Goal: Information Seeking & Learning: Check status

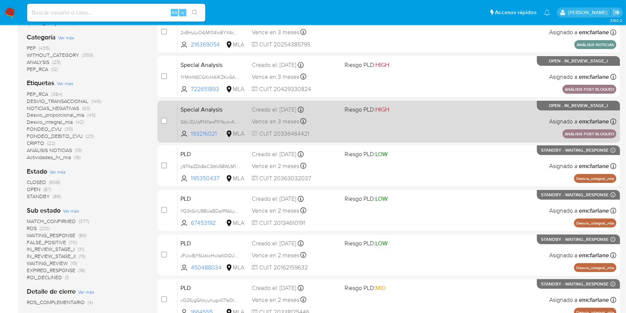
scroll to position [53, 0]
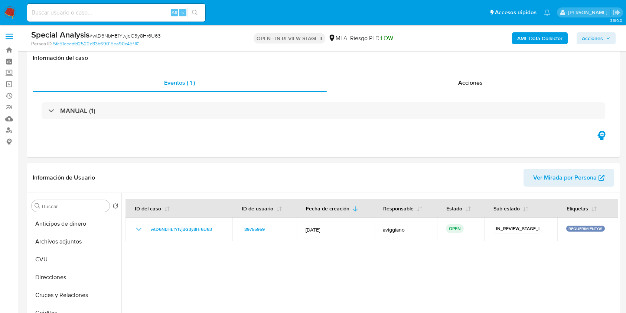
select select "10"
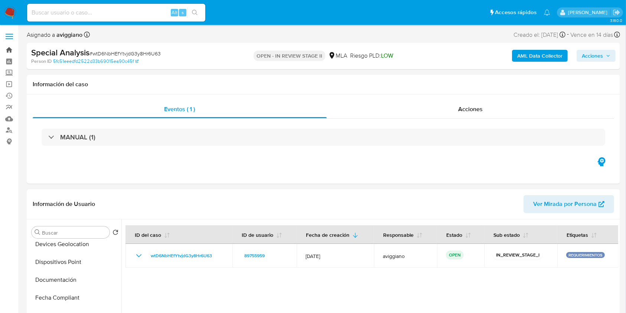
click at [11, 47] on link "Bandeja" at bounding box center [44, 50] width 88 height 12
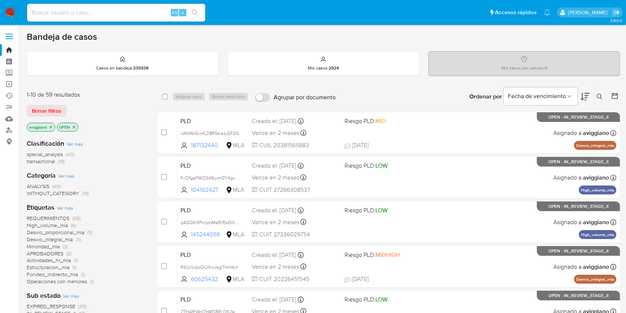
click at [52, 127] on icon "close-filter" at bounding box center [51, 127] width 4 height 4
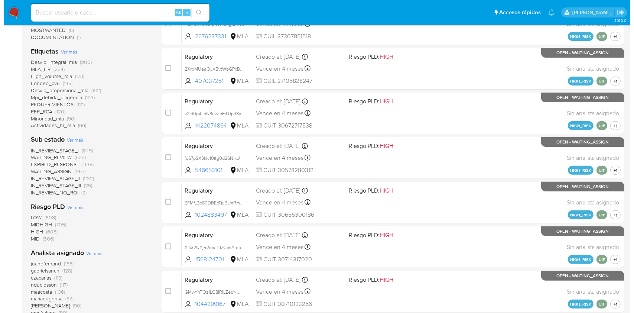
scroll to position [307, 0]
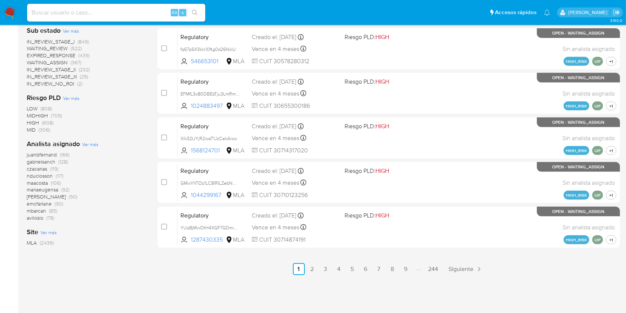
click at [94, 144] on span "Ver más" at bounding box center [90, 144] width 16 height 7
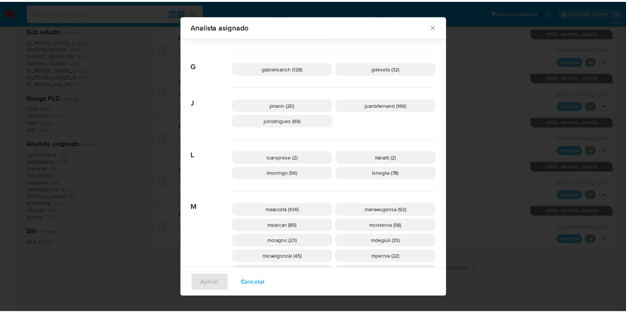
scroll to position [291, 0]
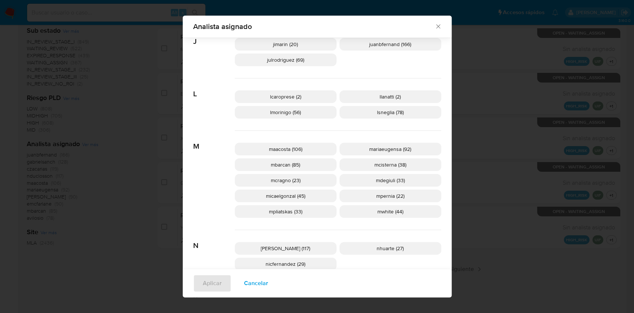
click at [437, 27] on icon "Cerrar" at bounding box center [437, 26] width 7 height 7
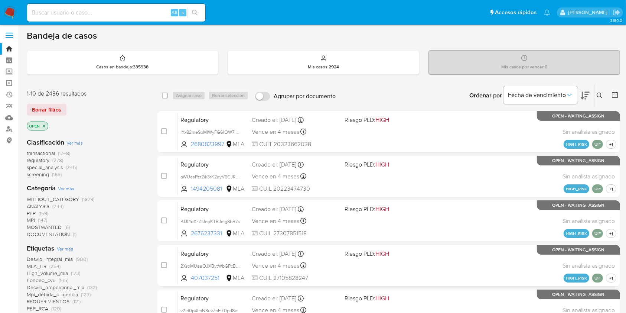
scroll to position [0, 0]
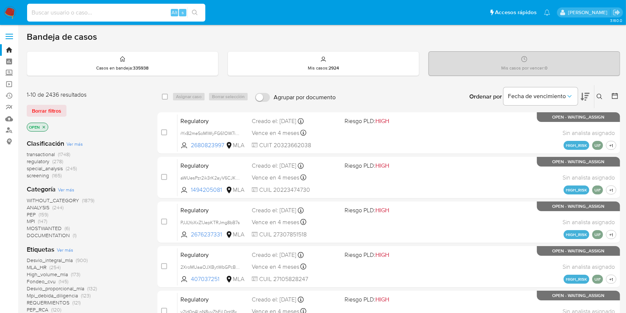
paste input "tDEbu7RHQIip1WtwU4lGSNl4"
type input "tDEbu7RHQIip1WtwU4lGSNl4"
click at [199, 19] on div "tDEbu7RHQIip1WtwU4lGSNl4 Alt s" at bounding box center [116, 13] width 178 height 18
click at [193, 13] on icon "search-icon" at bounding box center [195, 13] width 6 height 6
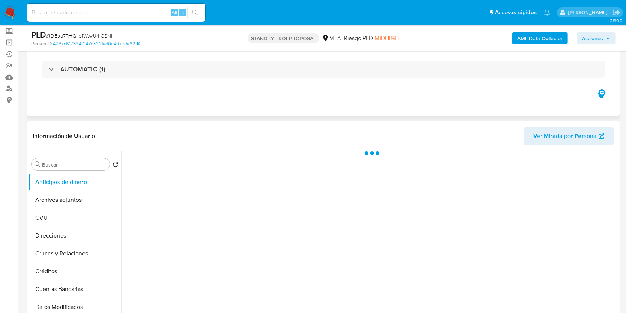
scroll to position [99, 0]
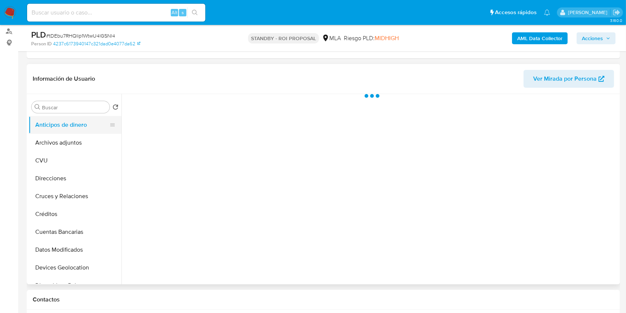
select select "10"
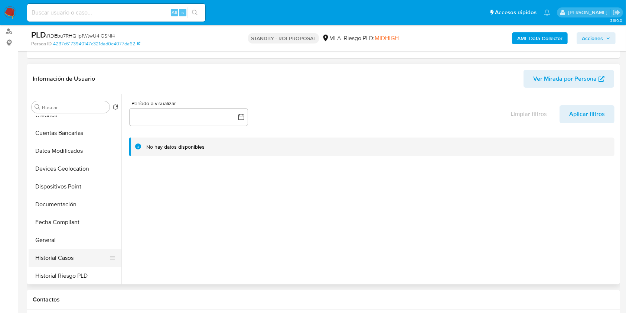
click at [61, 255] on button "Historial Casos" at bounding box center [72, 258] width 87 height 18
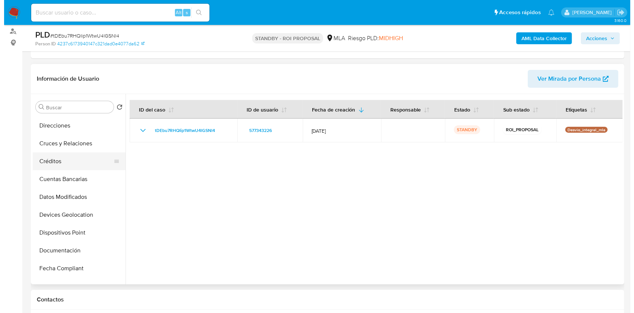
scroll to position [0, 0]
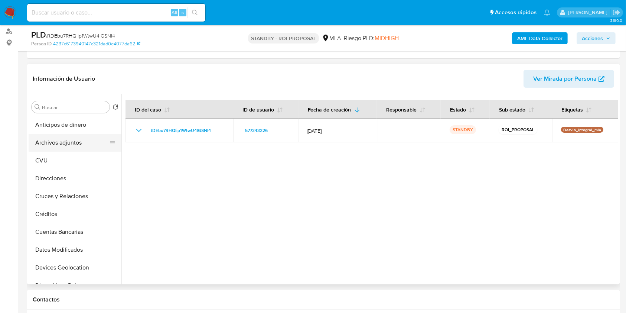
click at [66, 137] on button "Archivos adjuntos" at bounding box center [72, 143] width 87 height 18
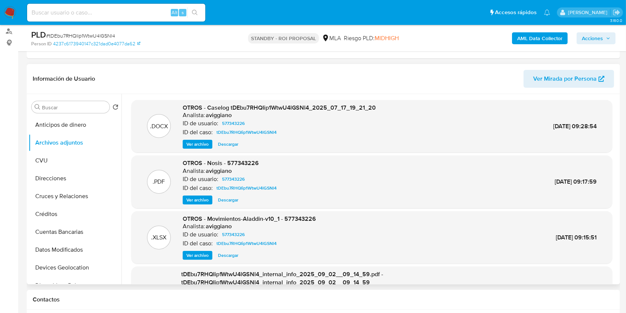
click at [184, 141] on button "Ver archivo" at bounding box center [198, 144] width 30 height 9
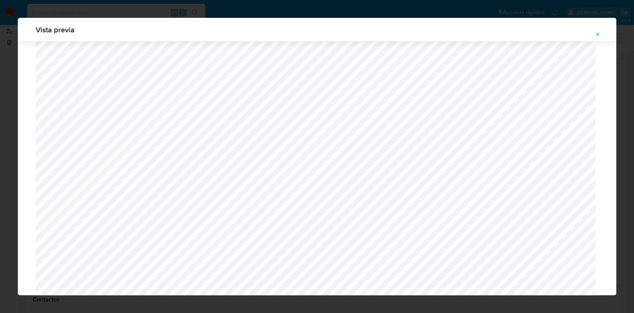
scroll to position [84, 0]
click at [599, 33] on icon "Attachment preview" at bounding box center [597, 34] width 6 height 6
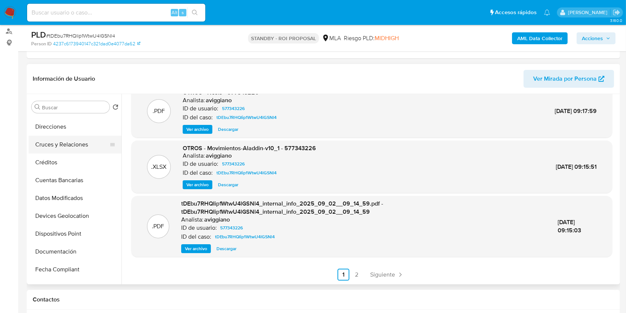
scroll to position [99, 0]
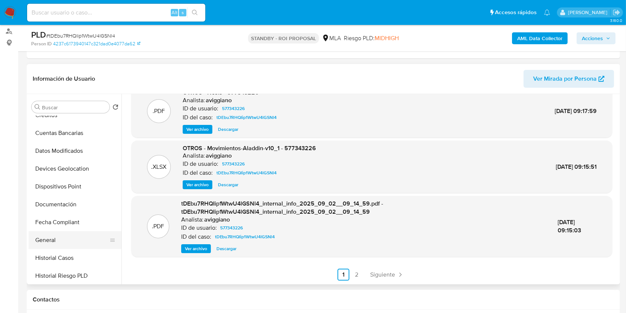
click at [59, 244] on button "General" at bounding box center [72, 240] width 87 height 18
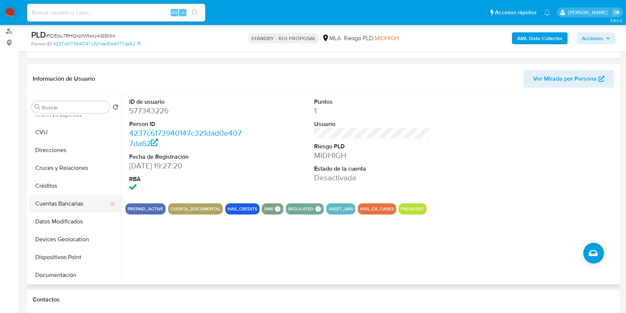
scroll to position [0, 0]
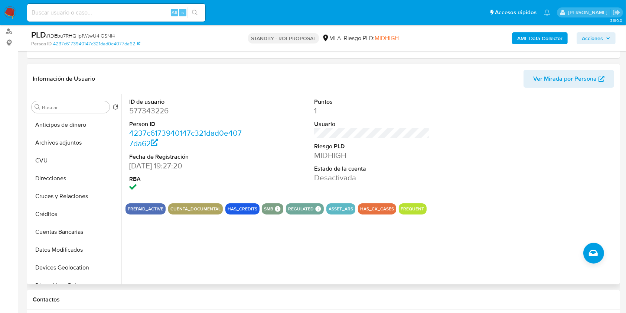
click at [149, 110] on dd "577343226" at bounding box center [187, 110] width 116 height 10
copy dd "577343226"
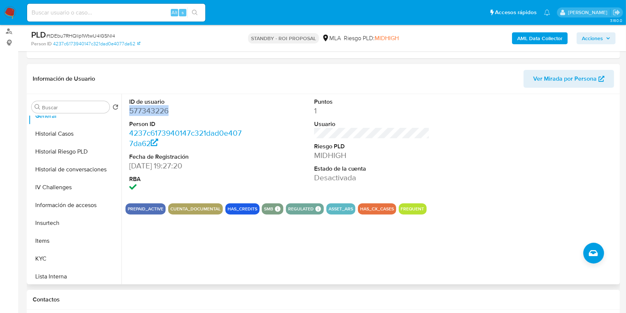
scroll to position [297, 0]
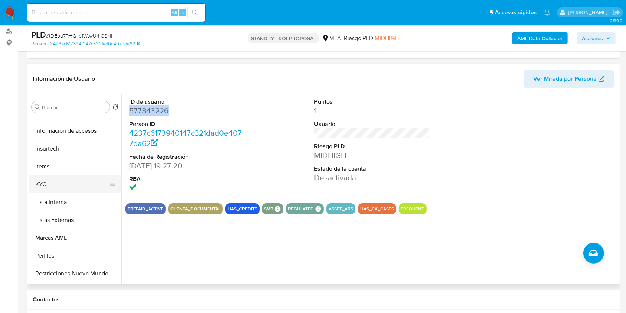
click at [65, 188] on button "KYC" at bounding box center [72, 184] width 87 height 18
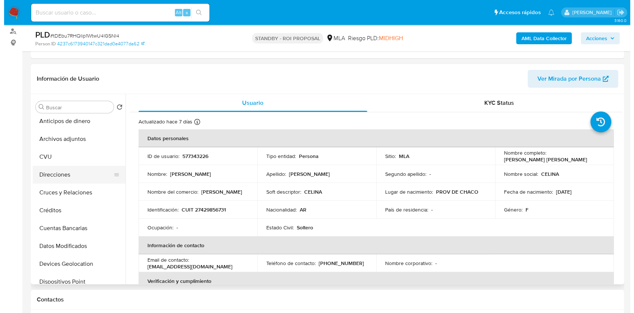
scroll to position [0, 0]
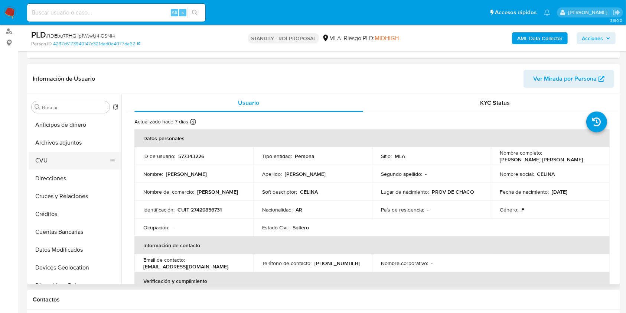
click at [74, 157] on button "CVU" at bounding box center [72, 160] width 87 height 18
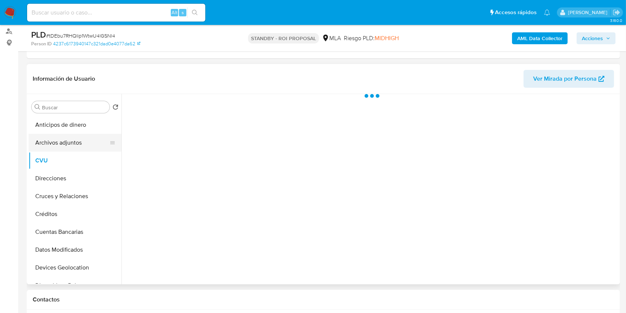
click at [73, 149] on button "Archivos adjuntos" at bounding box center [72, 143] width 87 height 18
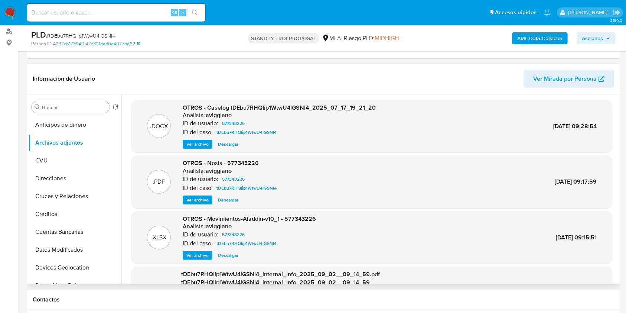
click at [202, 144] on span "Ver archivo" at bounding box center [197, 143] width 22 height 7
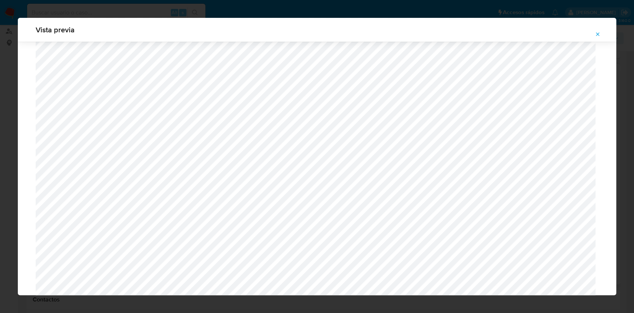
scroll to position [628, 0]
drag, startPoint x: 597, startPoint y: 34, endPoint x: 574, endPoint y: 50, distance: 27.8
click at [597, 35] on icon "Attachment preview" at bounding box center [597, 33] width 3 height 3
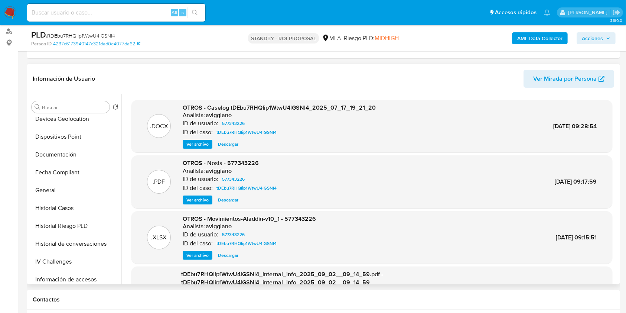
scroll to position [297, 0]
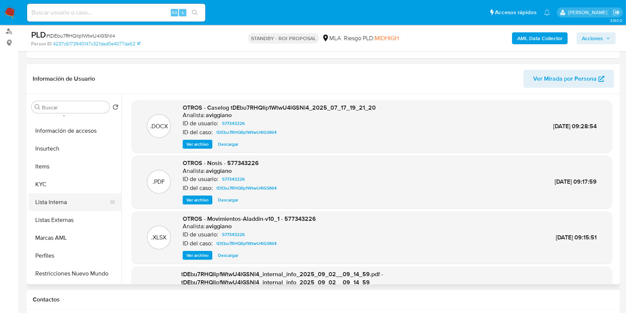
click at [42, 195] on button "Lista Interna" at bounding box center [72, 202] width 87 height 18
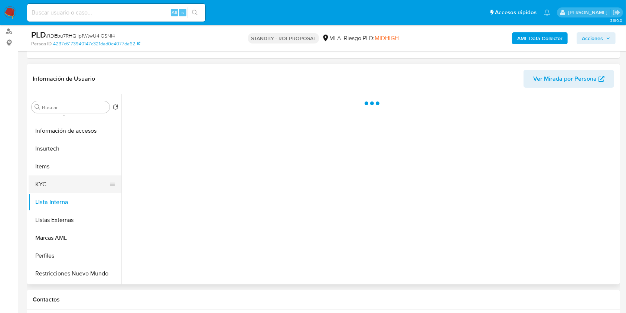
click at [44, 187] on button "KYC" at bounding box center [72, 184] width 87 height 18
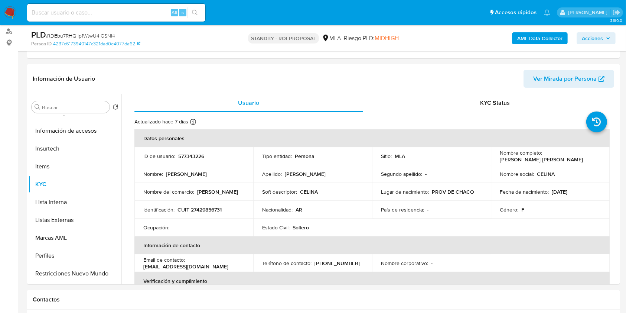
click at [211, 209] on p "CUIT 27429856731" at bounding box center [199, 209] width 44 height 7
copy p "27429856731"
click at [184, 154] on p "577343226" at bounding box center [191, 156] width 26 height 7
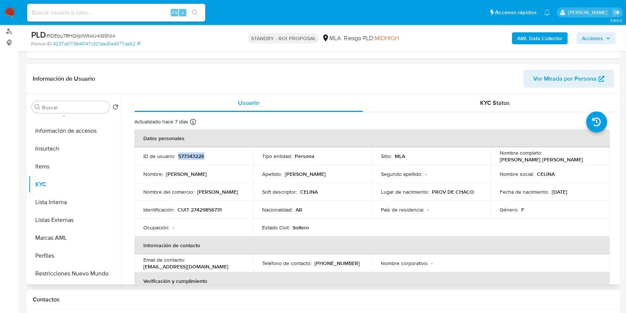
copy p "577343226"
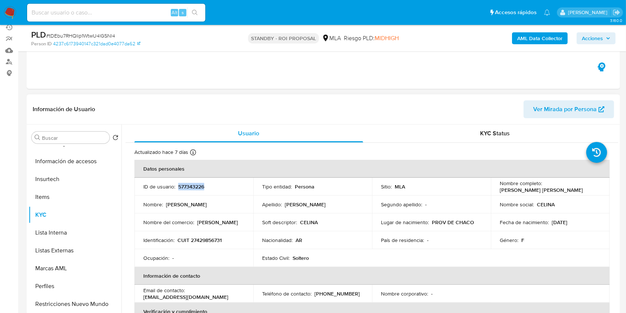
scroll to position [99, 0]
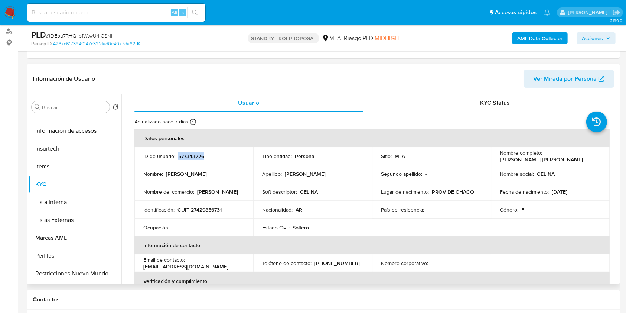
copy p "577343226"
paste input "1102795250"
type input "1102795250"
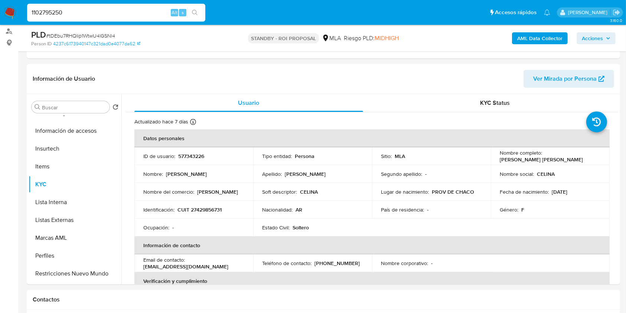
click at [192, 13] on icon "search-icon" at bounding box center [195, 13] width 6 height 6
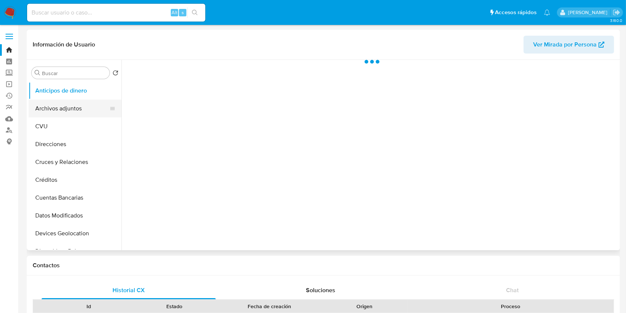
select select "10"
click at [68, 106] on button "Archivos adjuntos" at bounding box center [72, 108] width 87 height 18
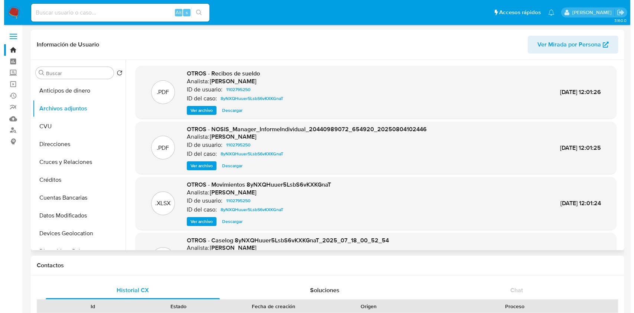
scroll to position [62, 0]
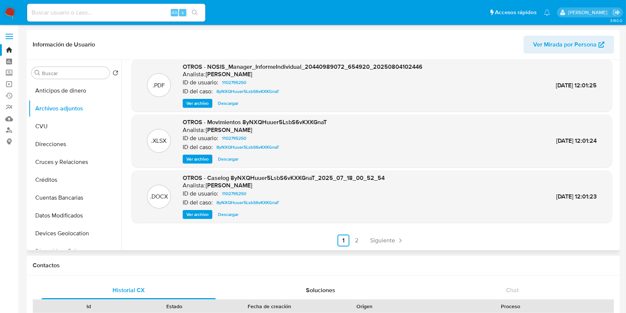
click at [203, 215] on span "Ver archivo" at bounding box center [197, 213] width 22 height 7
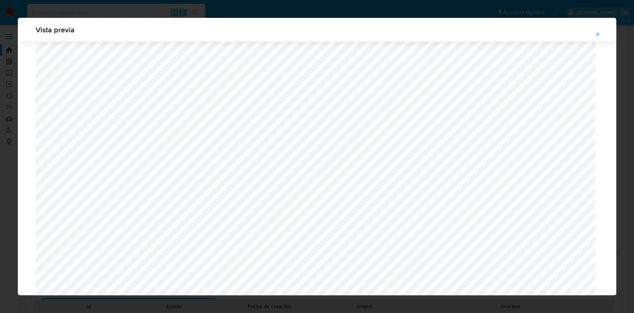
scroll to position [282, 0]
click at [598, 33] on icon "Attachment preview" at bounding box center [597, 34] width 6 height 6
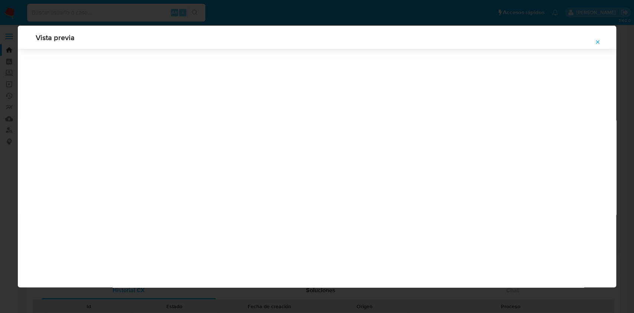
scroll to position [0, 0]
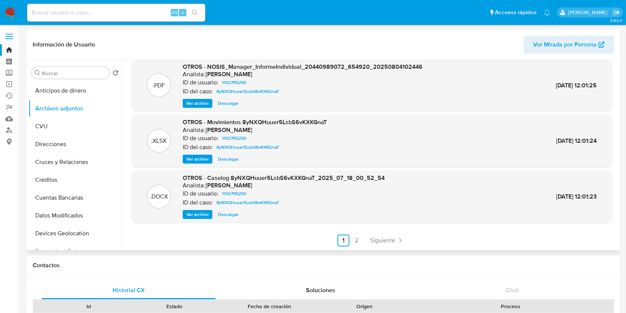
click at [197, 208] on div "OTROS - Caselog 8yNXQHuuer5LsbS6vKXKGnaT_2025_07_18_00_52_54 Analista: amedzovi…" at bounding box center [284, 196] width 202 height 45
click at [199, 214] on span "Ver archivo" at bounding box center [197, 213] width 22 height 7
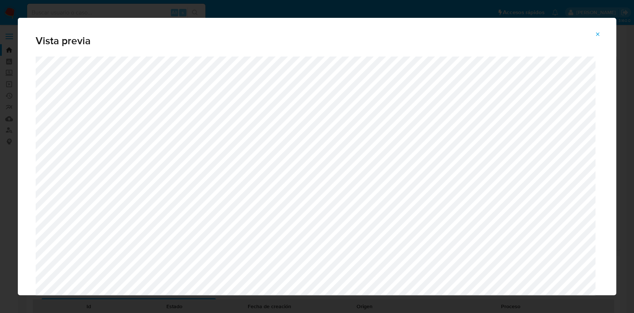
click at [598, 34] on icon "Attachment preview" at bounding box center [597, 34] width 6 height 6
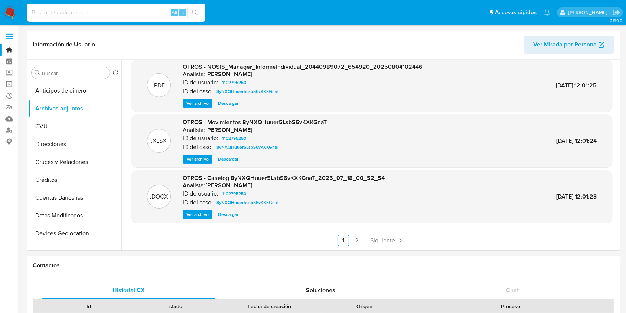
paste input "600276876"
type input "600276876"
click at [199, 8] on button "search-icon" at bounding box center [194, 12] width 15 height 10
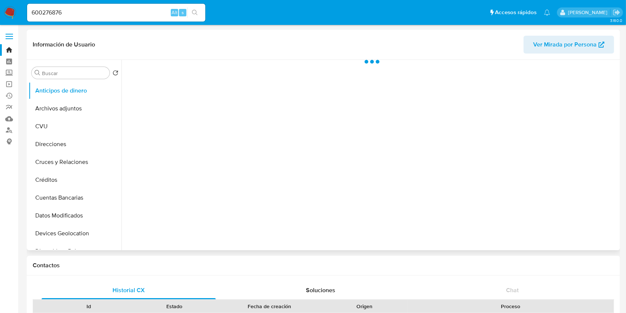
select select "10"
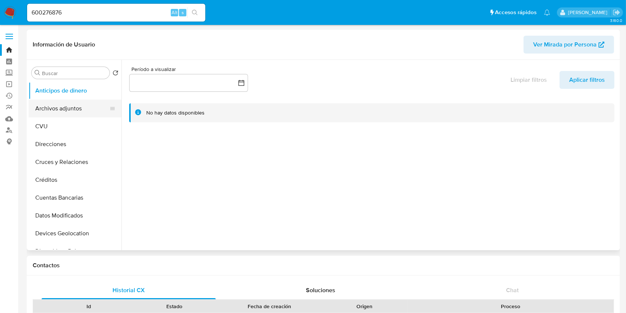
click at [30, 101] on button "Archivos adjuntos" at bounding box center [72, 108] width 87 height 18
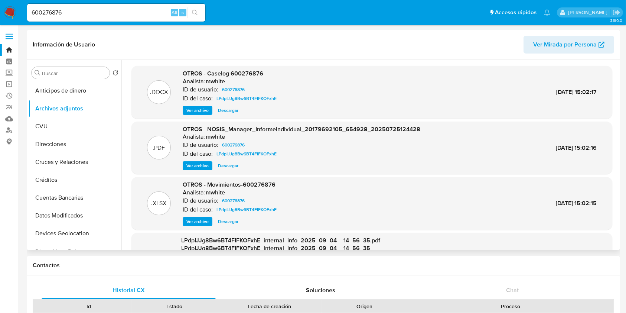
click at [193, 110] on span "Ver archivo" at bounding box center [197, 110] width 22 height 7
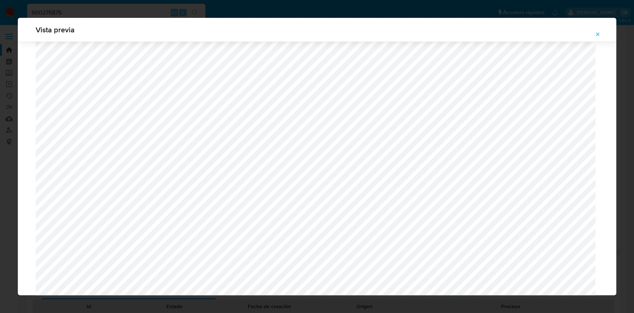
scroll to position [480, 0]
click at [591, 32] on button "Attachment preview" at bounding box center [597, 34] width 16 height 12
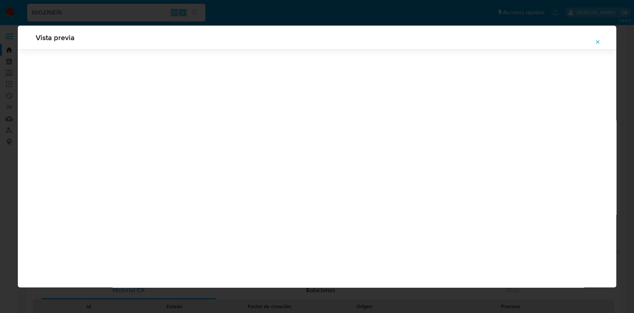
scroll to position [0, 0]
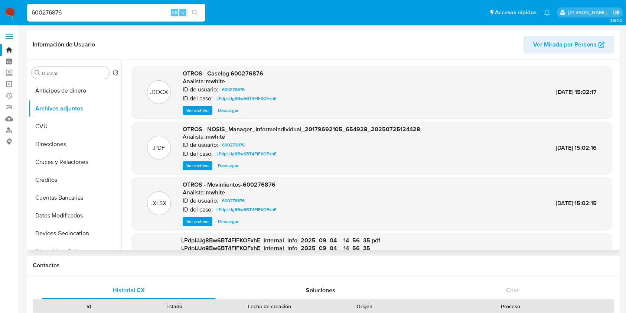
click at [129, 12] on input "600276876" at bounding box center [116, 13] width 178 height 10
paste input "161701595"
type input "161701595"
click at [192, 13] on icon "search-icon" at bounding box center [195, 13] width 6 height 6
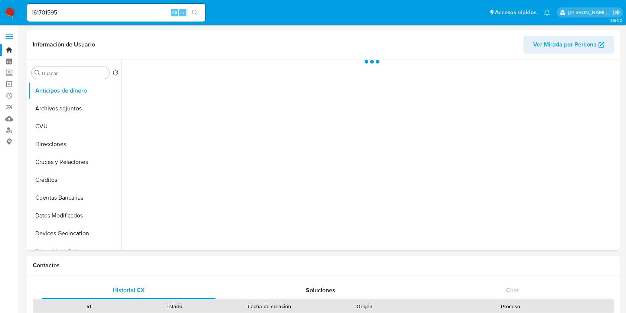
select select "10"
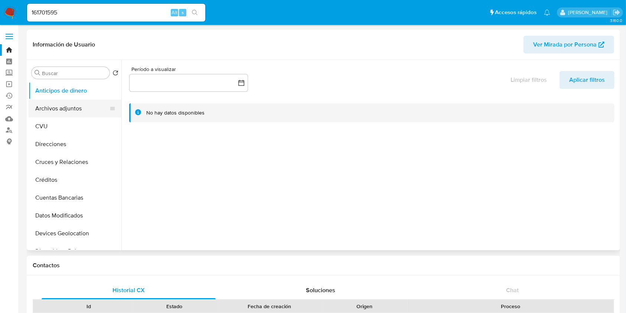
click at [73, 106] on button "Archivos adjuntos" at bounding box center [72, 108] width 87 height 18
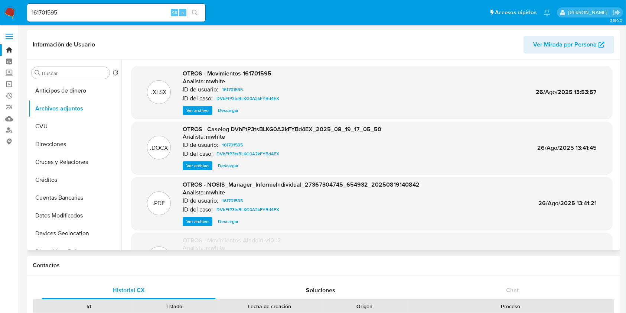
click at [200, 162] on span "Ver archivo" at bounding box center [197, 165] width 22 height 7
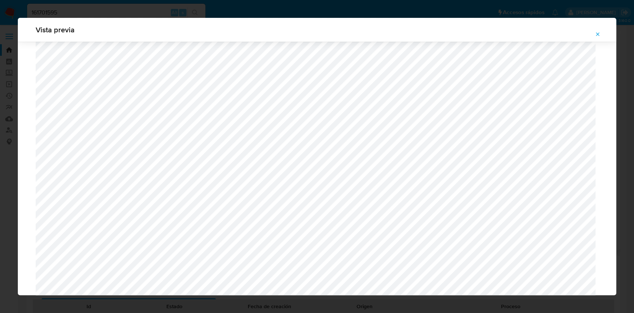
scroll to position [331, 0]
click at [598, 34] on icon "Attachment preview" at bounding box center [597, 34] width 6 height 6
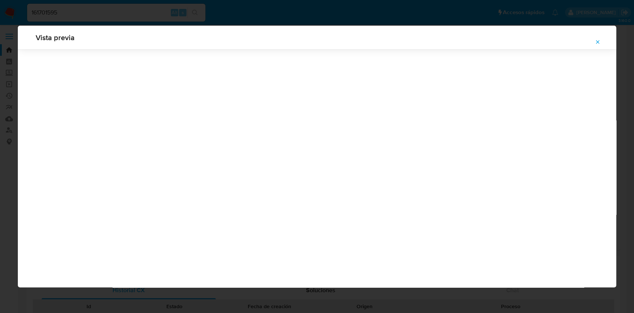
scroll to position [0, 0]
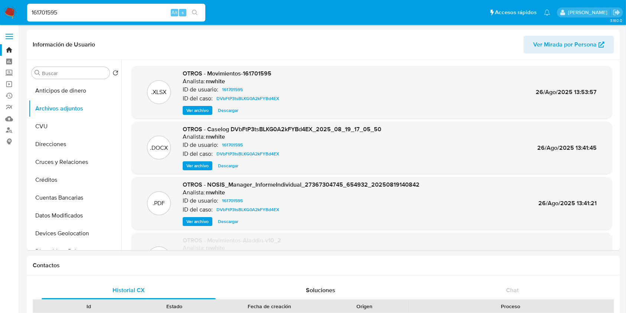
click at [95, 13] on input "161701595" at bounding box center [116, 13] width 178 height 10
paste input "18902538"
type input "118902538"
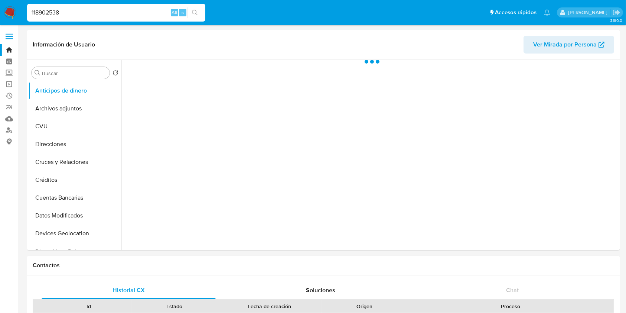
select select "10"
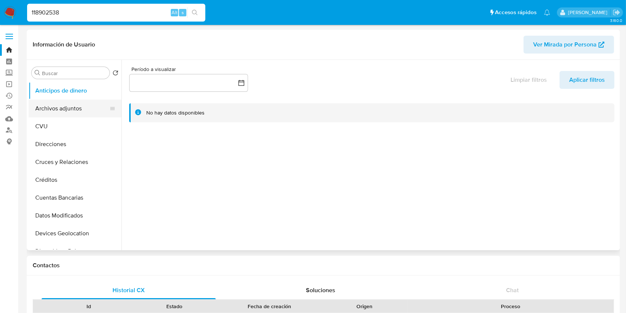
click at [92, 112] on button "Archivos adjuntos" at bounding box center [72, 108] width 87 height 18
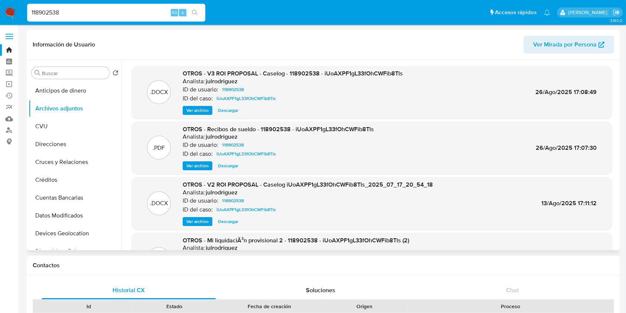
click at [186, 115] on div ".DOCX OTROS - V3 ROI PROPOSAL - Caselog - 118902538 - iUoAXPF1gL33fOhCWFib8Tls …" at bounding box center [371, 92] width 481 height 53
click at [190, 110] on span "Ver archivo" at bounding box center [197, 110] width 22 height 7
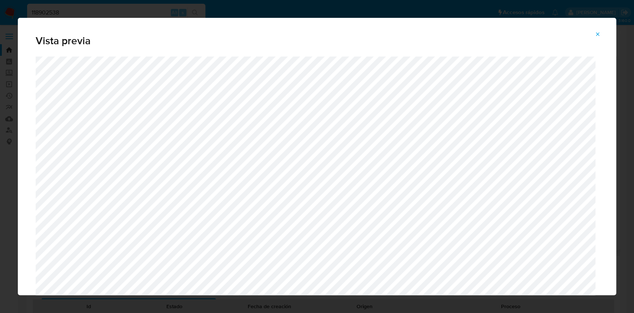
click at [594, 31] on span "Attachment preview" at bounding box center [597, 34] width 6 height 10
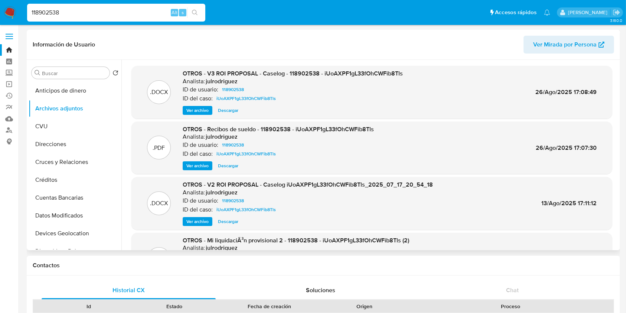
click at [9, 45] on link "Bandeja" at bounding box center [44, 50] width 88 height 12
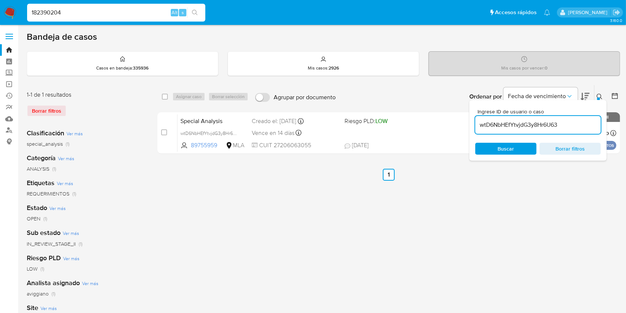
type input "182390204"
click at [196, 10] on icon "search-icon" at bounding box center [195, 13] width 6 height 6
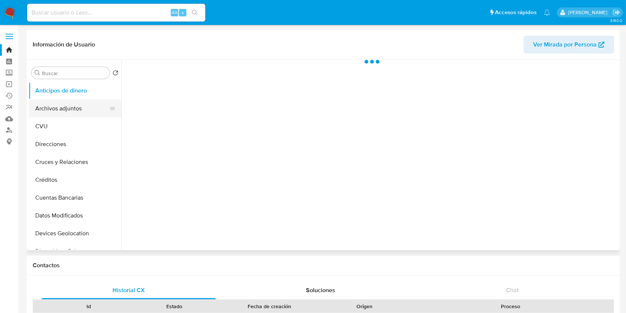
click at [83, 105] on button "Archivos adjuntos" at bounding box center [72, 108] width 87 height 18
select select "10"
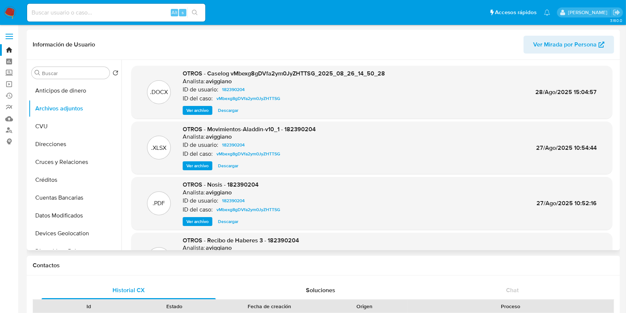
click at [197, 108] on span "Ver archivo" at bounding box center [197, 110] width 22 height 7
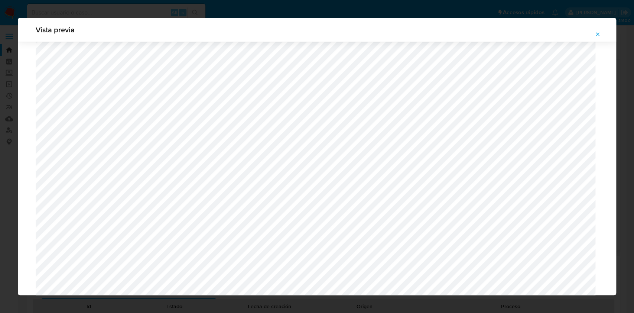
scroll to position [480, 0]
click at [598, 34] on icon "Attachment preview" at bounding box center [597, 33] width 3 height 3
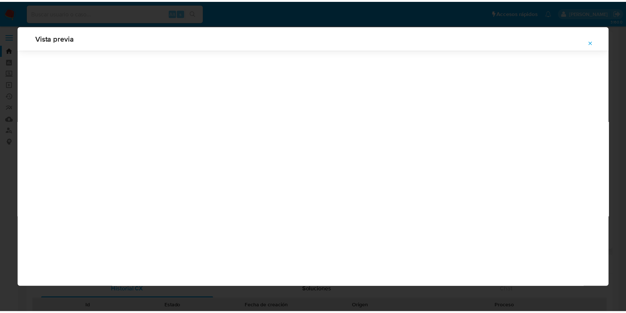
scroll to position [0, 0]
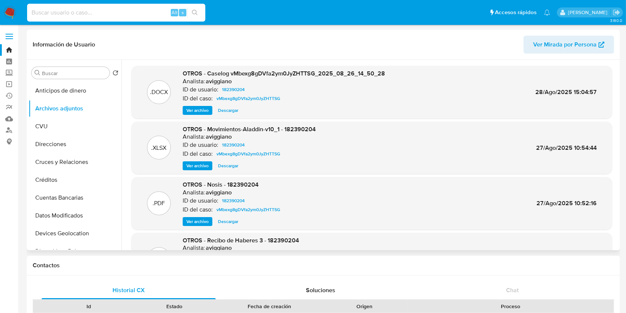
click at [133, 8] on input at bounding box center [116, 13] width 178 height 10
paste input "175601192"
type input "175601192"
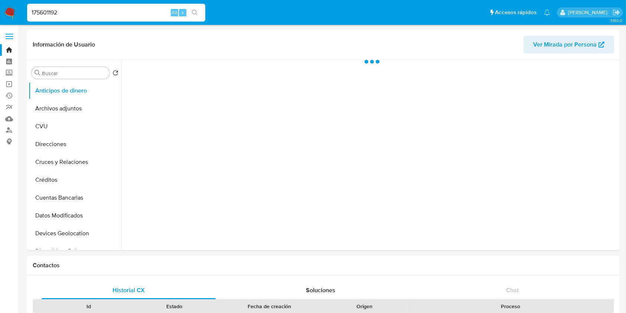
select select "10"
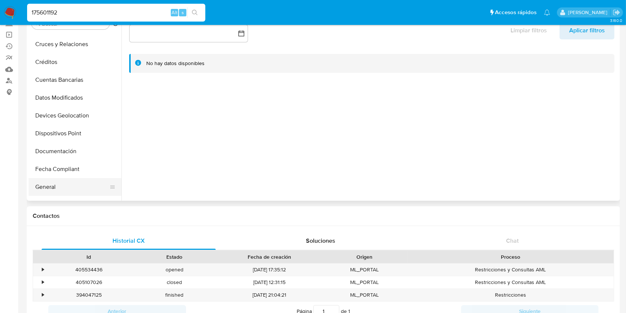
scroll to position [99, 0]
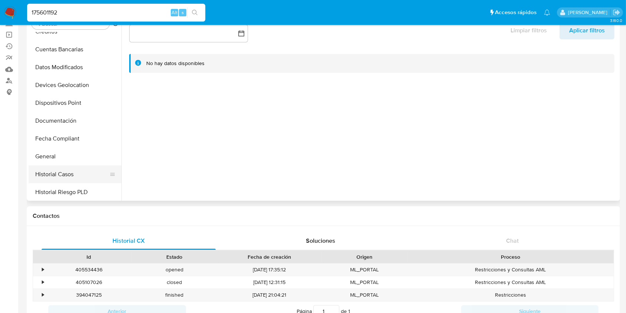
click at [63, 171] on button "Historial Casos" at bounding box center [72, 174] width 87 height 18
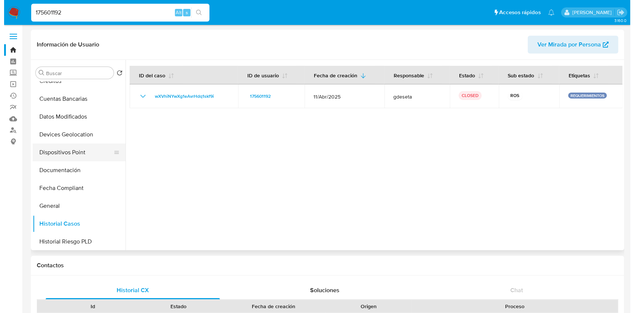
scroll to position [0, 0]
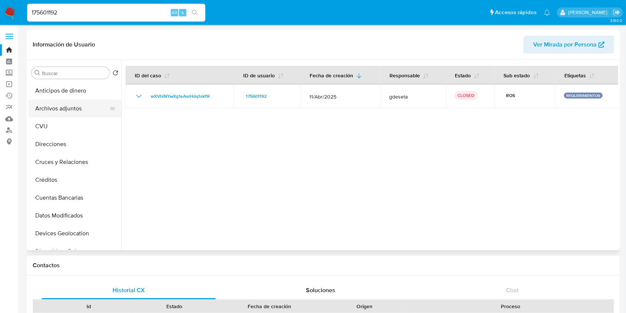
click at [110, 102] on div at bounding box center [113, 108] width 6 height 18
click at [50, 115] on button "Archivos adjuntos" at bounding box center [72, 108] width 87 height 18
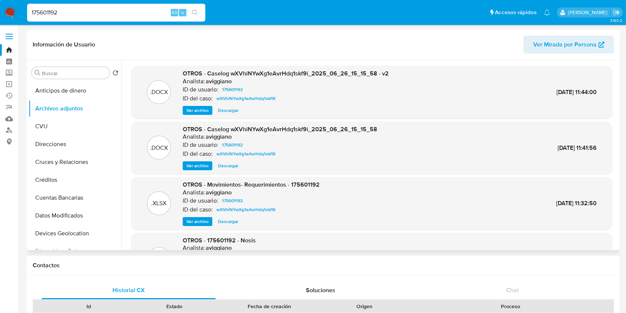
click at [202, 110] on span "Ver archivo" at bounding box center [197, 110] width 22 height 7
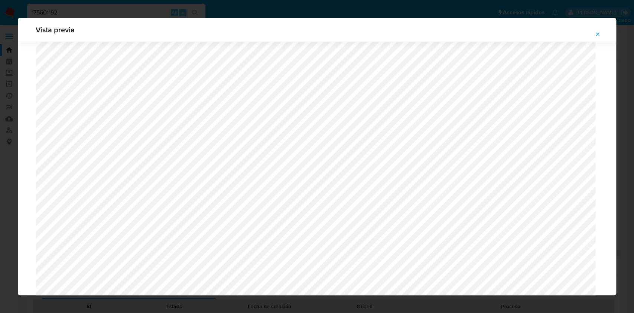
scroll to position [134, 0]
click at [600, 35] on button "Attachment preview" at bounding box center [597, 34] width 16 height 12
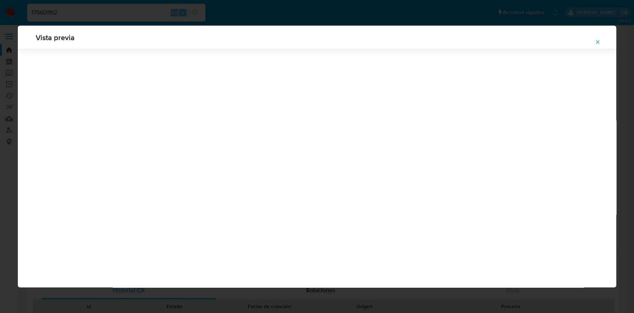
scroll to position [0, 0]
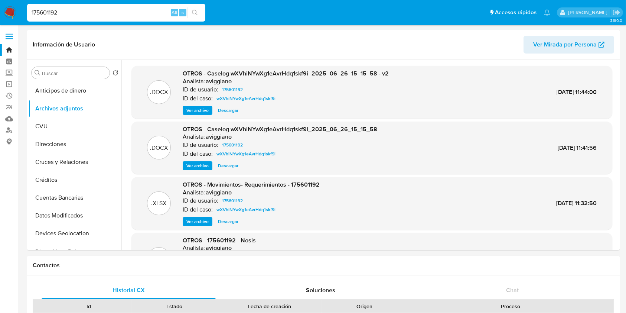
click at [110, 13] on input "175601192" at bounding box center [116, 13] width 178 height 10
paste input "9275251"
type input "92752512"
click at [196, 16] on button "search-icon" at bounding box center [194, 12] width 15 height 10
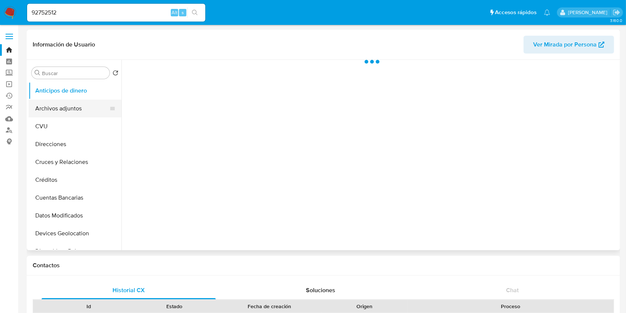
click at [70, 111] on button "Archivos adjuntos" at bounding box center [72, 108] width 87 height 18
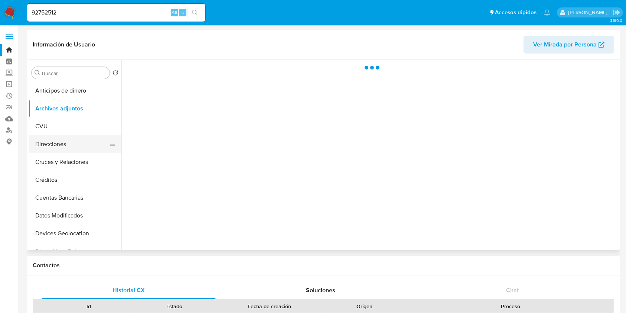
select select "10"
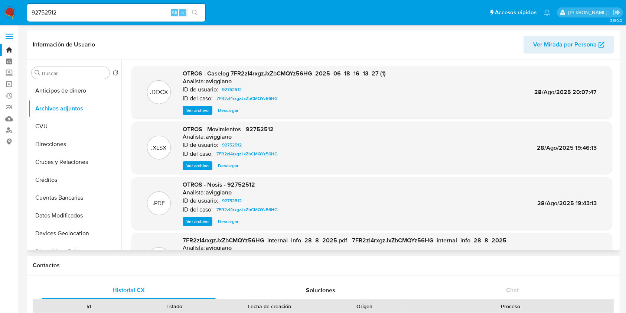
click at [191, 109] on span "Ver archivo" at bounding box center [197, 110] width 22 height 7
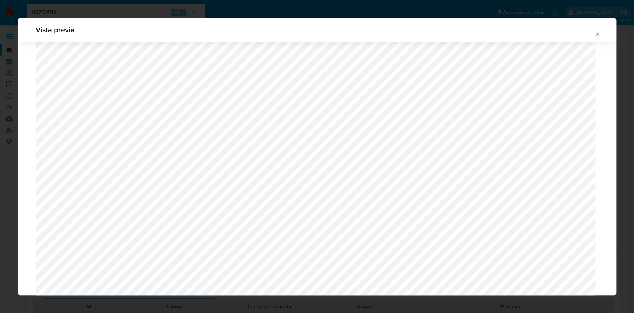
scroll to position [381, 0]
click at [597, 31] on span "Attachment preview" at bounding box center [597, 34] width 6 height 10
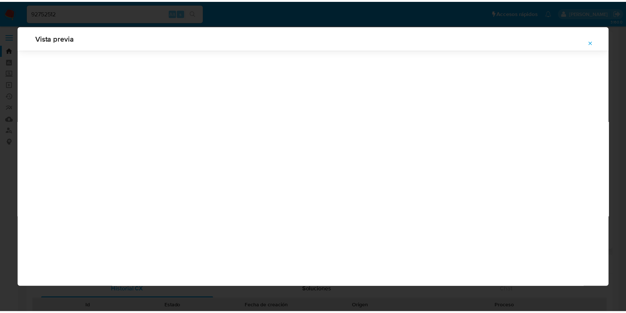
scroll to position [0, 0]
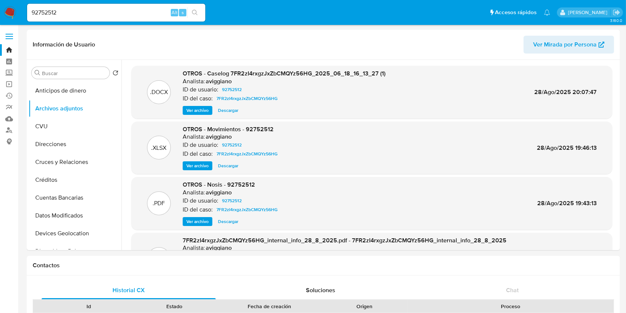
click at [69, 12] on input "92752512" at bounding box center [116, 13] width 178 height 10
paste input "137839539"
type input "137839539"
click at [196, 16] on button "search-icon" at bounding box center [194, 12] width 15 height 10
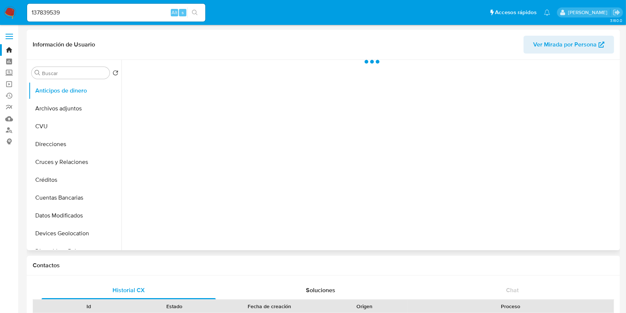
select select "10"
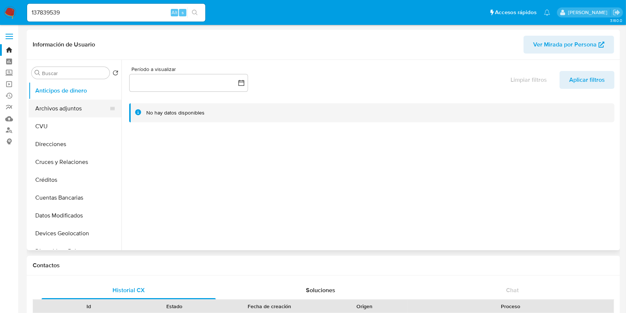
click at [41, 104] on button "Archivos adjuntos" at bounding box center [72, 108] width 87 height 18
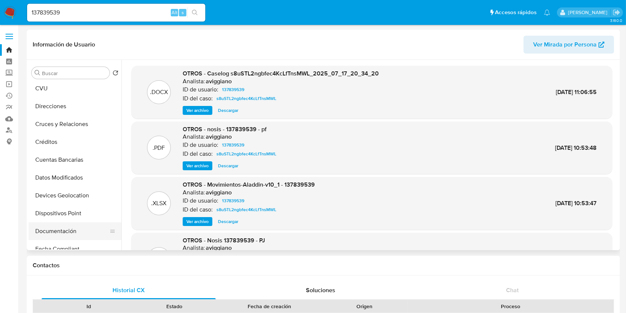
scroll to position [99, 0]
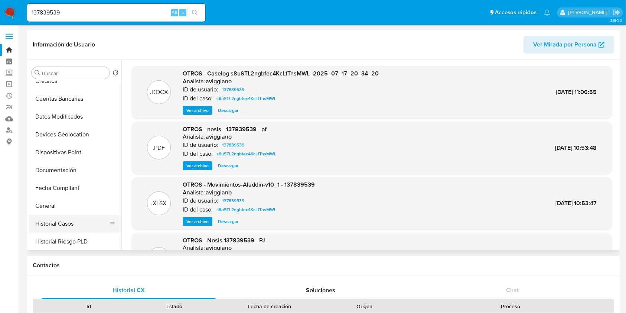
click at [63, 219] on button "Historial Casos" at bounding box center [72, 224] width 87 height 18
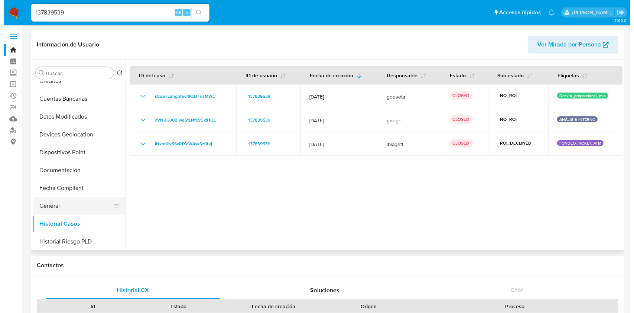
scroll to position [0, 0]
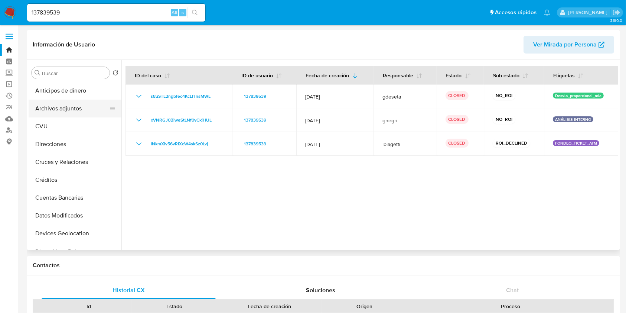
click at [100, 112] on button "Archivos adjuntos" at bounding box center [72, 108] width 87 height 18
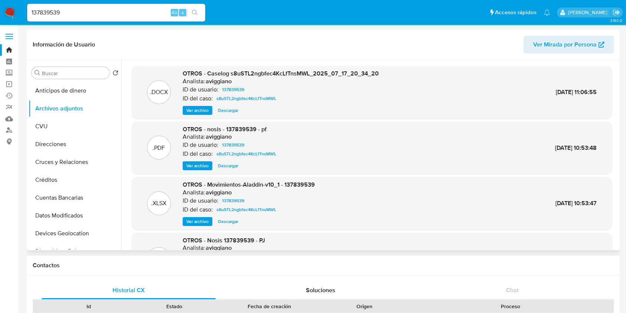
click at [193, 112] on span "Ver archivo" at bounding box center [197, 110] width 22 height 7
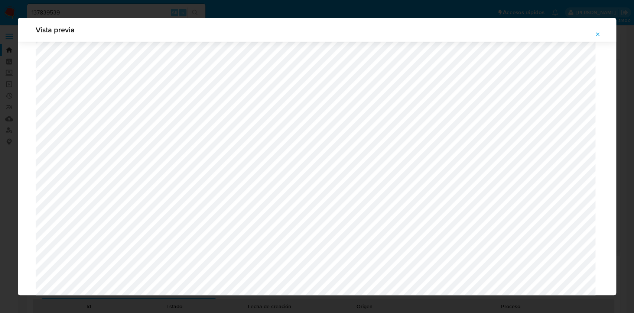
scroll to position [777, 0]
click at [597, 36] on icon "Attachment preview" at bounding box center [597, 34] width 6 height 6
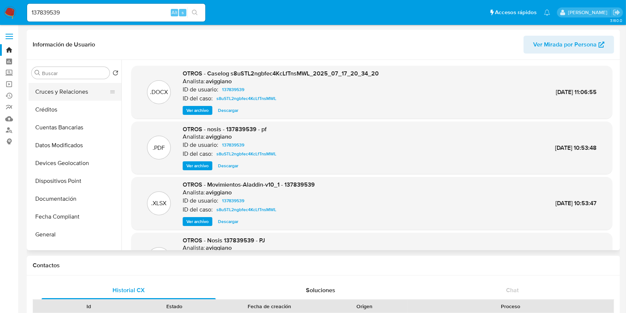
scroll to position [148, 0]
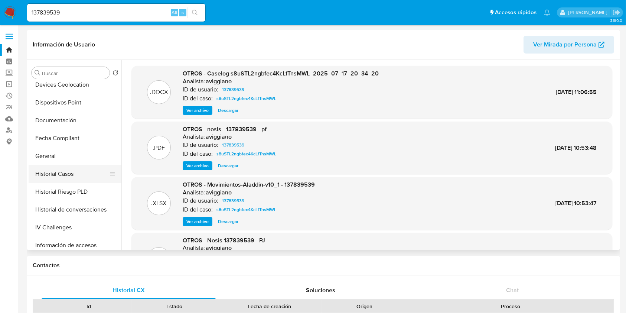
click at [77, 171] on button "Historial Casos" at bounding box center [72, 174] width 87 height 18
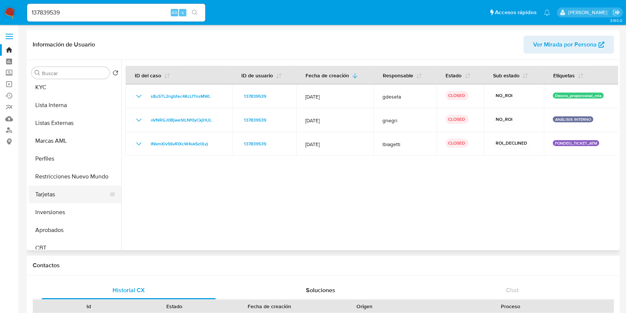
scroll to position [367, 0]
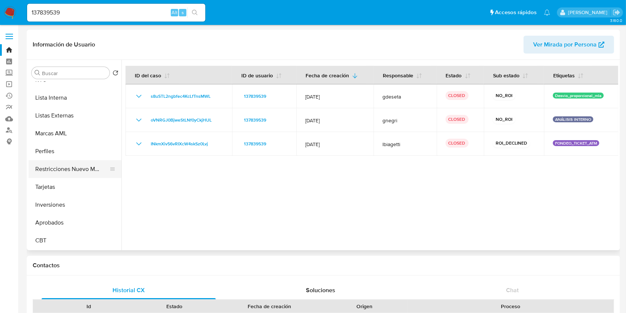
click at [84, 163] on button "Restricciones Nuevo Mundo" at bounding box center [72, 169] width 87 height 18
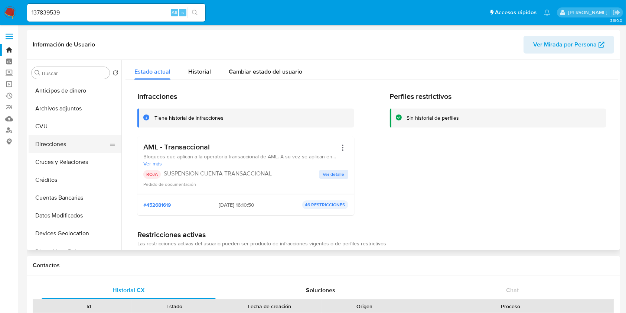
scroll to position [0, 0]
click at [65, 111] on button "Archivos adjuntos" at bounding box center [72, 108] width 87 height 18
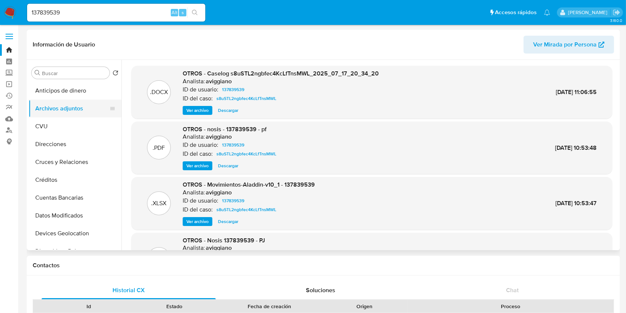
click at [62, 110] on button "Archivos adjuntos" at bounding box center [72, 108] width 87 height 18
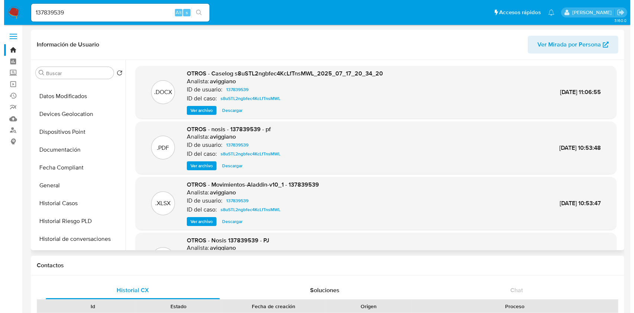
scroll to position [148, 0]
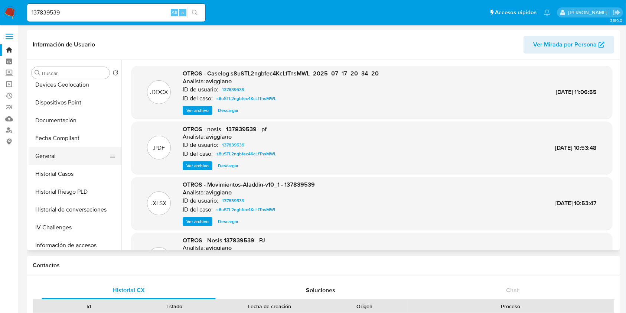
click at [69, 159] on button "General" at bounding box center [72, 156] width 87 height 18
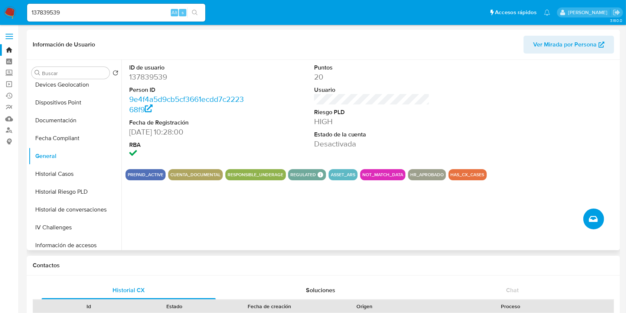
click at [586, 216] on button "Crear caso manual" at bounding box center [593, 218] width 21 height 21
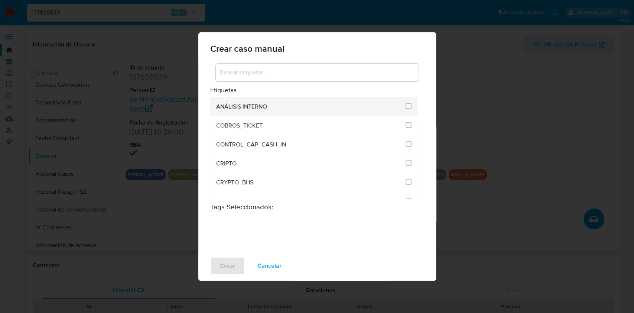
click at [247, 108] on span "ANÁLISIS INTERNO" at bounding box center [241, 106] width 51 height 7
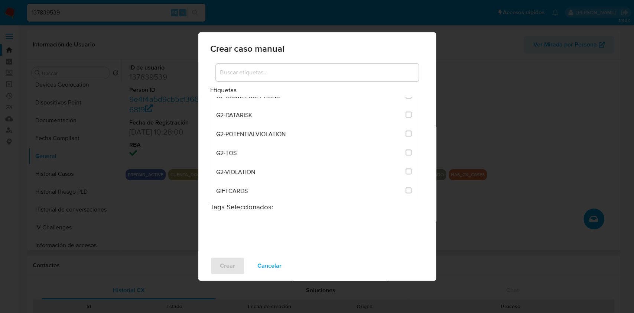
scroll to position [297, 0]
click at [323, 73] on input at bounding box center [317, 73] width 203 height 10
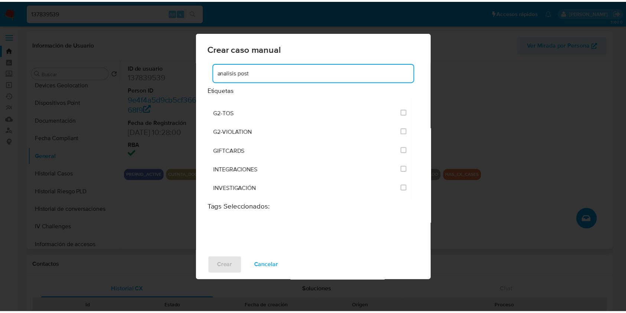
scroll to position [0, 0]
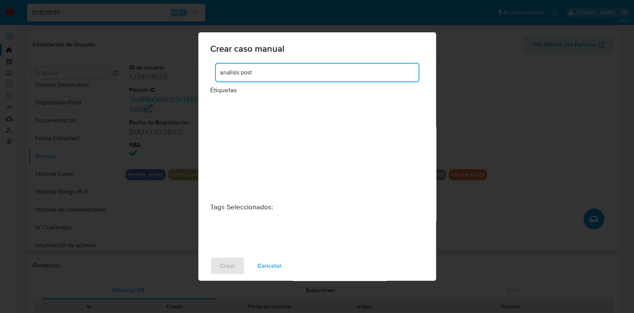
click at [323, 73] on input "analisis post" at bounding box center [317, 73] width 203 height 10
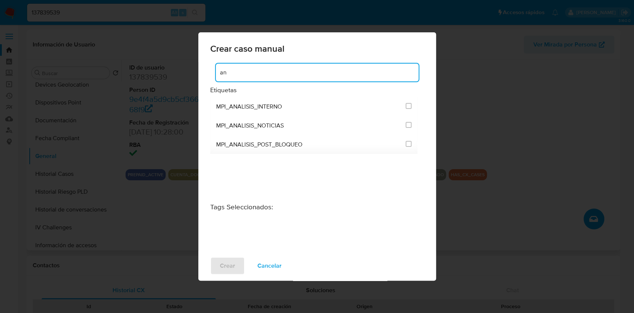
type input "a"
type input "post"
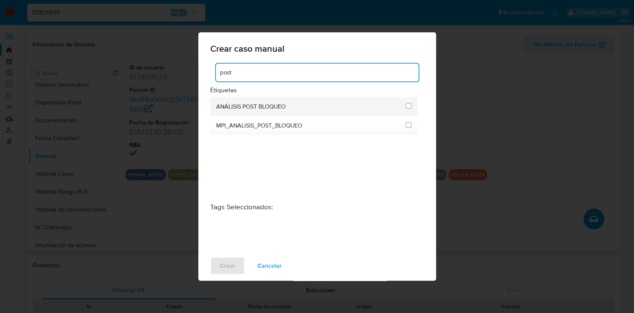
click at [268, 103] on span "ANÁLISIS POST BLOQUEO" at bounding box center [250, 106] width 69 height 7
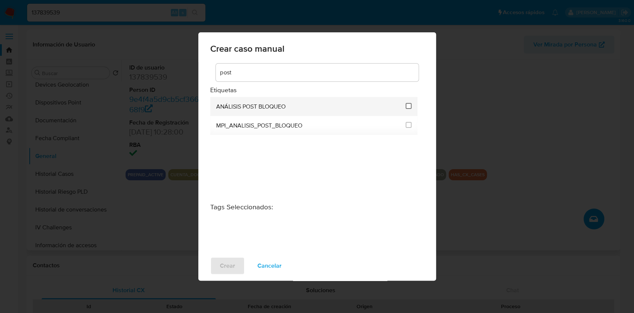
click at [407, 105] on input "3249" at bounding box center [408, 106] width 6 height 6
checkbox input "true"
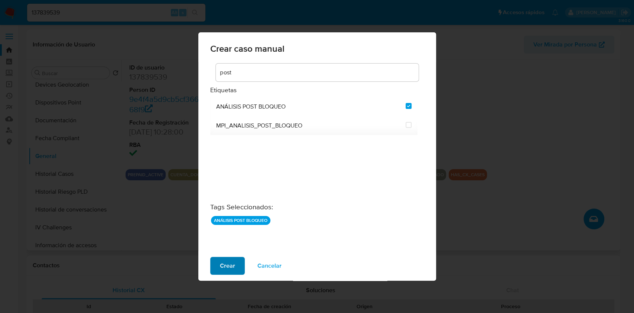
click at [218, 264] on button "Crear" at bounding box center [227, 265] width 35 height 18
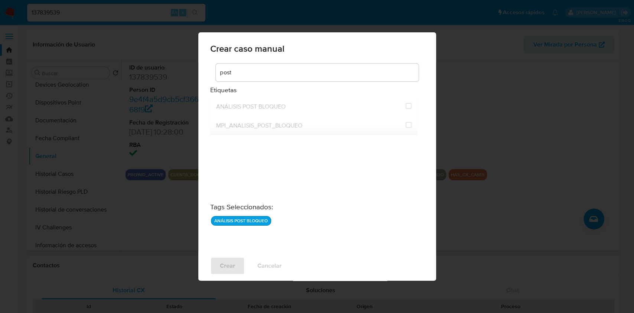
checkbox input "false"
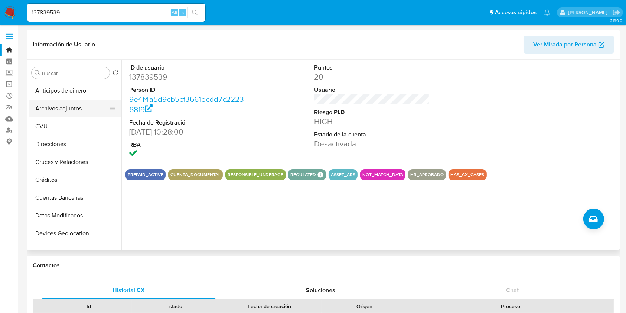
click at [77, 112] on button "Archivos adjuntos" at bounding box center [72, 108] width 87 height 18
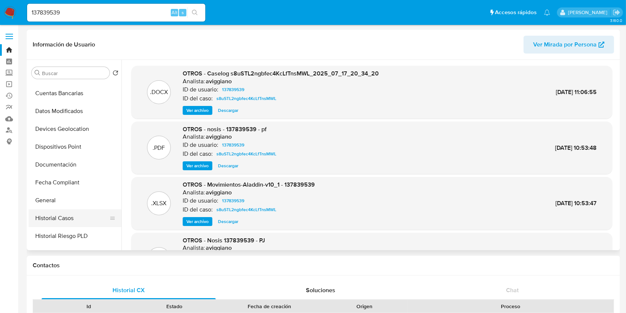
scroll to position [148, 0]
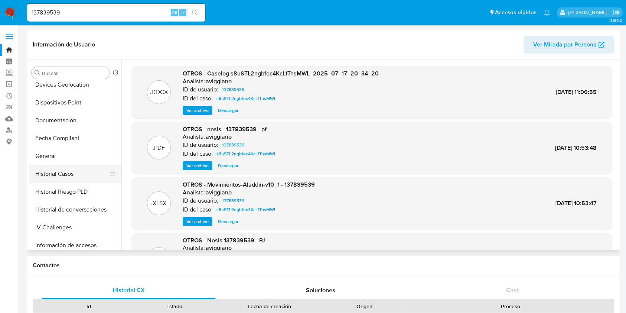
click at [77, 176] on button "Historial Casos" at bounding box center [72, 174] width 87 height 18
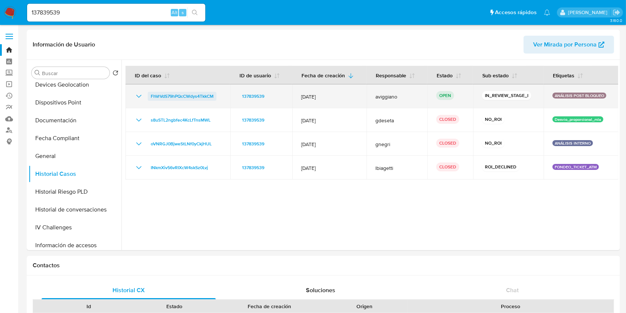
click at [195, 95] on span "FhVrVdS79hPQcCWdys4TkkCM" at bounding box center [182, 96] width 63 height 9
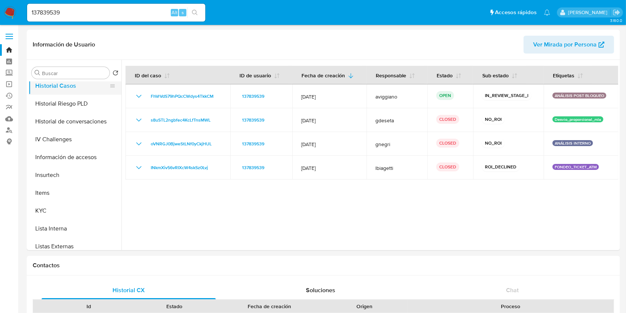
scroll to position [367, 0]
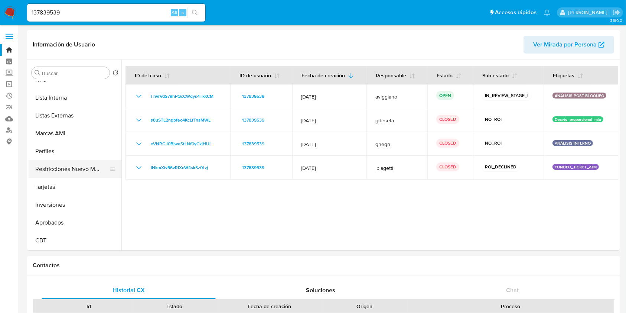
click at [61, 166] on button "Restricciones Nuevo Mundo" at bounding box center [72, 169] width 87 height 18
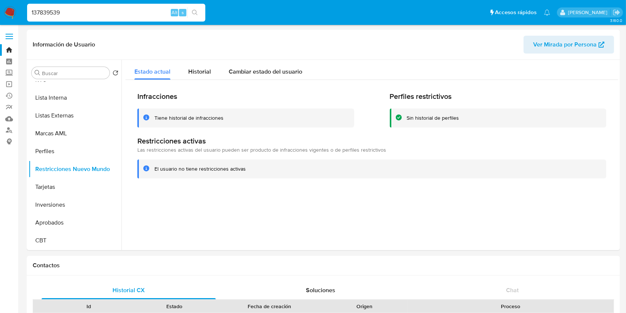
click at [101, 14] on input "137839539" at bounding box center [116, 13] width 178 height 10
paste input "401284887"
type input "401284887"
click at [195, 11] on icon "search-icon" at bounding box center [195, 13] width 6 height 6
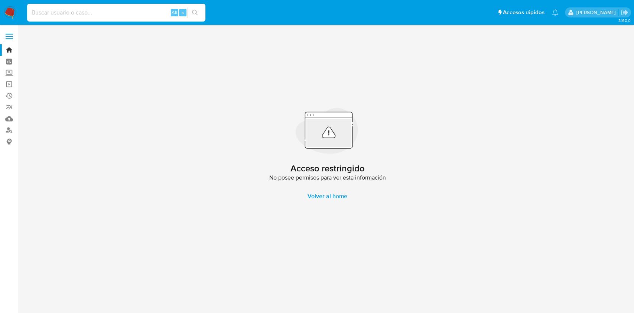
click at [121, 12] on input at bounding box center [116, 13] width 178 height 10
paste input "1471353262"
type input "1471353262"
click at [196, 13] on icon "search-icon" at bounding box center [195, 13] width 6 height 6
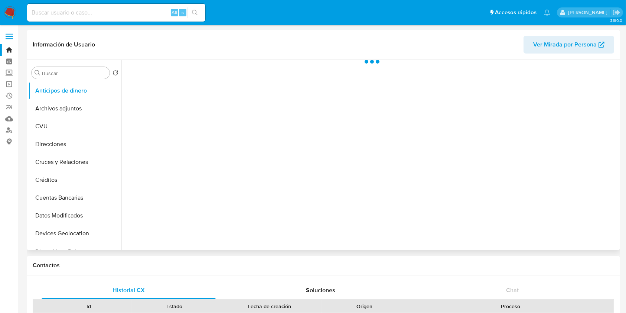
scroll to position [148, 0]
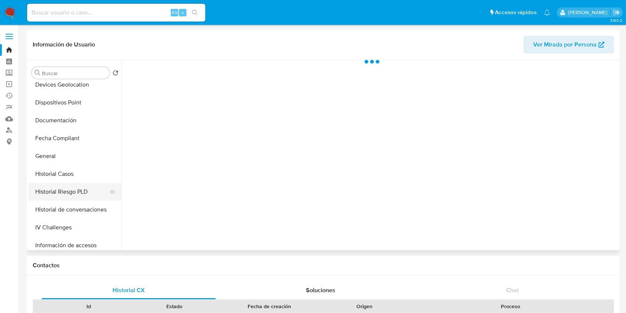
select select "10"
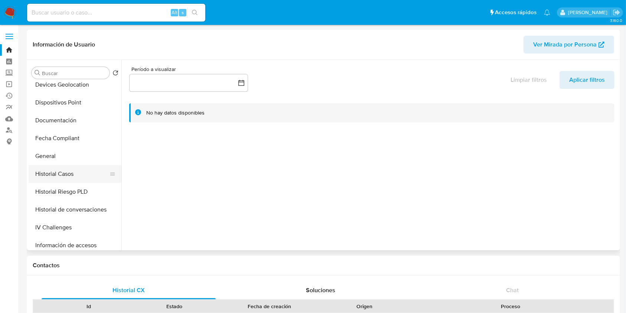
click at [83, 172] on button "Historial Casos" at bounding box center [72, 174] width 87 height 18
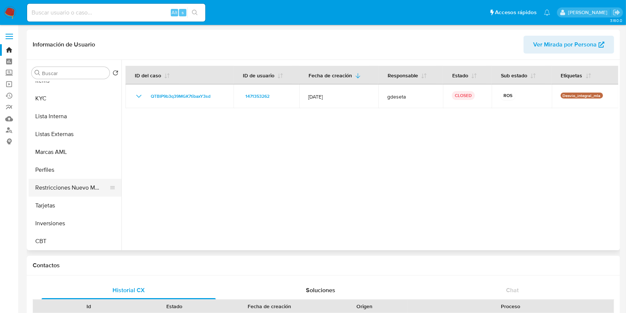
scroll to position [349, 0]
click at [82, 182] on button "Restricciones Nuevo Mundo" at bounding box center [72, 187] width 87 height 18
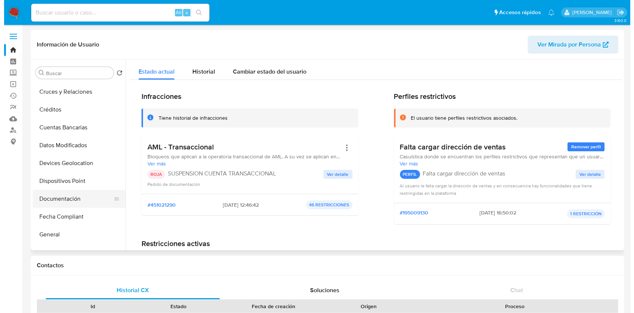
scroll to position [99, 0]
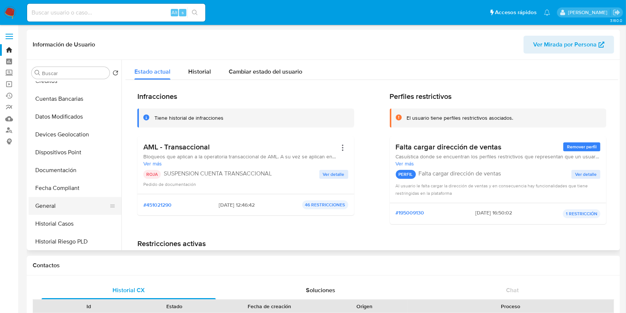
click at [62, 200] on button "General" at bounding box center [72, 206] width 87 height 18
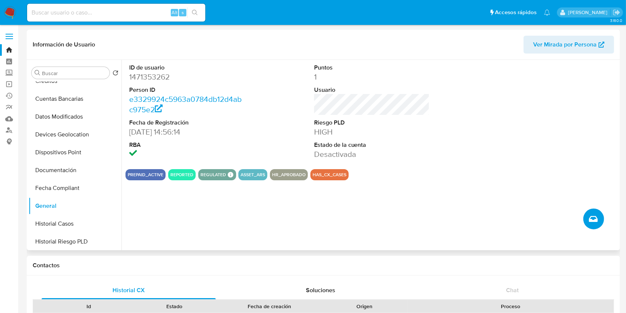
click at [596, 220] on icon "Crear caso manual" at bounding box center [593, 219] width 9 height 6
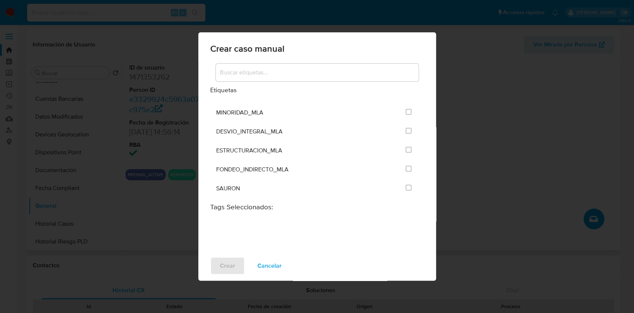
scroll to position [1492, 0]
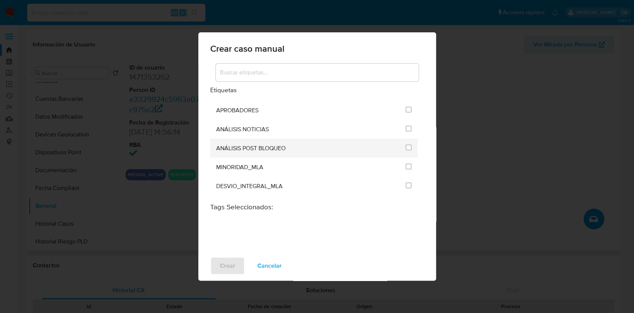
click at [409, 141] on li "ANÁLISIS POST BLOQUEO" at bounding box center [313, 147] width 207 height 19
click at [407, 144] on input "3249" at bounding box center [408, 147] width 6 height 6
checkbox input "true"
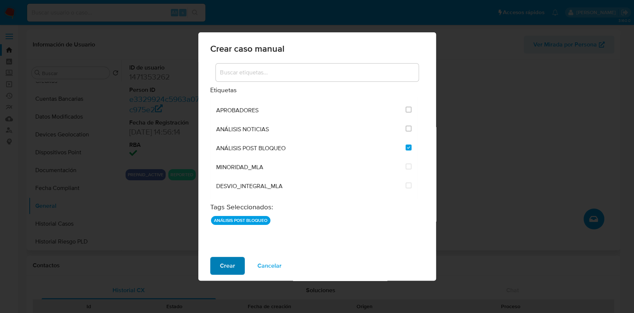
click at [223, 262] on span "Crear" at bounding box center [227, 265] width 15 height 16
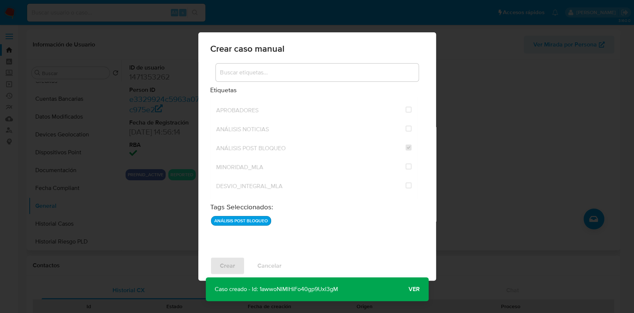
click at [418, 289] on span "Ver" at bounding box center [413, 289] width 11 height 0
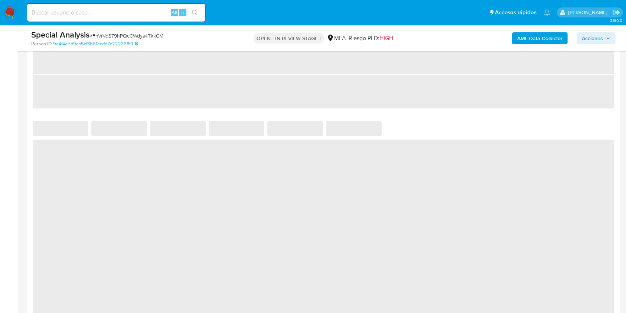
scroll to position [594, 0]
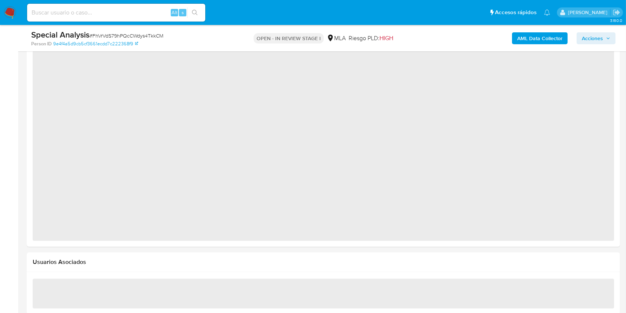
select select "10"
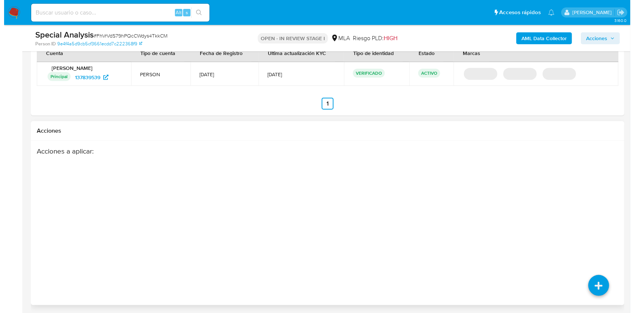
scroll to position [942, 0]
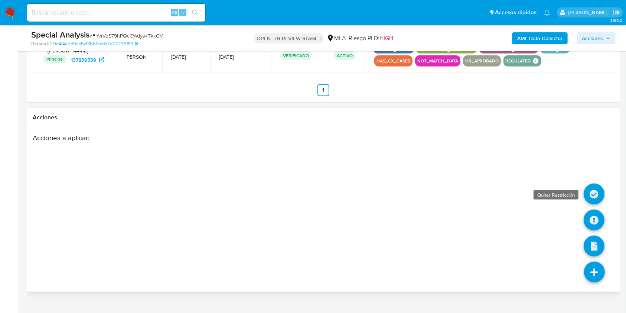
click at [593, 193] on icon at bounding box center [594, 193] width 21 height 21
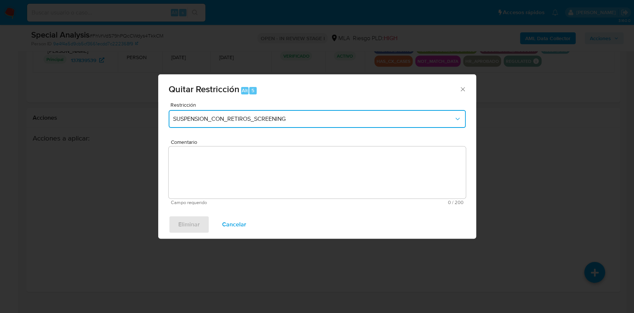
click at [219, 114] on button "SUSPENSION_CON_RETIROS_SCREENING" at bounding box center [317, 119] width 297 height 18
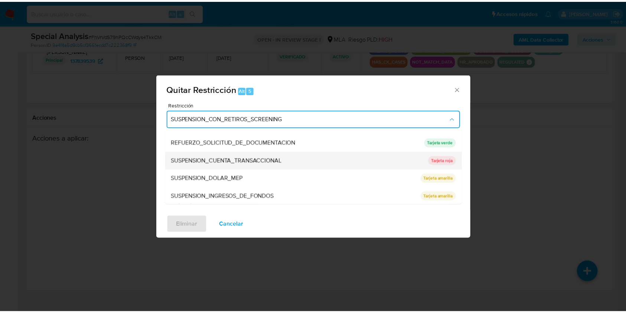
scroll to position [157, 0]
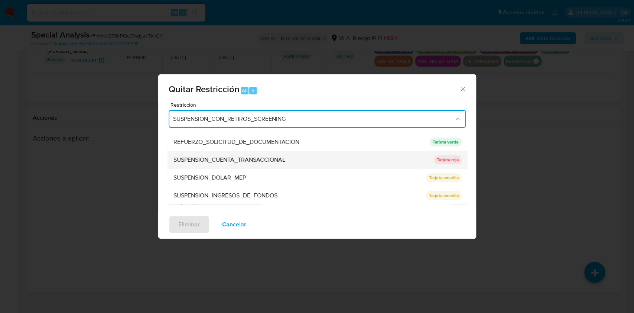
click at [246, 161] on span "SUSPENSION_CUENTA_TRANSACCIONAL" at bounding box center [229, 159] width 112 height 7
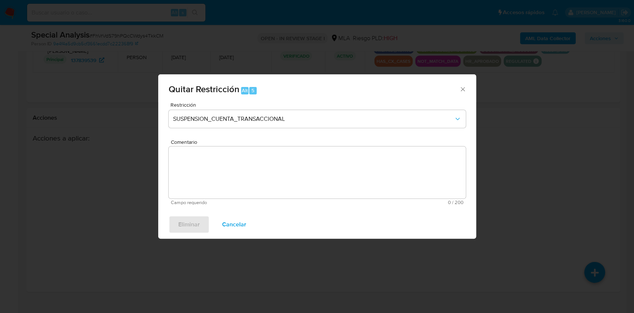
click at [243, 167] on textarea "Comentario" at bounding box center [317, 172] width 297 height 52
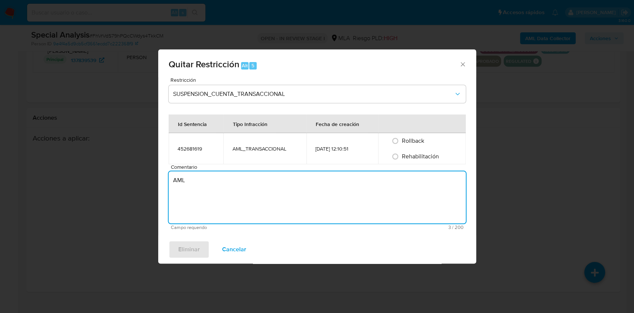
type textarea "AML"
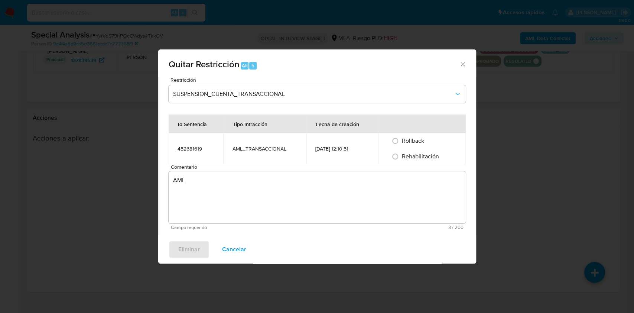
click at [402, 156] on label "Rehabilitación" at bounding box center [420, 156] width 38 height 7
click at [401, 156] on input "Rehabilitación" at bounding box center [395, 156] width 12 height 12
radio input "true"
click at [184, 248] on span "Eliminar" at bounding box center [189, 249] width 22 height 16
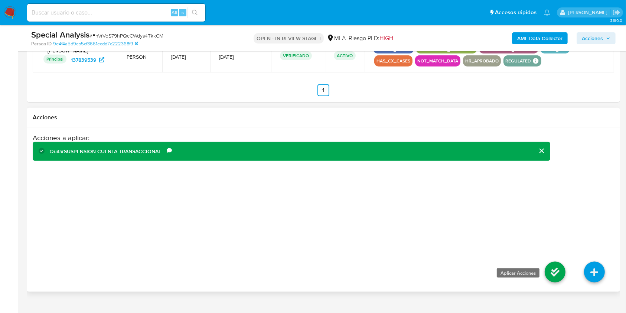
click at [552, 268] on icon at bounding box center [555, 271] width 21 height 21
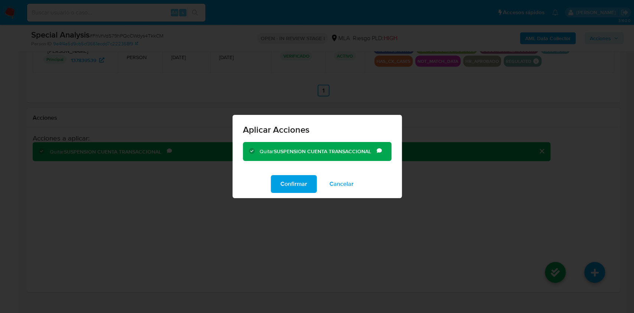
click at [270, 181] on div "Confirmar Cancelar" at bounding box center [316, 184] width 169 height 28
click at [276, 183] on button "Confirmar" at bounding box center [294, 184] width 46 height 18
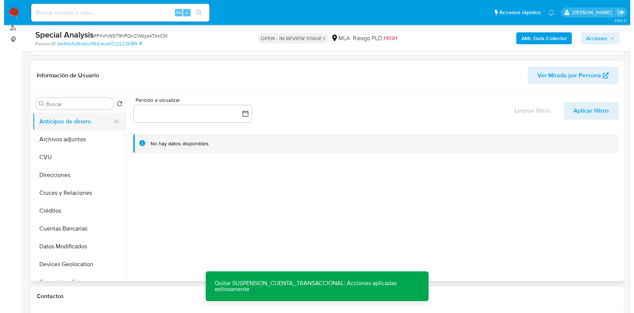
scroll to position [99, 0]
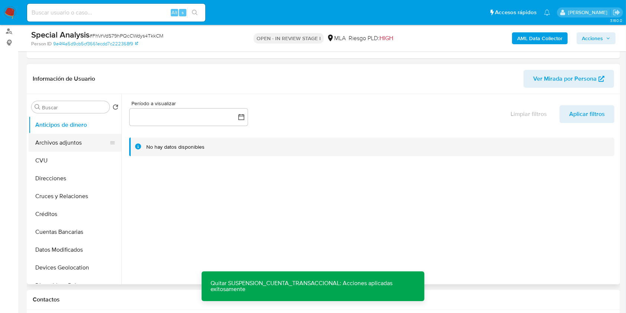
click at [63, 144] on button "Archivos adjuntos" at bounding box center [72, 143] width 87 height 18
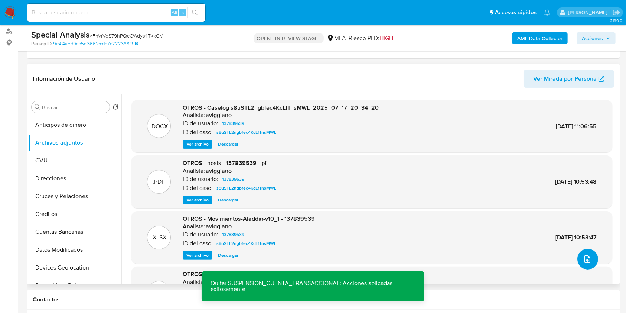
click at [583, 258] on icon "upload-file" at bounding box center [587, 258] width 9 height 9
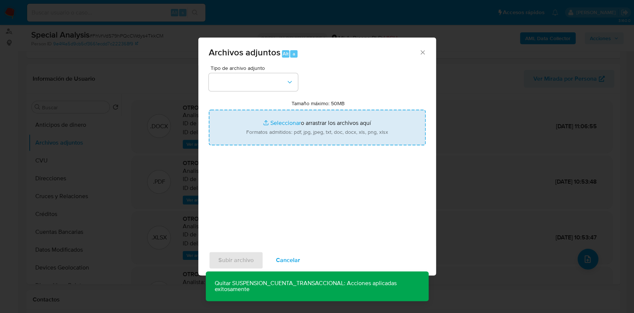
click at [290, 135] on input "Tamaño máximo: 50MB Seleccionar archivos" at bounding box center [317, 128] width 217 height 36
type input "C:\fakepath\Imagen escaneada.pdf"
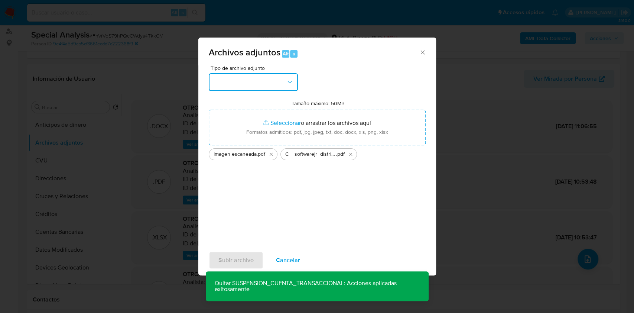
click at [252, 85] on button "button" at bounding box center [253, 82] width 89 height 18
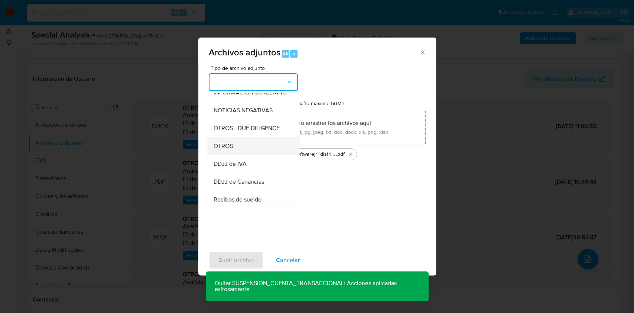
click at [235, 155] on div "OTROS" at bounding box center [251, 146] width 76 height 18
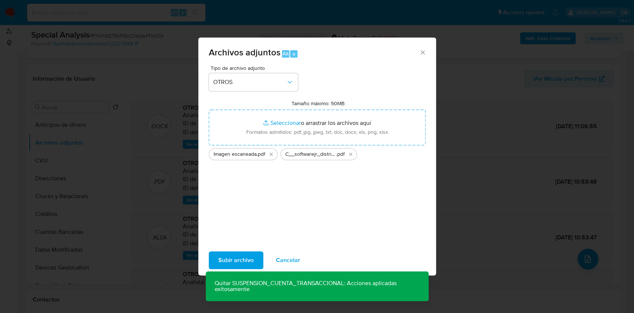
click at [249, 255] on span "Subir archivo" at bounding box center [235, 260] width 35 height 16
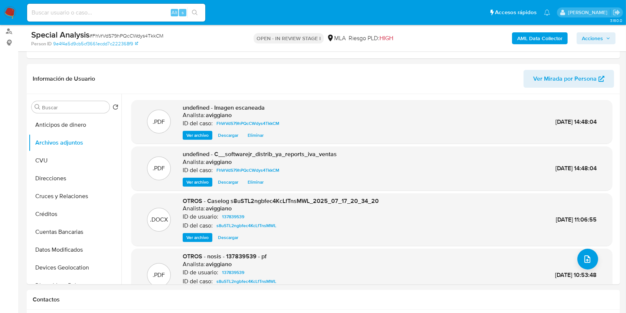
drag, startPoint x: 591, startPoint y: 40, endPoint x: 582, endPoint y: 45, distance: 10.5
click at [591, 40] on span "Acciones" at bounding box center [592, 38] width 21 height 12
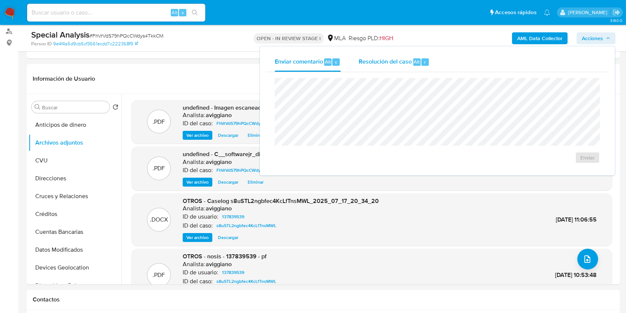
click at [365, 66] on span "Resolución del caso" at bounding box center [385, 61] width 53 height 9
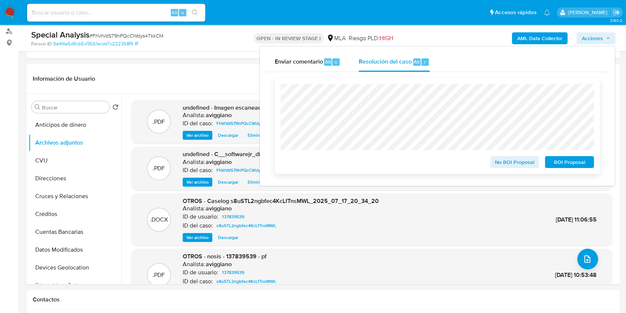
click at [496, 162] on span "No ROI Proposal" at bounding box center [515, 162] width 39 height 10
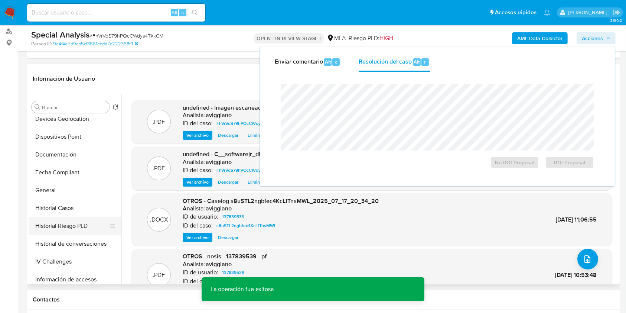
scroll to position [247, 0]
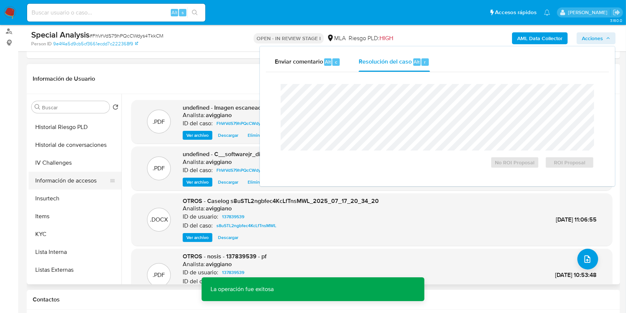
click at [72, 178] on button "Información de accesos" at bounding box center [72, 180] width 87 height 18
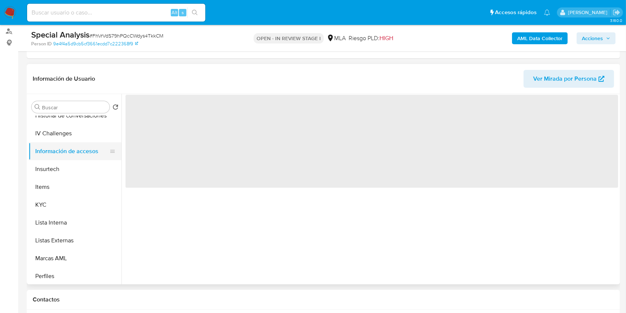
scroll to position [198, 0]
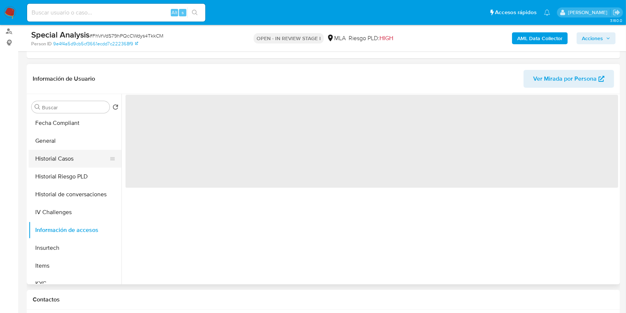
click at [64, 150] on button "Historial Casos" at bounding box center [72, 159] width 87 height 18
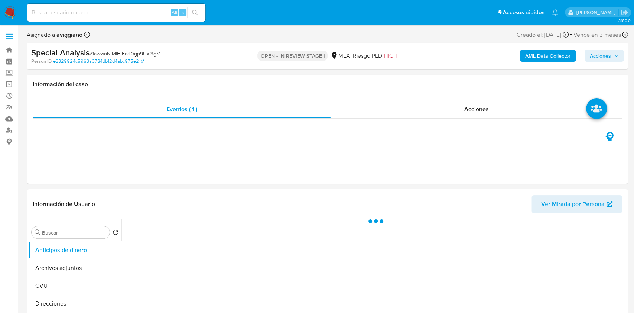
select select "10"
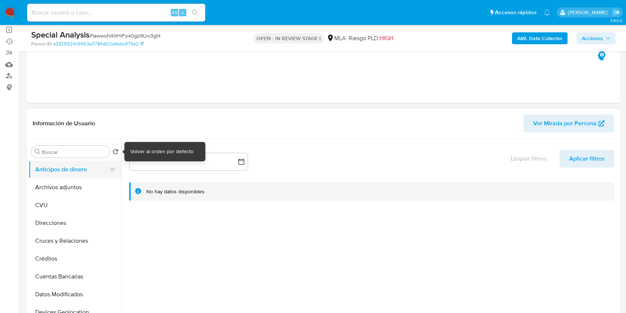
scroll to position [99, 0]
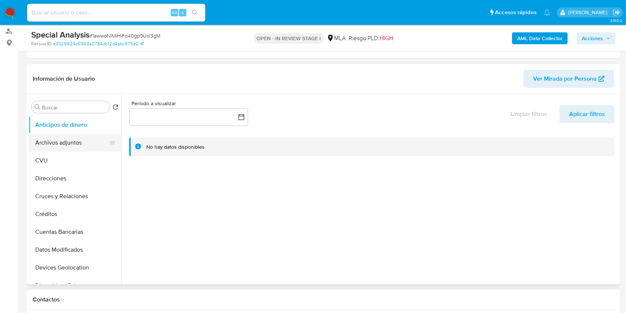
click at [89, 140] on button "Archivos adjuntos" at bounding box center [72, 143] width 87 height 18
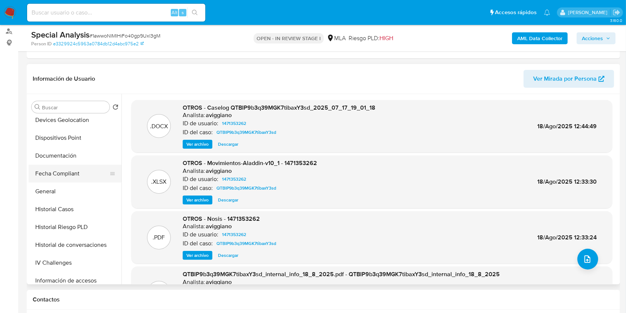
scroll to position [148, 0]
click at [70, 212] on button "Historial Casos" at bounding box center [72, 208] width 87 height 18
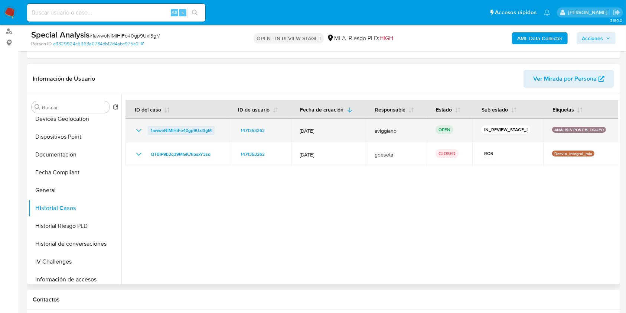
click at [183, 128] on span "1awwoNlMlHiFo40gp9Uxl3gM" at bounding box center [181, 130] width 61 height 9
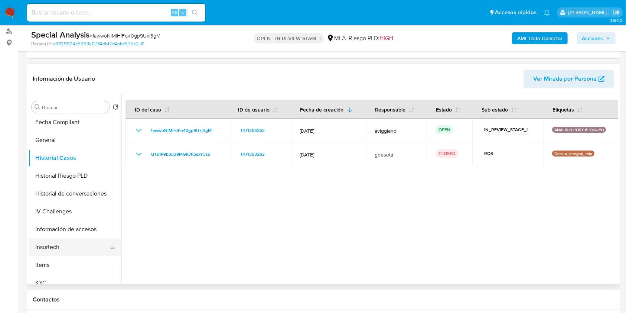
scroll to position [247, 0]
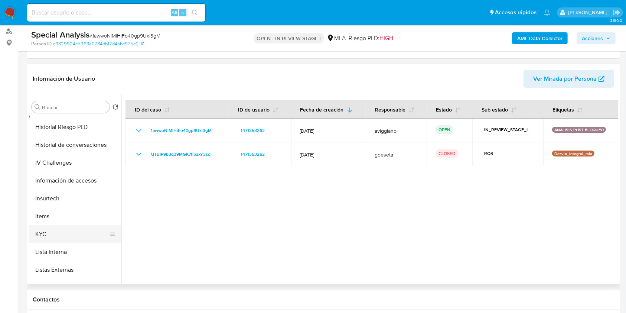
click at [63, 228] on button "KYC" at bounding box center [72, 234] width 87 height 18
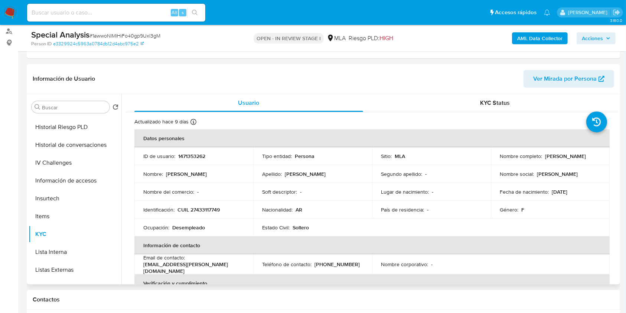
click at [195, 217] on td "Identificación : CUIL 27433117749" at bounding box center [193, 209] width 119 height 18
click at [202, 208] on p "CUIL 27433117749" at bounding box center [198, 209] width 42 height 7
copy p "27433117749"
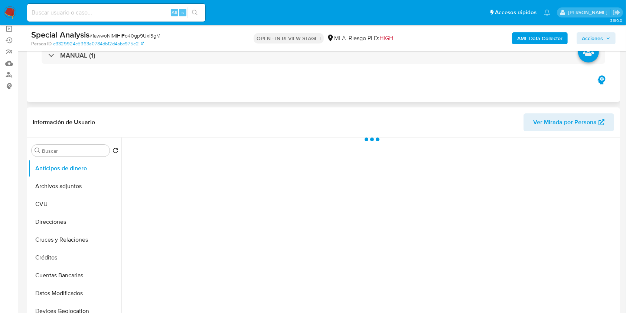
scroll to position [148, 0]
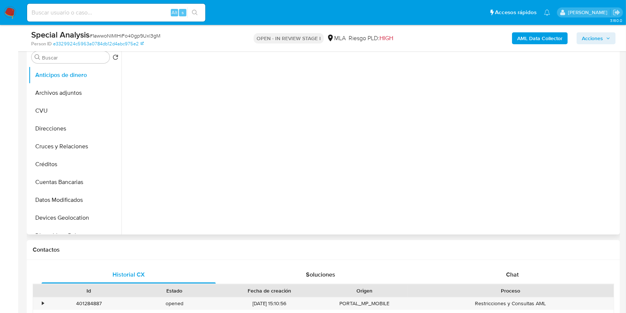
select select "10"
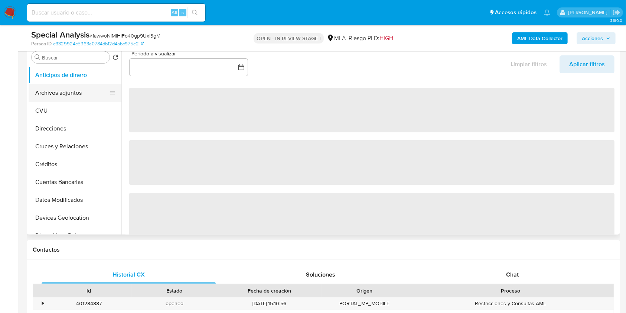
click at [79, 90] on button "Archivos adjuntos" at bounding box center [72, 93] width 87 height 18
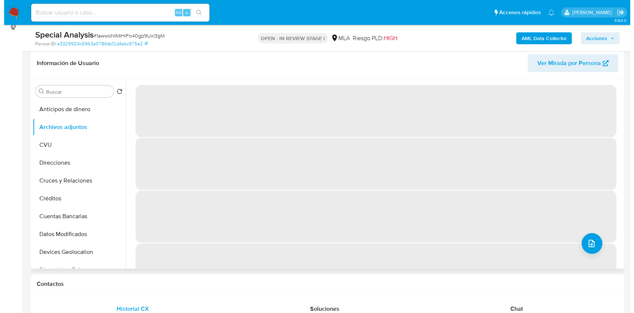
scroll to position [99, 0]
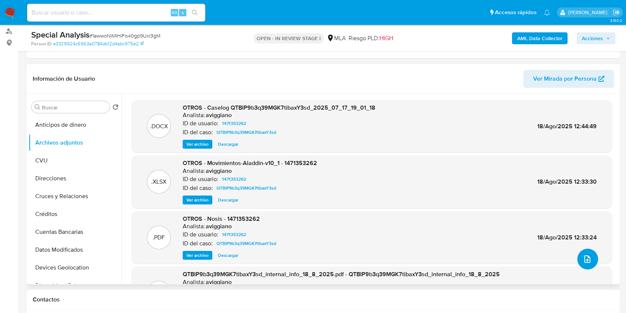
click at [589, 263] on button "upload-file" at bounding box center [587, 258] width 21 height 21
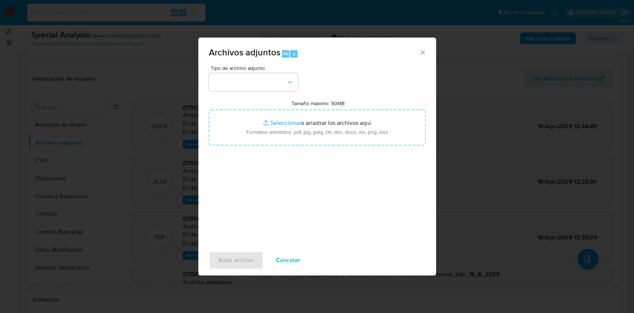
click at [327, 148] on div "Tipo de archivo adjunto Tamaño máximo: 50MB Seleccionar archivos Seleccionar o …" at bounding box center [317, 152] width 217 height 175
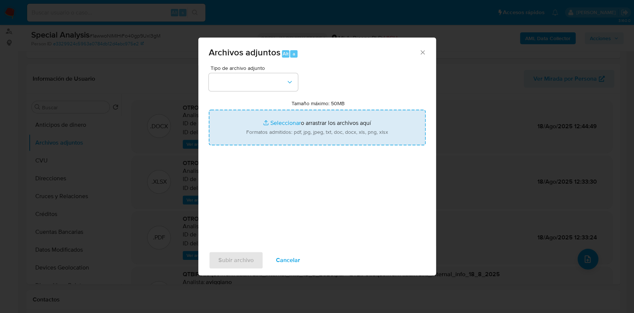
click at [333, 128] on input "Tamaño máximo: 50MB Seleccionar archivos" at bounding box center [317, 128] width 217 height 36
type input "C:\fakepath\LIBRO [PERSON_NAME] 2025.pdf"
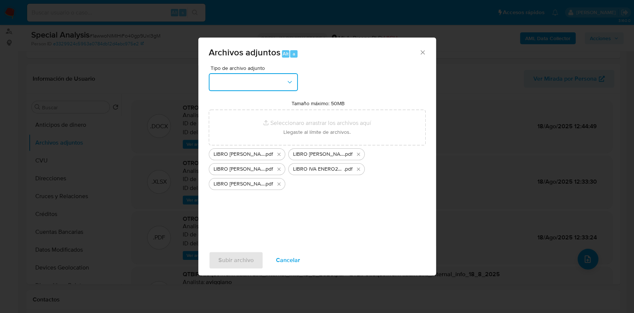
click at [277, 86] on button "button" at bounding box center [253, 82] width 89 height 18
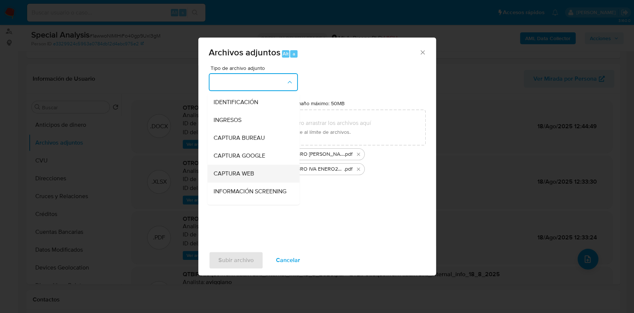
scroll to position [49, 0]
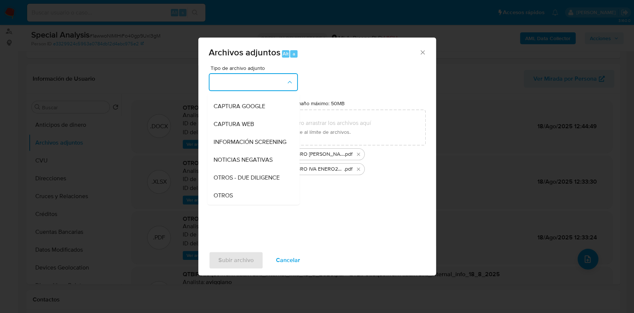
drag, startPoint x: 245, startPoint y: 197, endPoint x: 248, endPoint y: 228, distance: 31.0
click at [245, 197] on div "OTROS" at bounding box center [251, 195] width 76 height 18
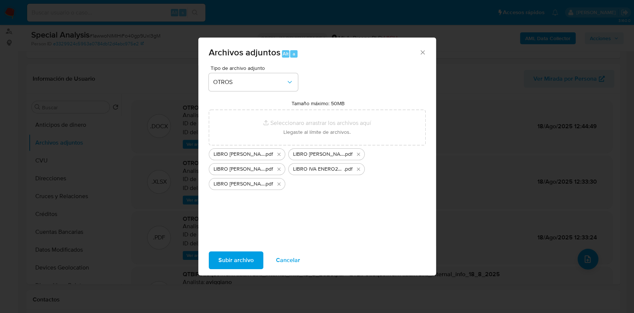
click at [248, 260] on span "Subir archivo" at bounding box center [235, 260] width 35 height 16
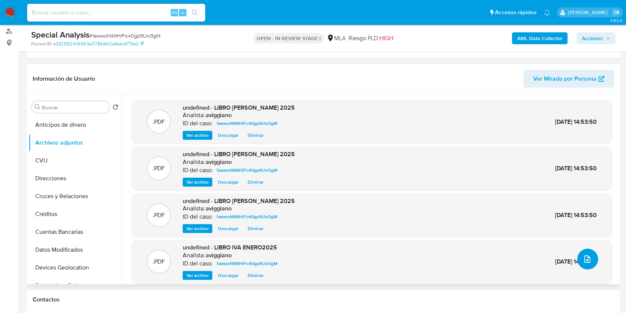
click at [588, 261] on span "upload-file" at bounding box center [587, 258] width 9 height 9
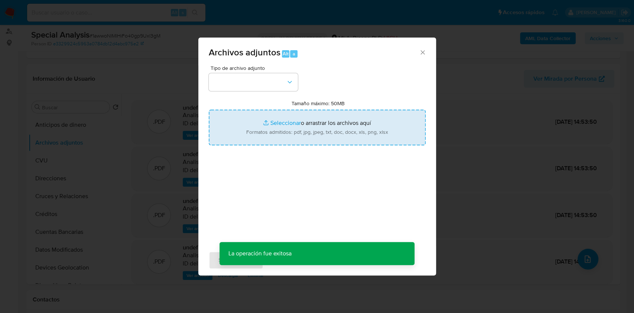
click at [305, 130] on input "Tamaño máximo: 50MB Seleccionar archivos" at bounding box center [317, 128] width 217 height 36
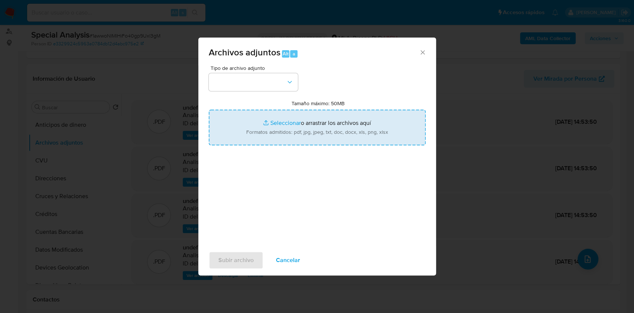
type input "C:\fakepath\LIBRO [PERSON_NAME] 2025.pdf"
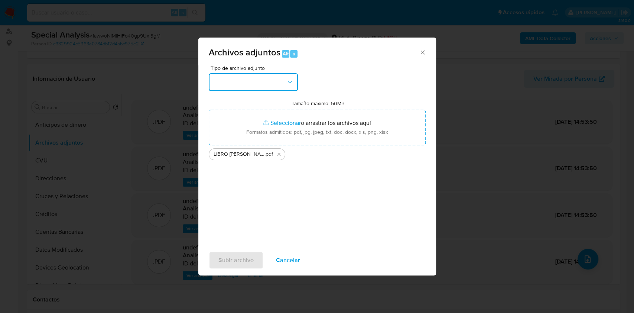
click at [289, 84] on icon "button" at bounding box center [289, 81] width 7 height 7
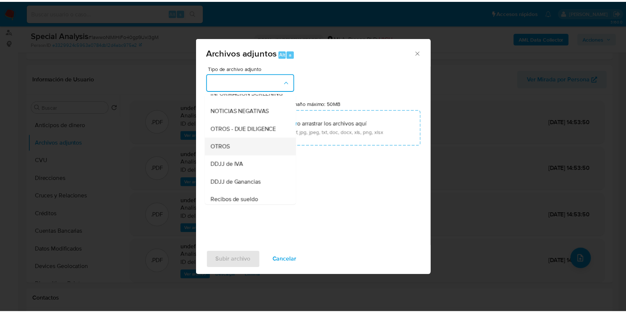
scroll to position [99, 0]
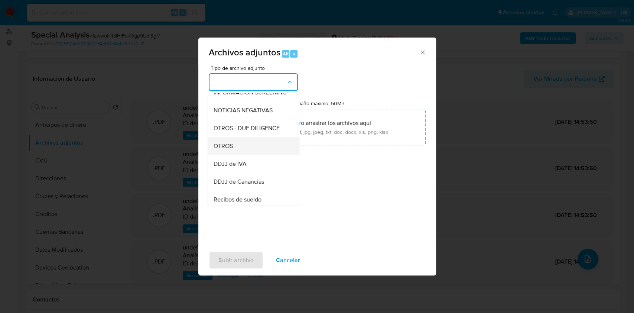
click at [249, 153] on div "OTROS" at bounding box center [251, 146] width 76 height 18
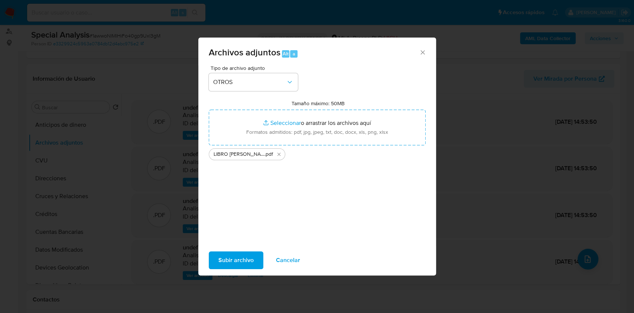
click at [229, 255] on span "Subir archivo" at bounding box center [235, 260] width 35 height 16
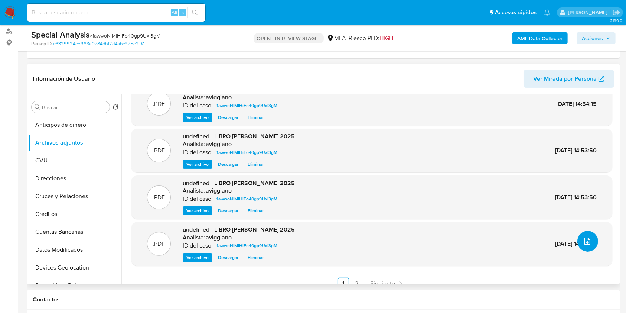
scroll to position [27, 0]
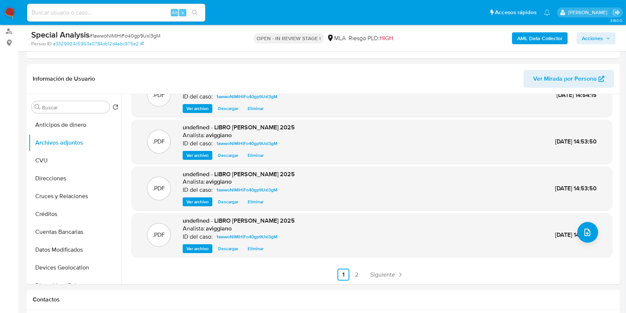
click at [591, 37] on span "Acciones" at bounding box center [592, 38] width 21 height 12
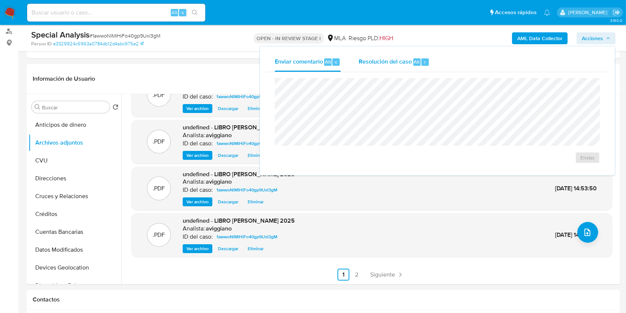
click at [392, 64] on span "Resolución del caso" at bounding box center [385, 61] width 53 height 9
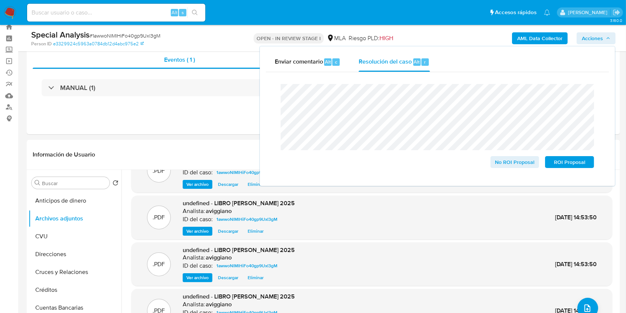
scroll to position [0, 0]
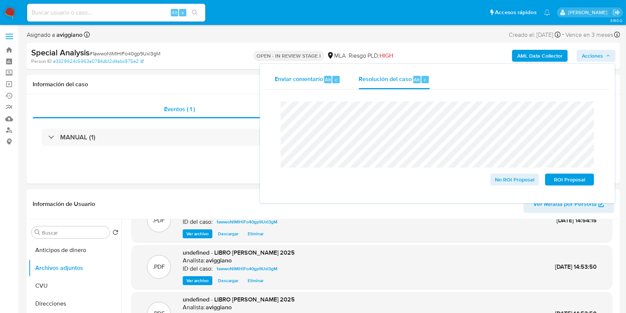
click at [284, 79] on div "Enviar comentario Alt c Resolución del caso Alt r Cierre de caso No ROI Proposa…" at bounding box center [437, 133] width 343 height 127
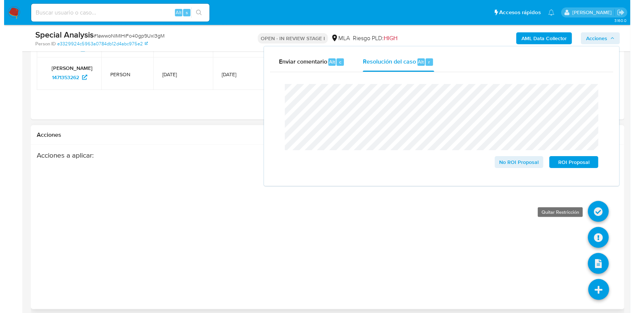
scroll to position [946, 0]
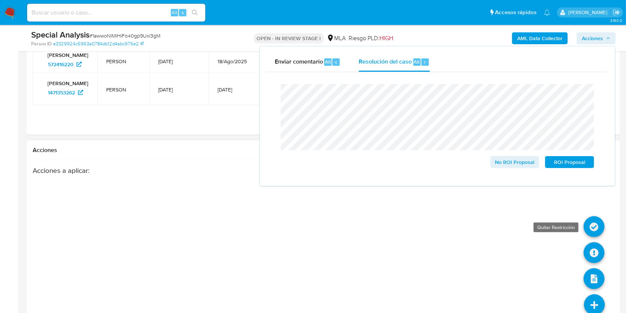
click at [589, 223] on icon at bounding box center [594, 226] width 21 height 21
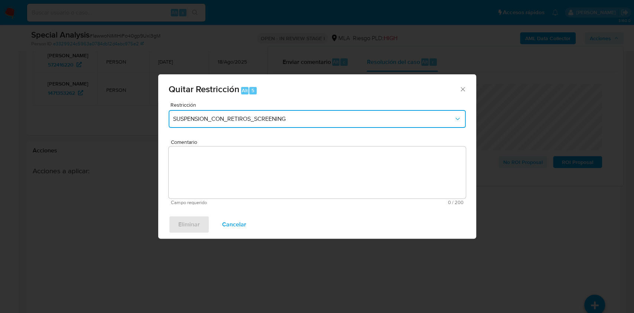
click at [228, 124] on button "SUSPENSION_CON_RETIROS_SCREENING" at bounding box center [317, 119] width 297 height 18
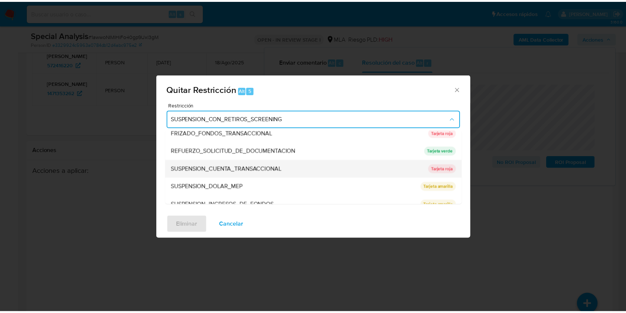
scroll to position [157, 0]
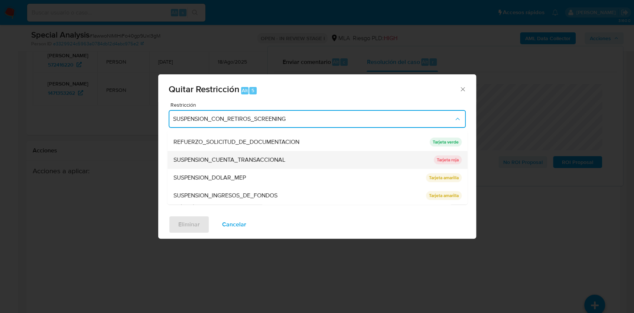
click at [221, 165] on div "SUSPENSION_CUENTA_TRANSACCIONAL" at bounding box center [301, 160] width 256 height 18
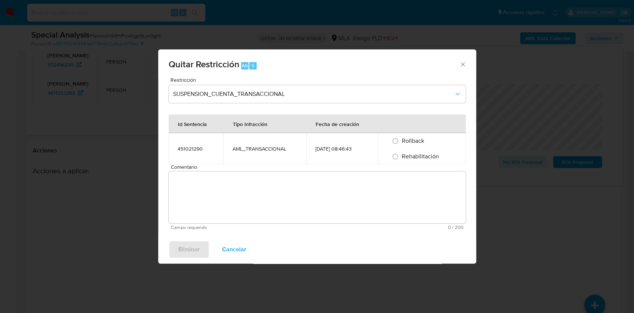
click at [206, 182] on textarea "Comentario" at bounding box center [317, 197] width 297 height 52
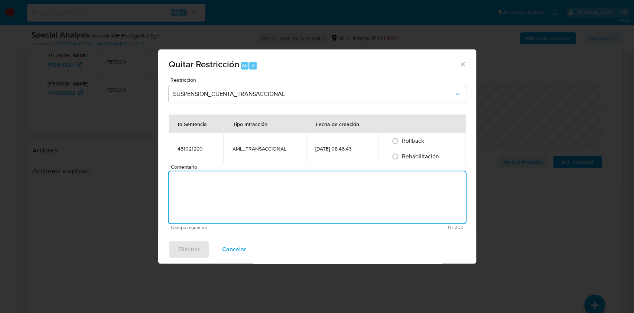
click at [422, 152] on span "Rehabilitación" at bounding box center [420, 156] width 37 height 9
click at [401, 151] on input "Rehabilitación" at bounding box center [395, 156] width 12 height 12
radio input "true"
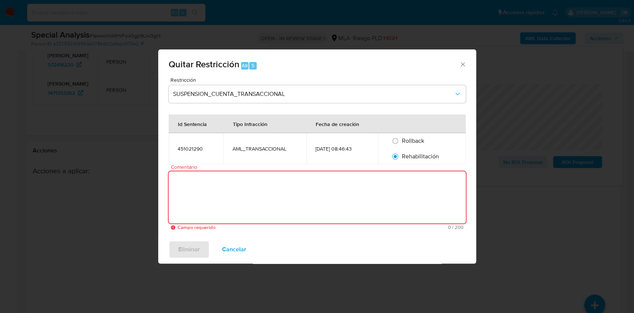
click at [351, 186] on textarea "Comentario" at bounding box center [317, 197] width 297 height 52
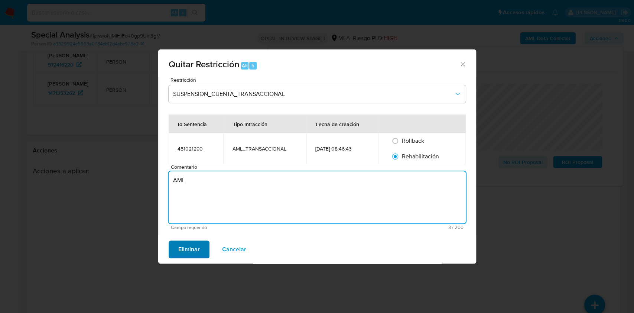
type textarea "AML"
click at [169, 249] on button "Eliminar" at bounding box center [189, 249] width 41 height 18
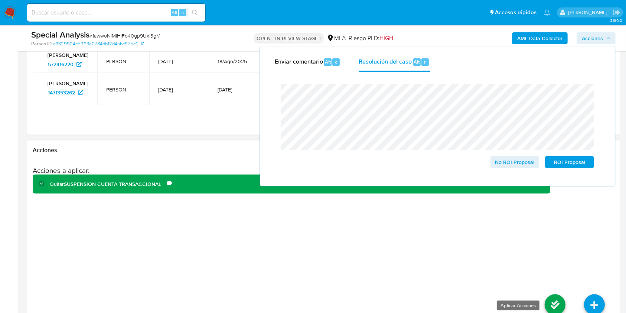
click at [554, 298] on icon at bounding box center [555, 304] width 21 height 21
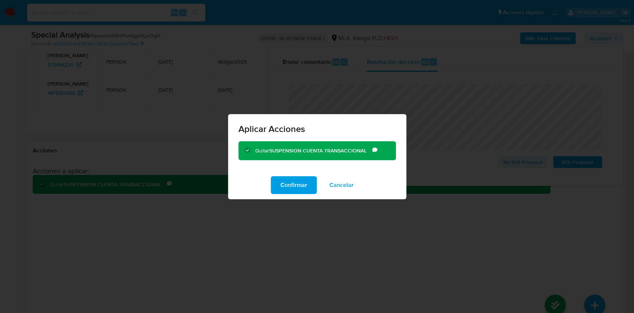
click at [299, 186] on span "Confirmar" at bounding box center [293, 185] width 27 height 16
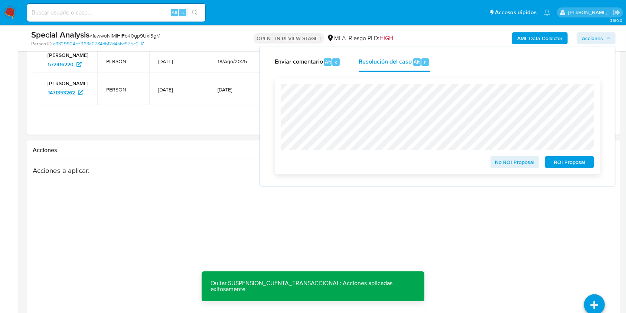
click at [417, 170] on div "No ROI Proposal ROI Proposal" at bounding box center [437, 126] width 325 height 96
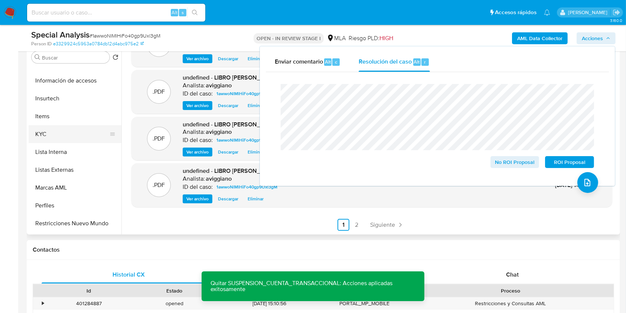
scroll to position [346, 0]
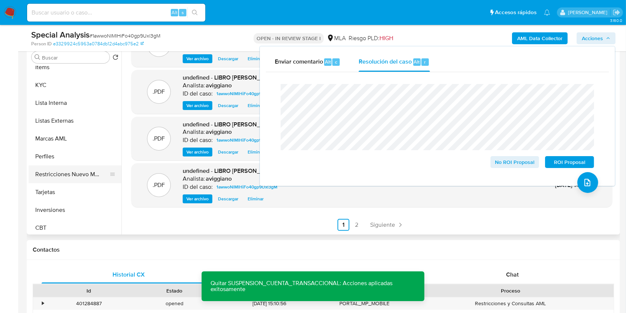
click at [74, 176] on button "Restricciones Nuevo Mundo" at bounding box center [72, 174] width 87 height 18
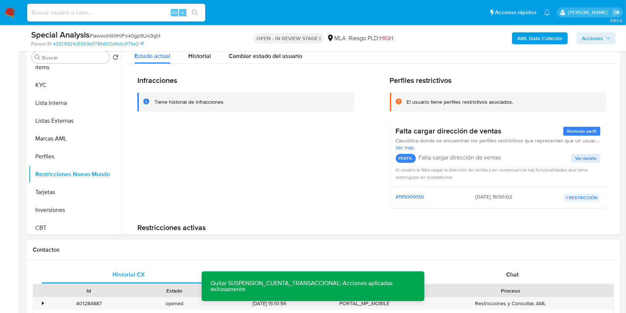
click at [607, 40] on icon "button" at bounding box center [608, 38] width 4 height 4
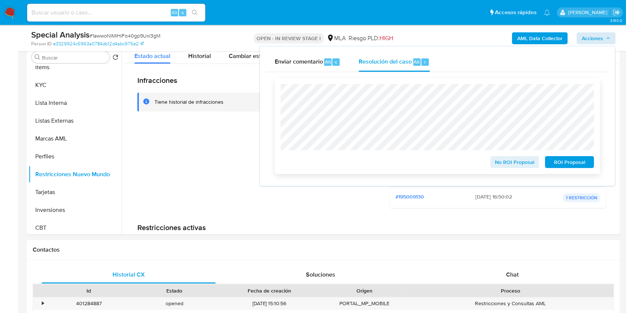
click at [505, 162] on span "No ROI Proposal" at bounding box center [515, 162] width 39 height 10
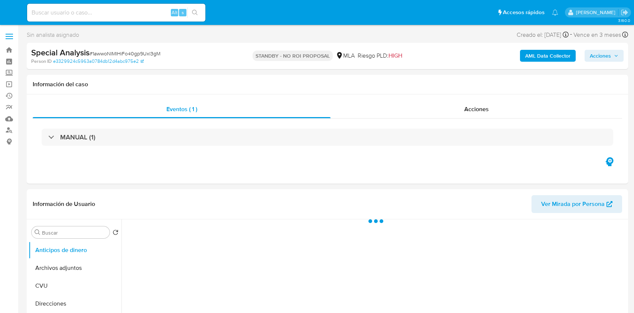
select select "10"
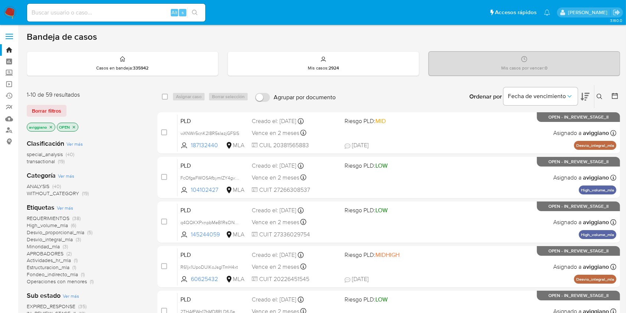
click at [601, 96] on icon at bounding box center [600, 97] width 6 height 6
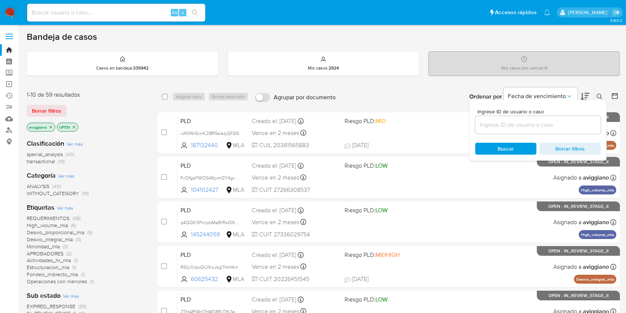
click at [563, 125] on input at bounding box center [537, 125] width 125 height 10
type input "20-41286570-8"
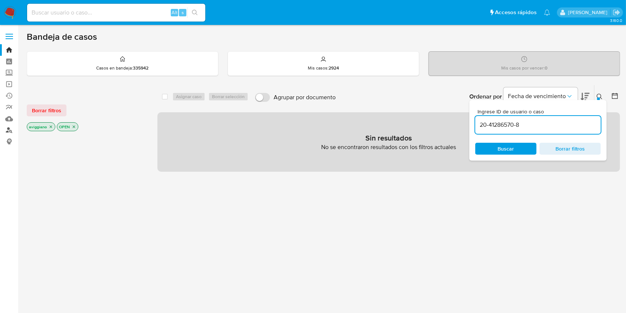
click at [10, 129] on link "Buscador de personas" at bounding box center [44, 130] width 88 height 12
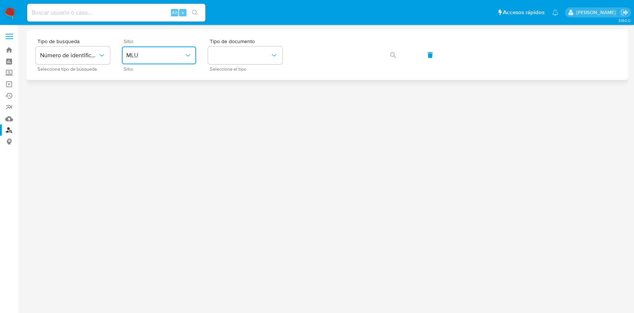
click at [168, 60] on button "MLU" at bounding box center [159, 55] width 74 height 18
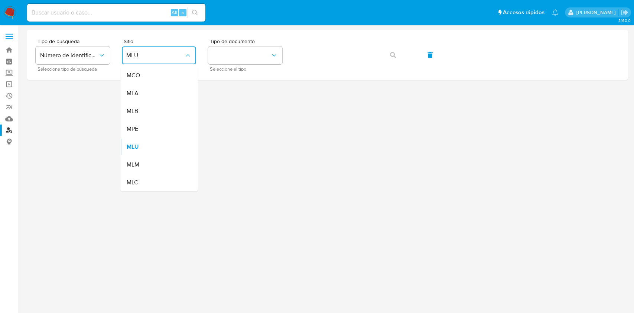
drag, startPoint x: 155, startPoint y: 91, endPoint x: 192, endPoint y: 86, distance: 37.1
click at [155, 91] on div "MLA" at bounding box center [156, 93] width 61 height 18
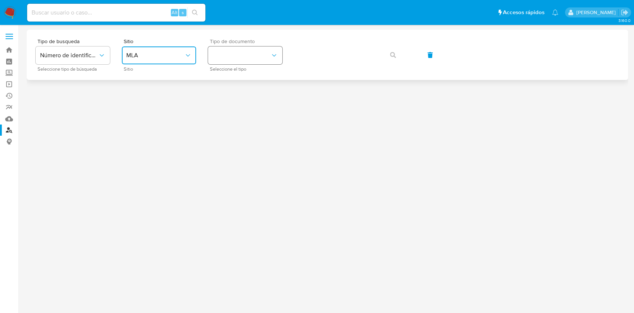
click at [223, 63] on button "identificationType" at bounding box center [245, 55] width 74 height 18
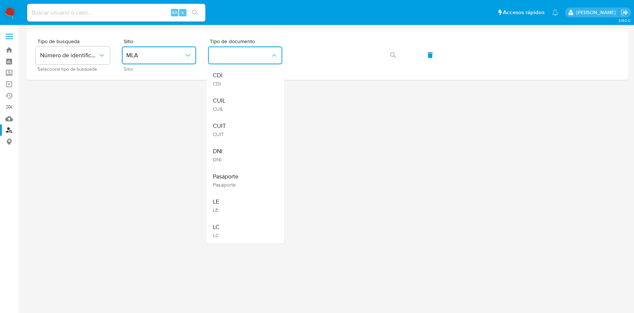
drag, startPoint x: 228, startPoint y: 121, endPoint x: 285, endPoint y: 100, distance: 61.6
click at [227, 121] on div "CUIT CUIT" at bounding box center [242, 129] width 61 height 25
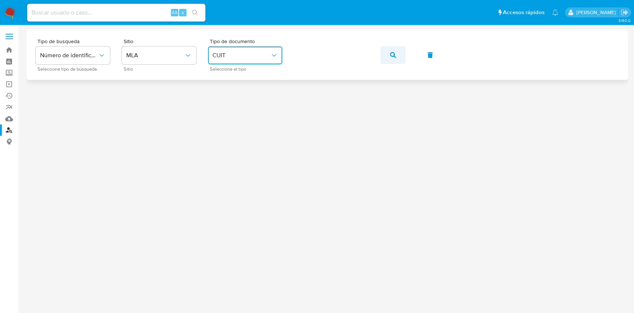
click at [386, 56] on button "button" at bounding box center [392, 55] width 25 height 18
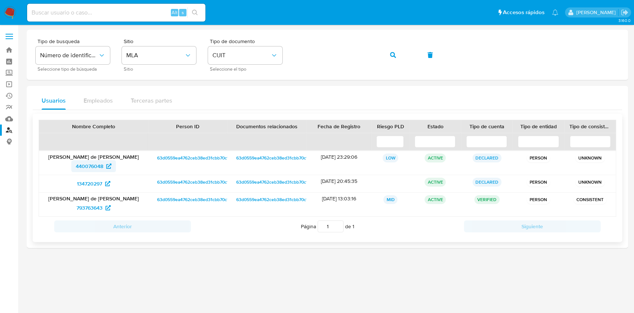
click at [93, 163] on span "440076048" at bounding box center [89, 166] width 27 height 12
click at [88, 204] on span "793763643" at bounding box center [89, 208] width 26 height 12
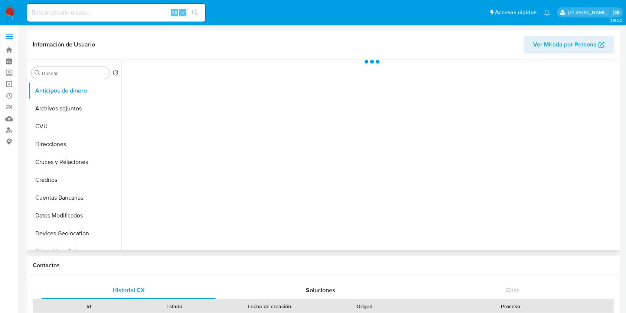
scroll to position [247, 0]
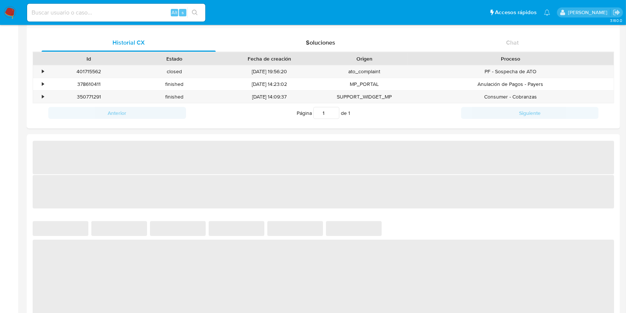
select select "10"
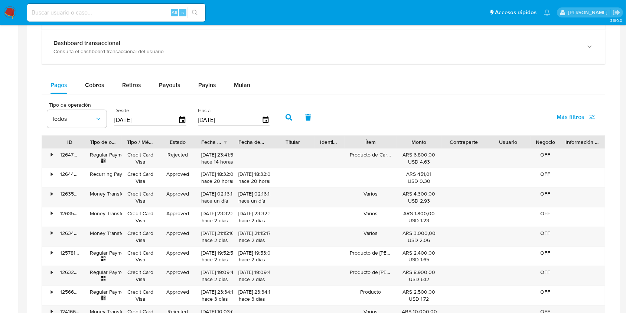
scroll to position [445, 0]
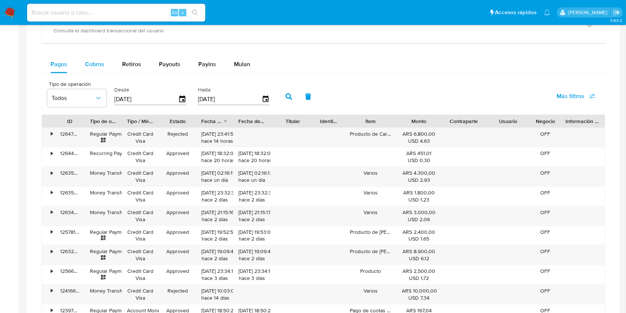
click at [91, 70] on div "Cobros" at bounding box center [94, 64] width 19 height 18
select select "10"
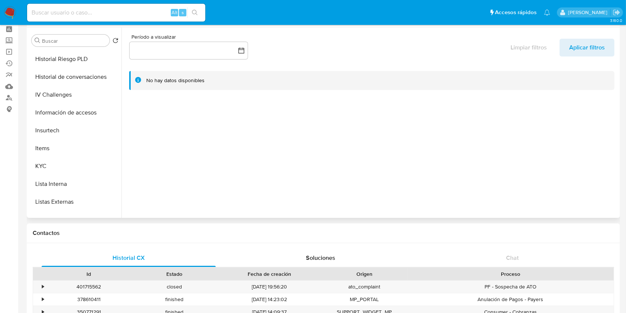
scroll to position [297, 0]
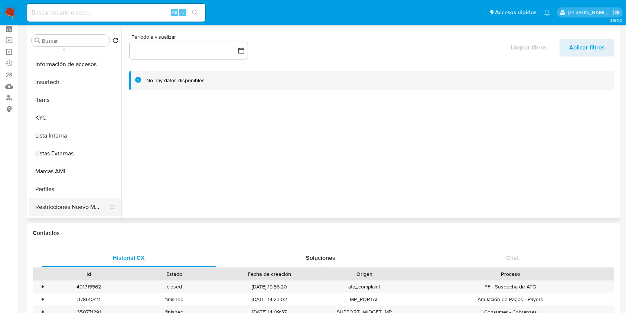
click at [65, 211] on button "Restricciones Nuevo Mundo" at bounding box center [72, 207] width 87 height 18
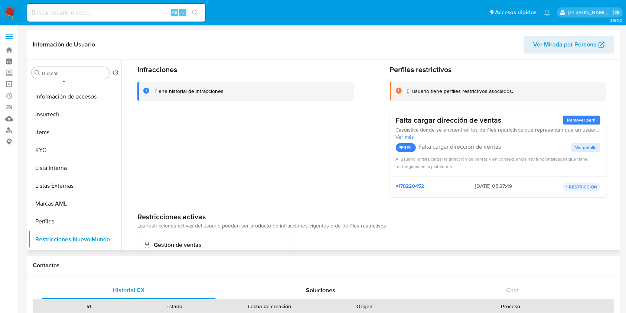
scroll to position [49, 0]
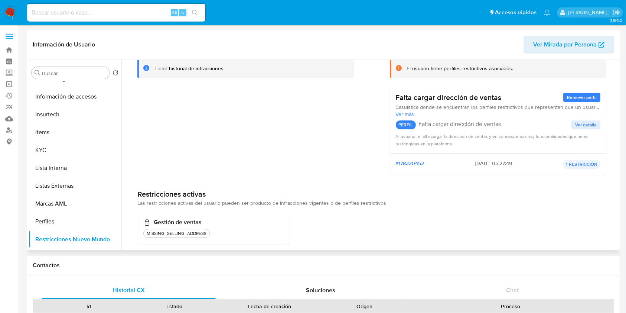
click at [579, 125] on span "Ver detalle" at bounding box center [586, 124] width 22 height 7
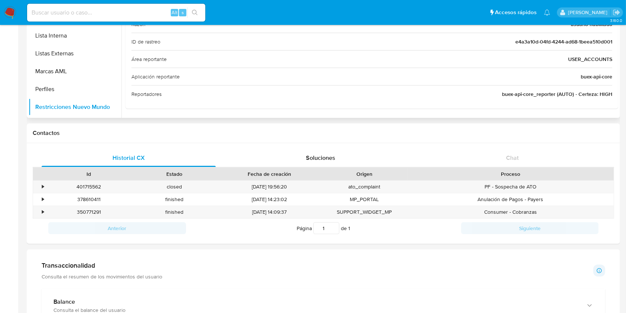
scroll to position [148, 0]
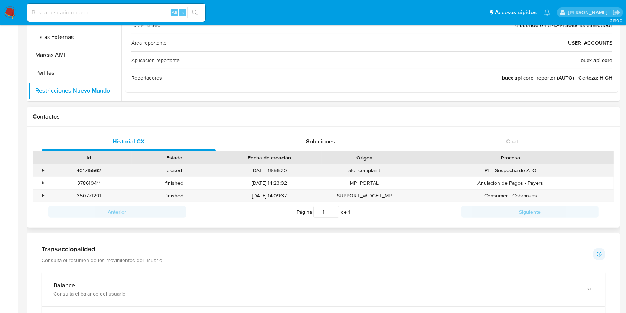
click at [42, 172] on div "•" at bounding box center [43, 170] width 2 height 7
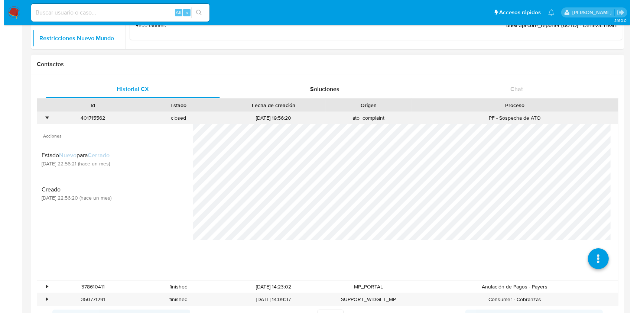
scroll to position [247, 0]
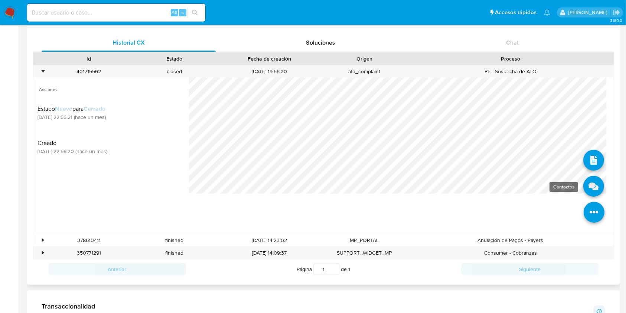
click at [586, 189] on icon at bounding box center [593, 186] width 21 height 21
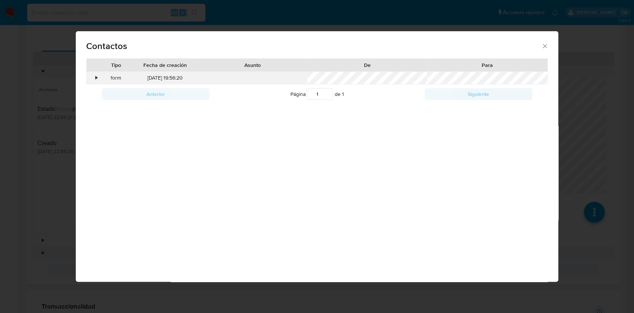
click at [97, 76] on div "•" at bounding box center [96, 77] width 2 height 7
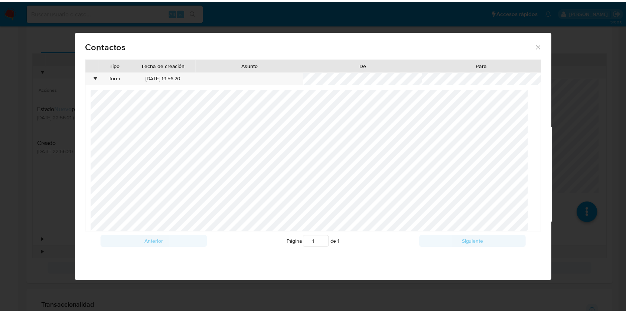
scroll to position [134, 0]
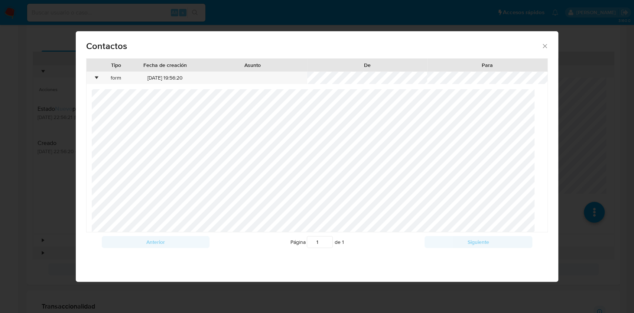
click at [548, 46] on icon "close" at bounding box center [544, 45] width 7 height 7
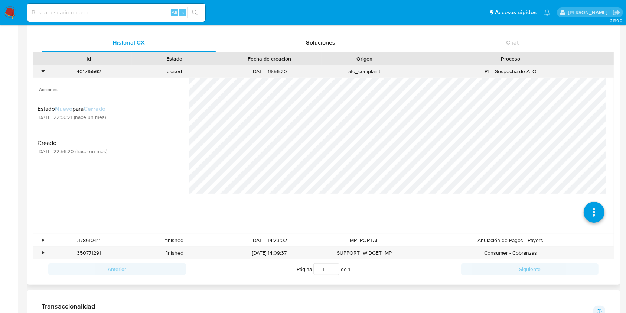
click at [42, 71] on div "•" at bounding box center [43, 71] width 2 height 7
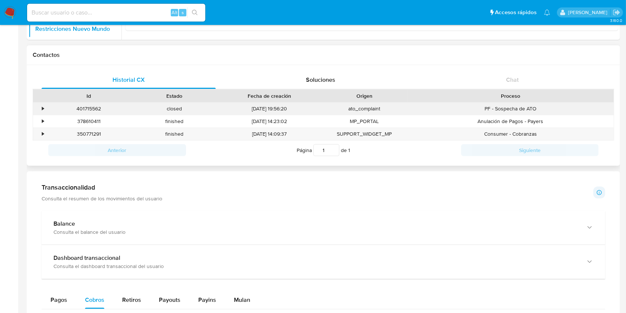
scroll to position [198, 0]
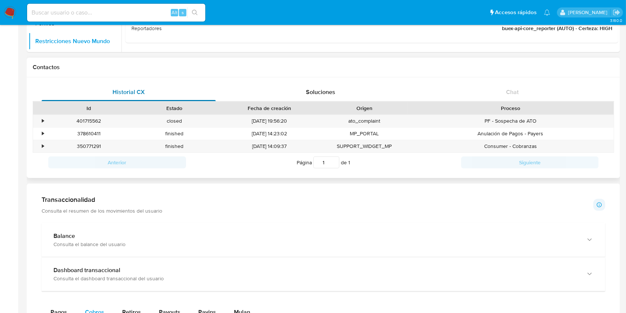
click at [117, 92] on span "Historial CX" at bounding box center [128, 92] width 32 height 9
click at [317, 92] on span "Soluciones" at bounding box center [320, 92] width 29 height 9
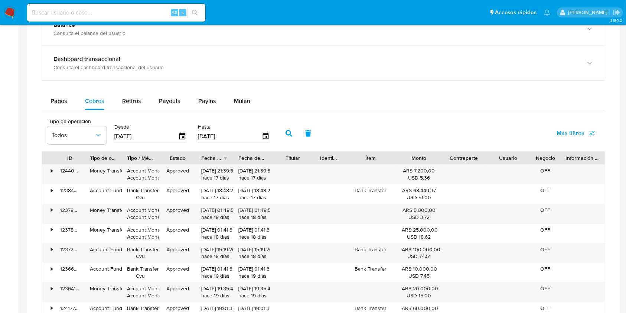
scroll to position [445, 0]
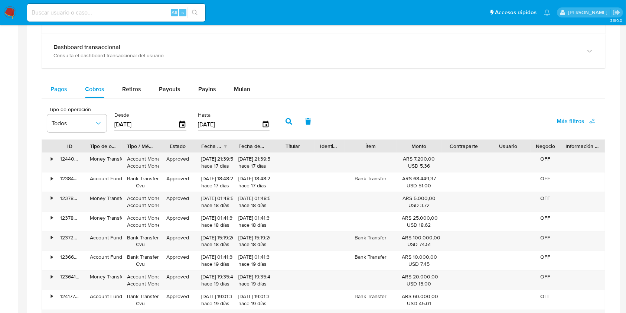
click at [62, 86] on span "Pagos" at bounding box center [58, 89] width 17 height 9
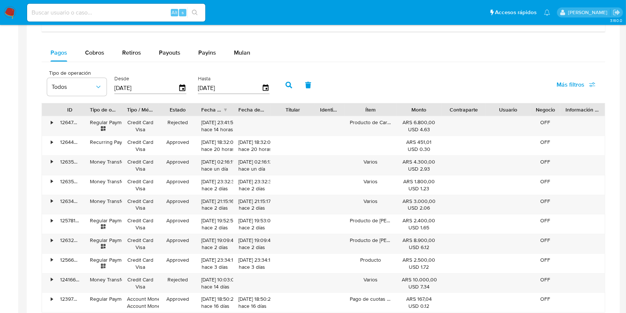
scroll to position [495, 0]
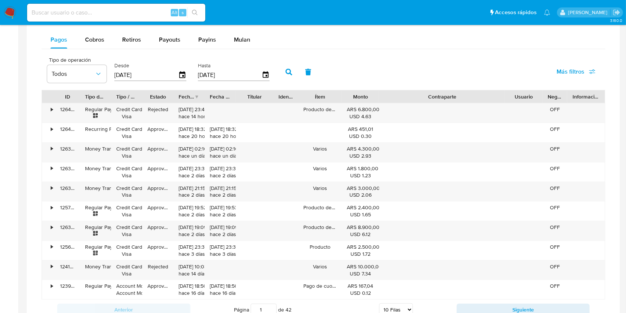
drag, startPoint x: 486, startPoint y: 94, endPoint x: 559, endPoint y: 102, distance: 73.9
click at [564, 102] on div "ID Tipo de operación Tipo / Método Estado Fecha de creación Fecha de aprobación…" at bounding box center [323, 96] width 563 height 13
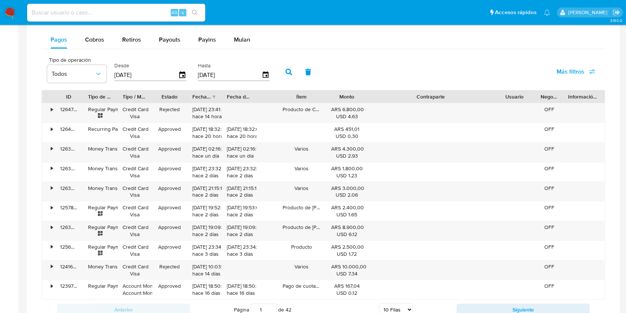
drag, startPoint x: 271, startPoint y: 94, endPoint x: 202, endPoint y: 95, distance: 68.7
click at [211, 94] on div "ID Tipo de operación Tipo / Método Estado Fecha de creación Fecha de aprobación…" at bounding box center [323, 96] width 563 height 13
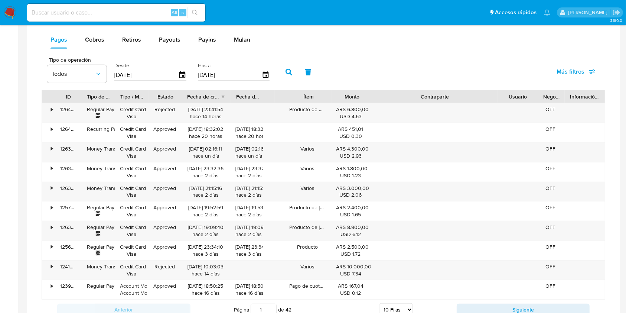
drag, startPoint x: 242, startPoint y: 93, endPoint x: 247, endPoint y: 92, distance: 5.7
click at [247, 92] on div "ID Tipo de operación Tipo / Método Estado Fecha de creación Fecha de aprobación…" at bounding box center [323, 96] width 563 height 13
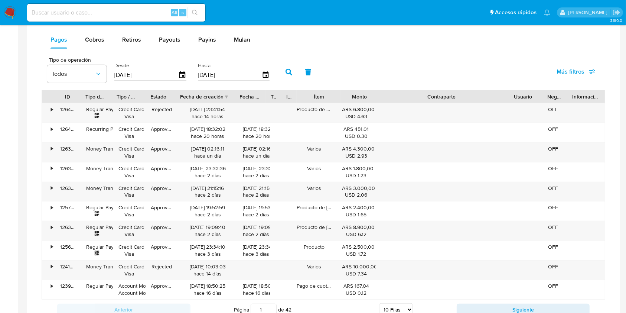
drag, startPoint x: 294, startPoint y: 101, endPoint x: 323, endPoint y: 102, distance: 29.0
click at [303, 102] on div at bounding box center [296, 96] width 13 height 13
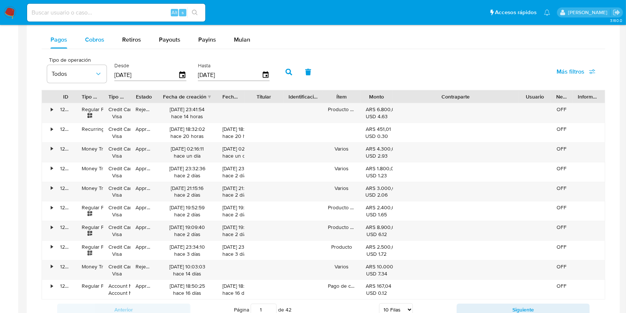
click at [102, 43] on span "Cobros" at bounding box center [94, 39] width 19 height 9
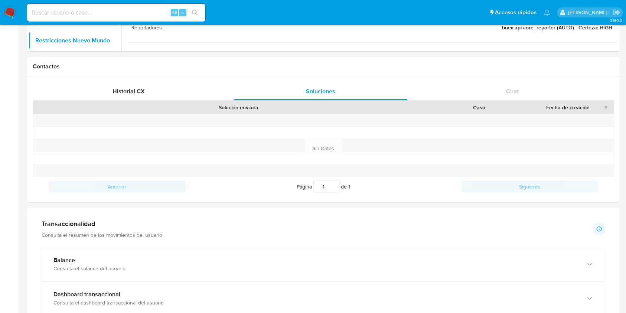
scroll to position [57, 0]
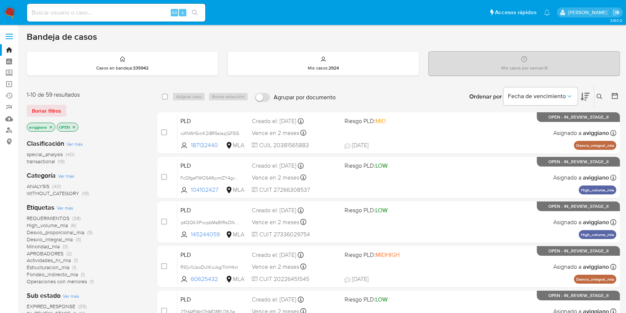
click at [601, 94] on icon at bounding box center [600, 97] width 6 height 6
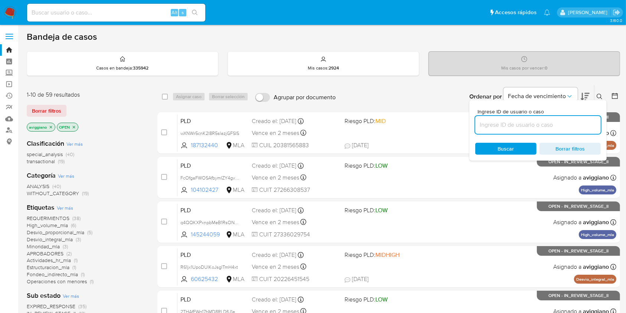
click at [568, 120] on input at bounding box center [537, 125] width 125 height 10
type input "20-41286570-8"
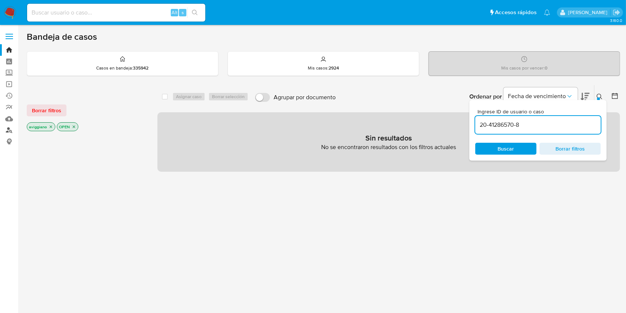
click at [10, 129] on link "Buscador de personas" at bounding box center [44, 130] width 88 height 12
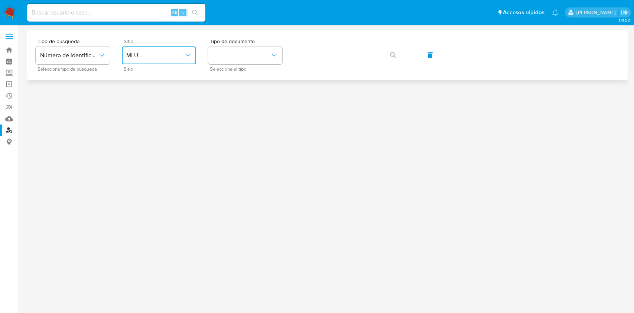
click at [171, 52] on span "MLU" at bounding box center [155, 55] width 58 height 7
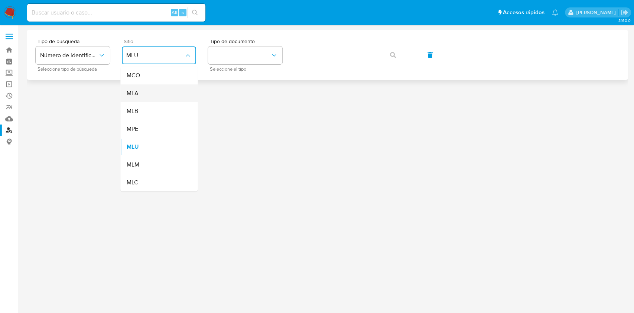
click at [156, 85] on div "MLA" at bounding box center [156, 93] width 61 height 18
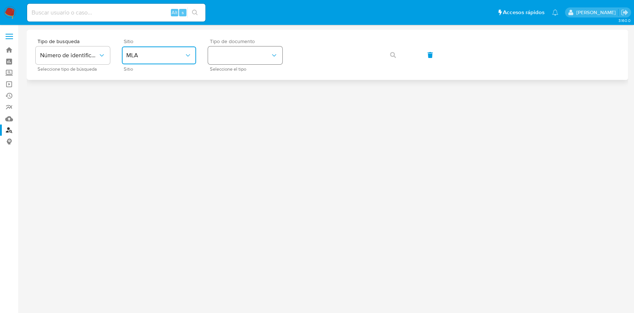
click at [242, 51] on button "identificationType" at bounding box center [245, 55] width 74 height 18
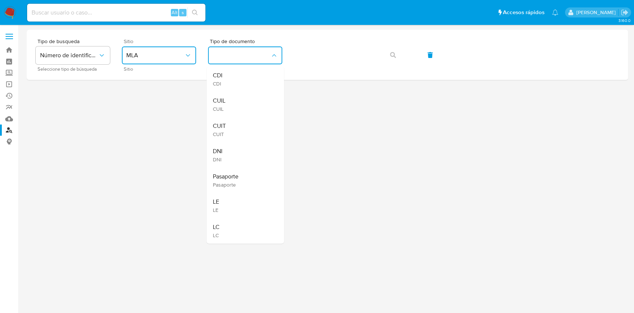
drag, startPoint x: 230, startPoint y: 124, endPoint x: 295, endPoint y: 82, distance: 77.2
click at [230, 124] on div "CUIT CUIT" at bounding box center [242, 129] width 61 height 25
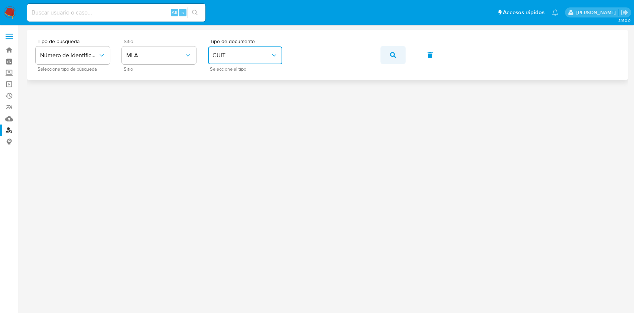
click at [396, 54] on button "button" at bounding box center [392, 55] width 25 height 18
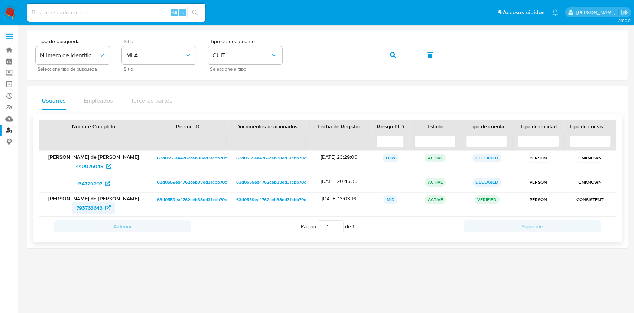
click at [86, 209] on span "793763643" at bounding box center [89, 208] width 26 height 12
click at [240, 58] on div "Tipo de busqueda Número de identificación Seleccione tipo de búsqueda Sitio MLA…" at bounding box center [327, 55] width 583 height 32
click at [402, 56] on button "button" at bounding box center [392, 55] width 25 height 18
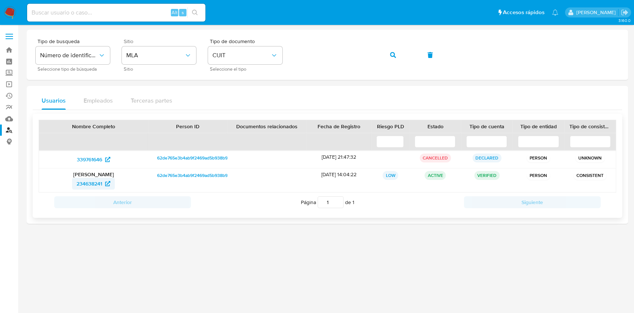
click at [72, 182] on link "234638241" at bounding box center [93, 183] width 43 height 12
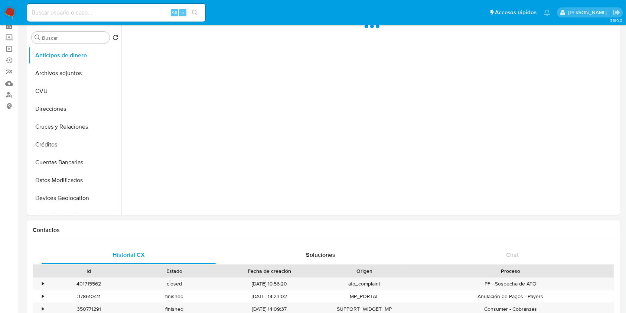
scroll to position [148, 0]
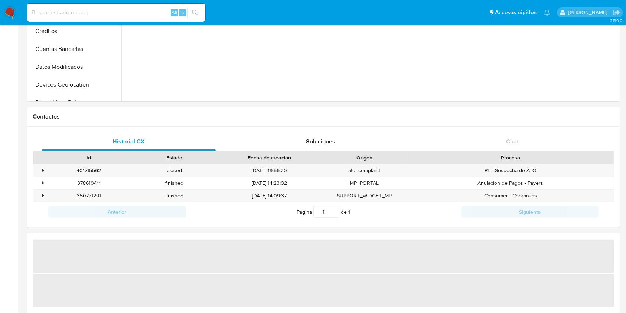
select select "10"
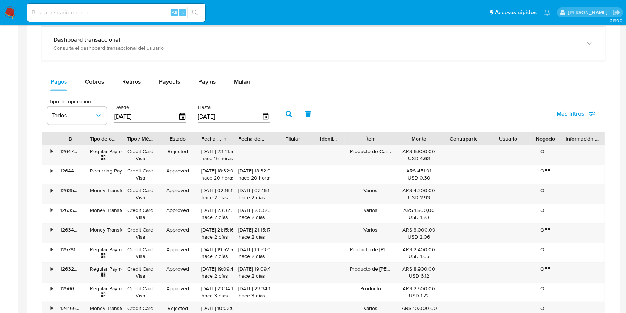
scroll to position [495, 0]
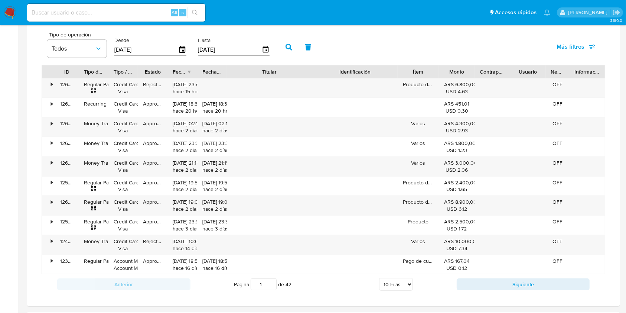
click at [350, 79] on div "ID Tipo de operación Tipo / Método Estado Fecha de creación Fecha de aprobación…" at bounding box center [323, 169] width 563 height 209
click at [514, 281] on button "Siguiente" at bounding box center [523, 284] width 133 height 12
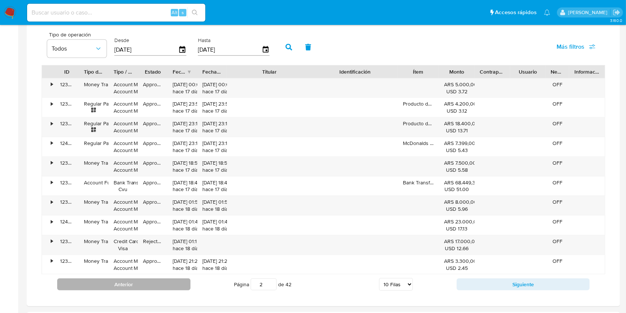
click at [135, 281] on button "Anterior" at bounding box center [123, 284] width 133 height 12
type input "1"
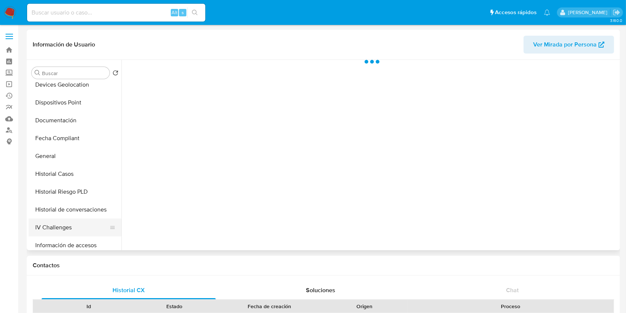
select select "10"
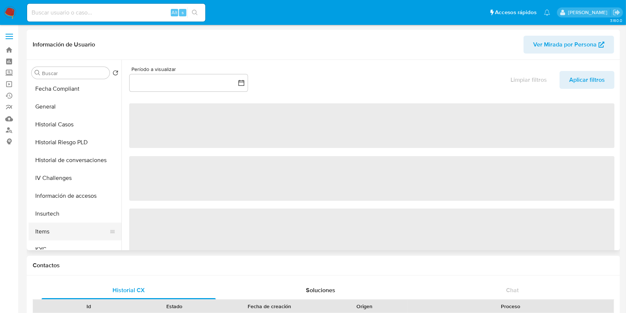
click at [50, 239] on button "Items" at bounding box center [72, 231] width 87 height 18
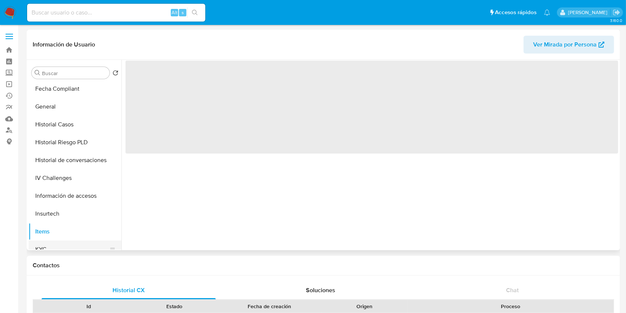
click at [46, 246] on button "KYC" at bounding box center [72, 249] width 87 height 18
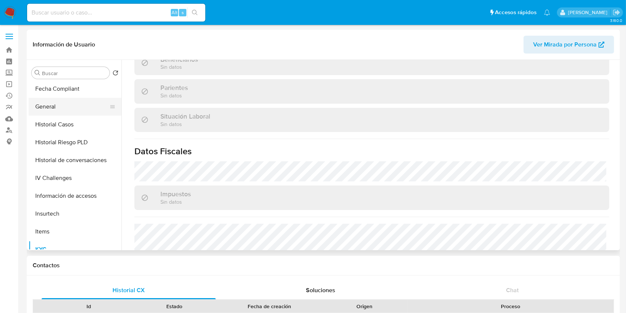
scroll to position [148, 0]
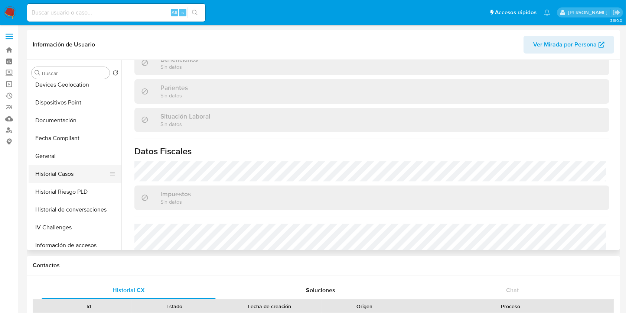
click at [79, 171] on button "Historial Casos" at bounding box center [72, 174] width 87 height 18
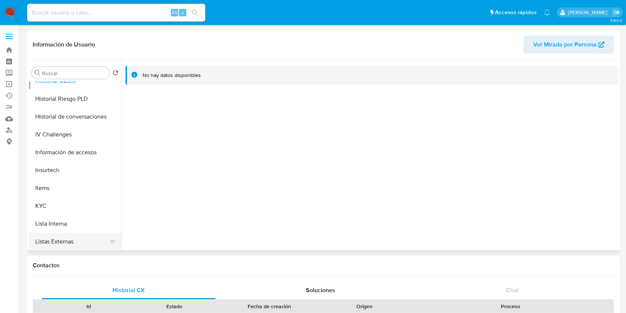
scroll to position [297, 0]
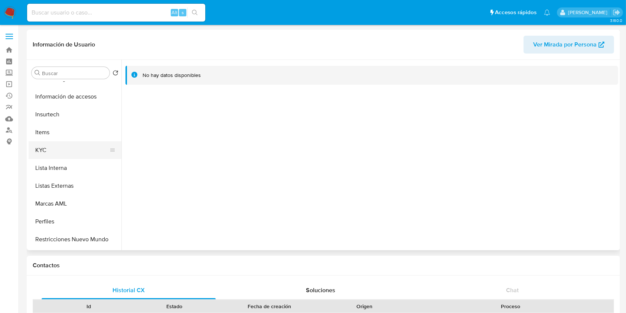
click at [38, 148] on button "KYC" at bounding box center [72, 150] width 87 height 18
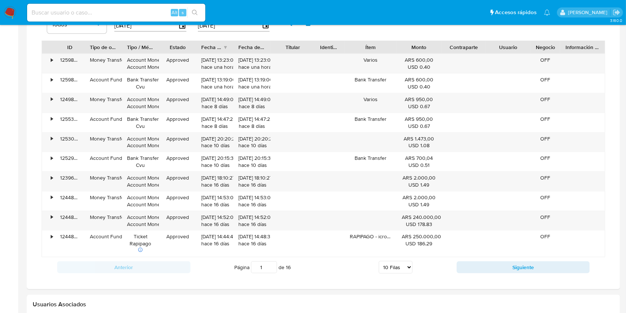
scroll to position [495, 0]
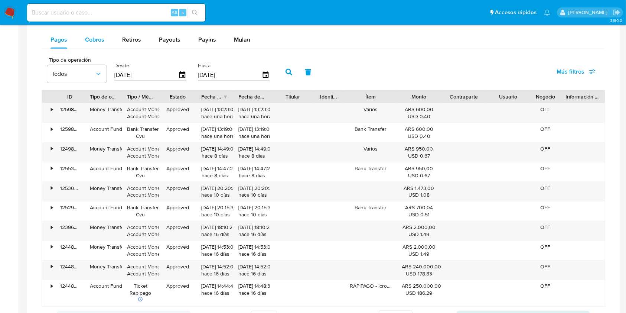
click at [92, 48] on div "Cobros" at bounding box center [94, 40] width 19 height 18
select select "10"
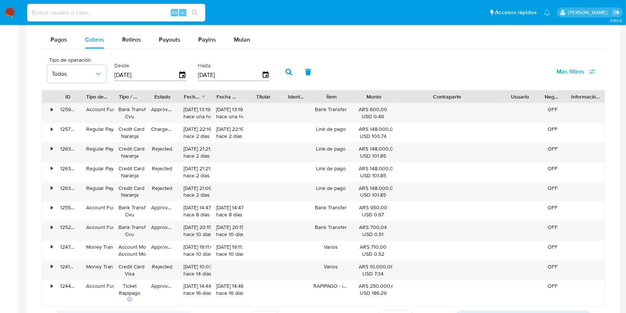
drag, startPoint x: 481, startPoint y: 101, endPoint x: 542, endPoint y: 101, distance: 60.9
click at [542, 101] on div "ID Tipo de operación Tipo / Método Estado Fecha de creación Fecha de aprobación…" at bounding box center [323, 96] width 563 height 13
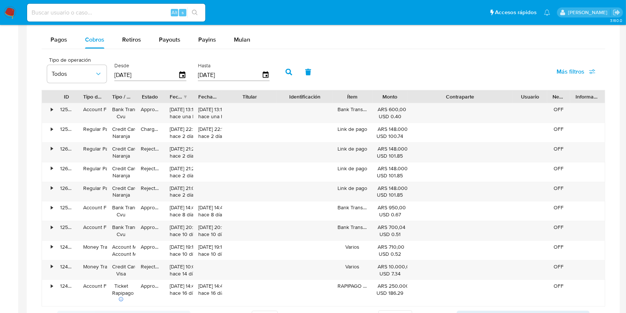
drag, startPoint x: 290, startPoint y: 97, endPoint x: 299, endPoint y: 99, distance: 9.6
click at [299, 99] on div "ID Tipo de operación Tipo / Método Estado Fecha de creación Fecha de aprobación…" at bounding box center [323, 96] width 563 height 13
click at [422, 96] on div "Contraparte" at bounding box center [459, 96] width 95 height 7
drag, startPoint x: 419, startPoint y: 95, endPoint x: 432, endPoint y: 98, distance: 12.8
click at [432, 98] on div "Contraparte" at bounding box center [459, 96] width 95 height 7
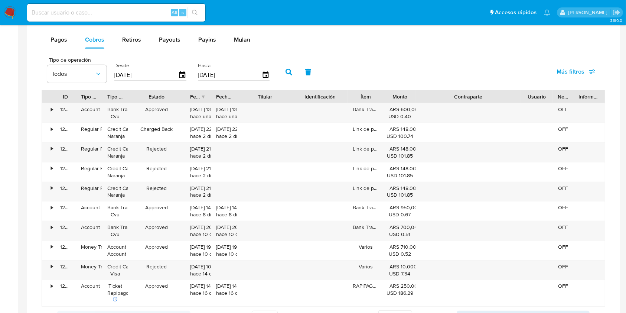
drag, startPoint x: 165, startPoint y: 94, endPoint x: 192, endPoint y: 95, distance: 26.7
click at [192, 95] on div "ID Tipo de operación Tipo / Método Estado Fecha de creación Fecha de aprobación…" at bounding box center [323, 96] width 563 height 13
click at [431, 95] on div "Contraparte" at bounding box center [468, 96] width 95 height 7
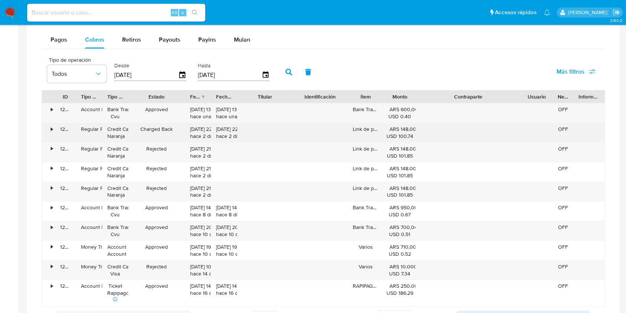
click at [160, 127] on div "Charged Back" at bounding box center [156, 132] width 57 height 19
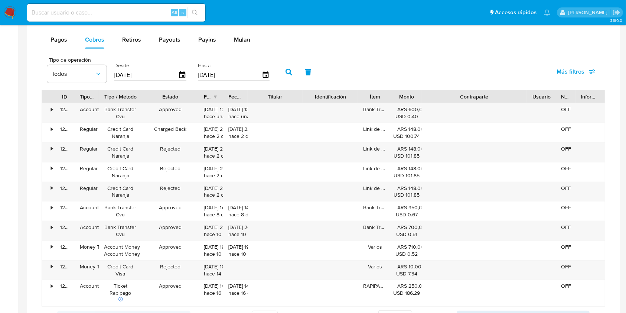
drag, startPoint x: 133, startPoint y: 95, endPoint x: 150, endPoint y: 97, distance: 17.1
click at [150, 97] on div "ID Tipo de operación Tipo / Método Estado Fecha de creación Fecha de aprobación…" at bounding box center [323, 96] width 563 height 13
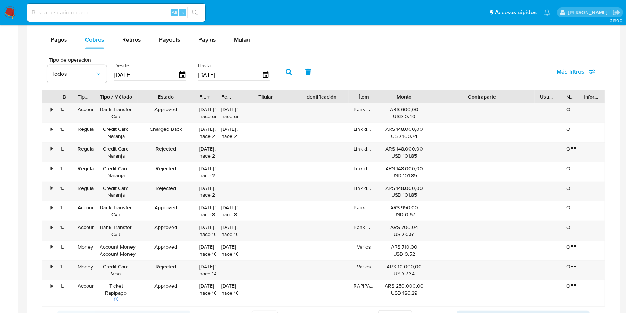
drag, startPoint x: 422, startPoint y: 94, endPoint x: 443, endPoint y: 100, distance: 21.8
click at [443, 100] on div "ID Tipo de operación Tipo / Método Estado Fecha de creación Fecha de aprobación…" at bounding box center [323, 96] width 563 height 13
drag, startPoint x: 293, startPoint y: 93, endPoint x: 309, endPoint y: 94, distance: 16.3
click at [309, 94] on div "ID Tipo de operación Tipo / Método Estado Fecha de creación Fecha de aprobación…" at bounding box center [323, 96] width 563 height 13
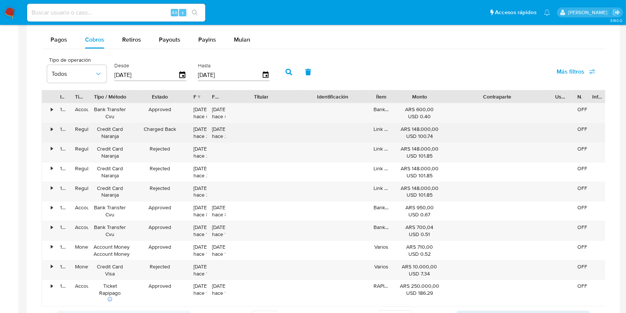
drag, startPoint x: 138, startPoint y: 128, endPoint x: 182, endPoint y: 129, distance: 43.5
click at [182, 129] on div "Charged Back" at bounding box center [160, 132] width 57 height 19
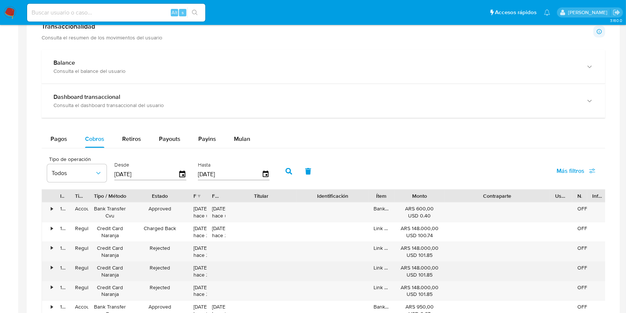
scroll to position [445, 0]
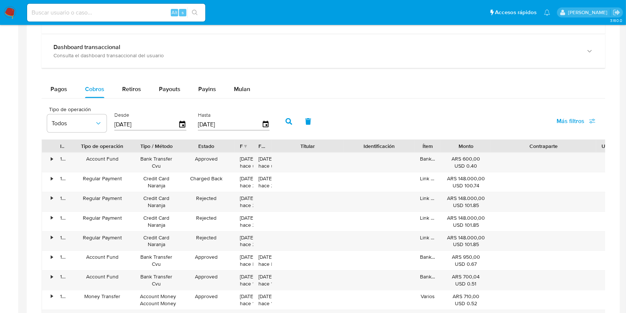
drag, startPoint x: 92, startPoint y: 144, endPoint x: 138, endPoint y: 152, distance: 47.0
click at [138, 152] on div at bounding box center [134, 146] width 13 height 13
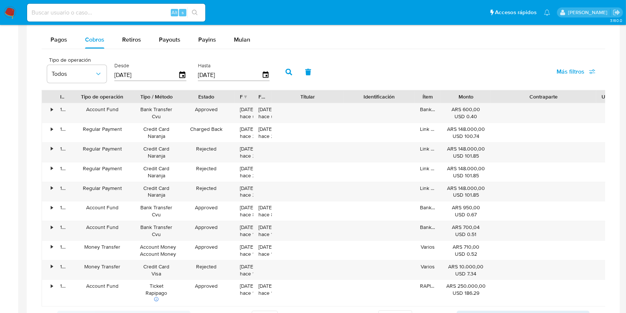
scroll to position [544, 0]
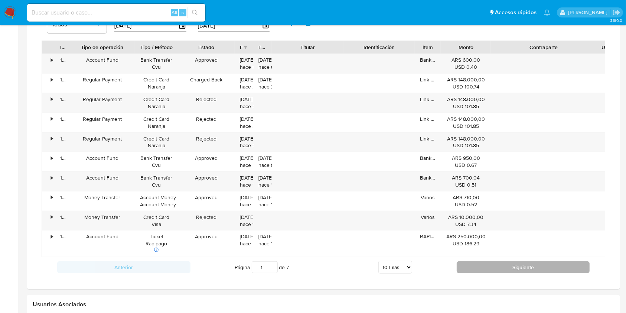
click at [476, 273] on button "Siguiente" at bounding box center [523, 267] width 133 height 12
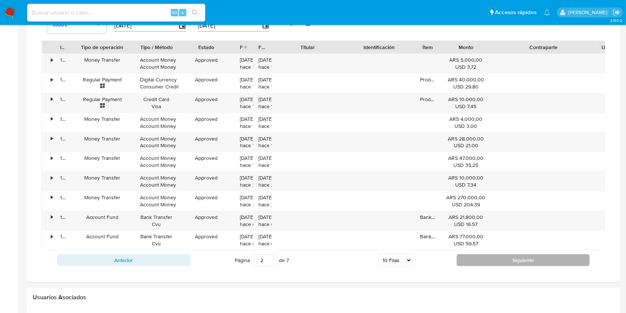
click at [486, 266] on button "Siguiente" at bounding box center [523, 260] width 133 height 12
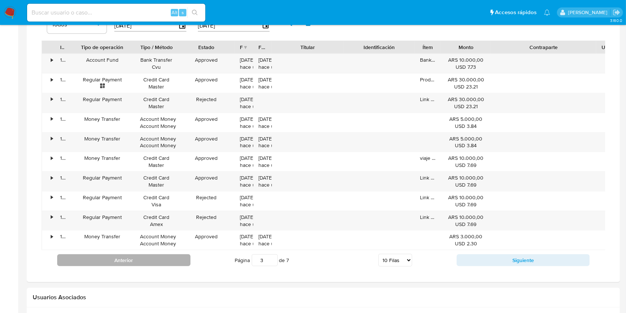
click at [149, 266] on button "Anterior" at bounding box center [123, 260] width 133 height 12
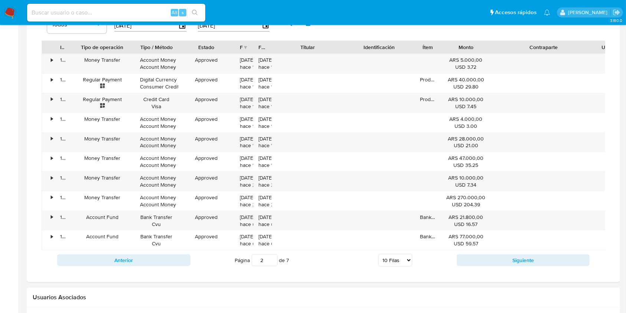
click at [143, 267] on div "Anterior Página 2 de 7 5 Filas 10 Filas 20 Filas 25 Filas 50 Filas 100 Filas Si…" at bounding box center [323, 260] width 563 height 20
click at [151, 266] on button "Anterior" at bounding box center [123, 260] width 133 height 12
type input "1"
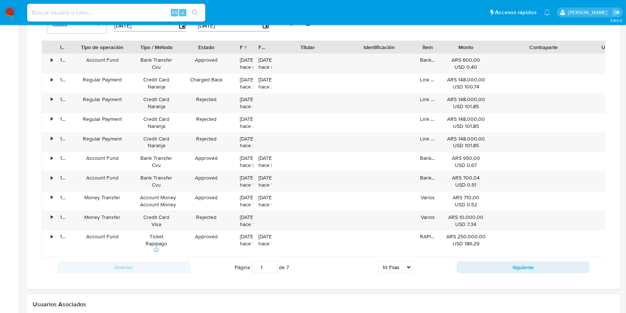
scroll to position [0, 50]
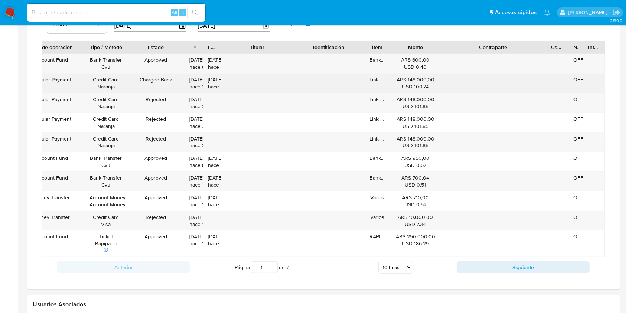
click at [145, 76] on div "Charged Back" at bounding box center [156, 82] width 57 height 19
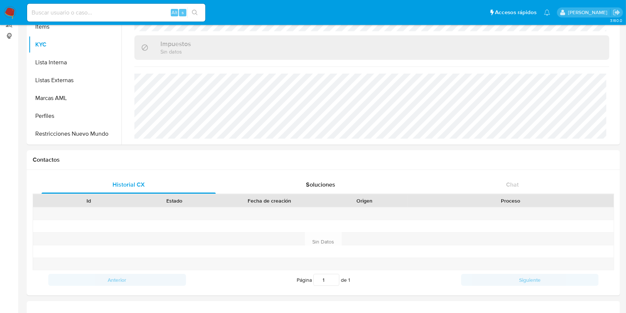
scroll to position [99, 0]
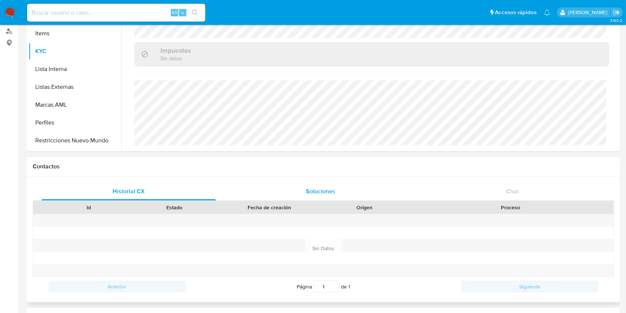
click at [290, 182] on div "Soluciones" at bounding box center [320, 191] width 174 height 18
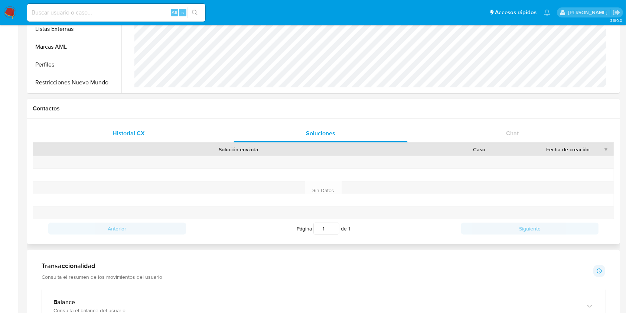
scroll to position [198, 0]
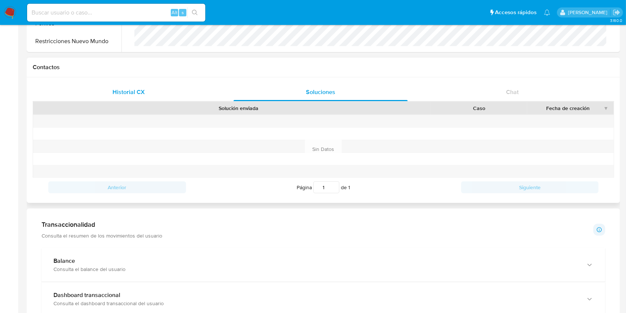
click at [107, 94] on div "Historial CX" at bounding box center [129, 92] width 174 height 18
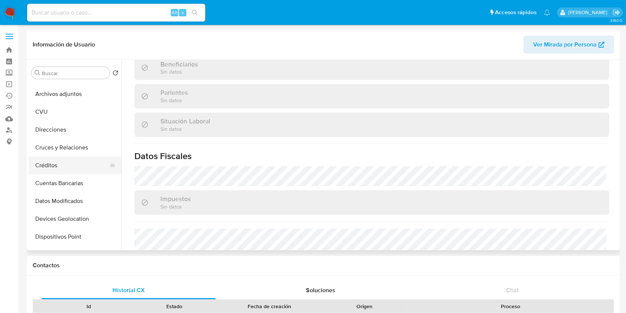
scroll to position [0, 0]
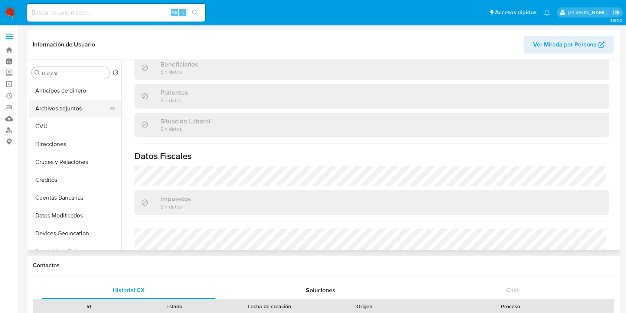
click at [73, 102] on button "Archivos adjuntos" at bounding box center [72, 108] width 87 height 18
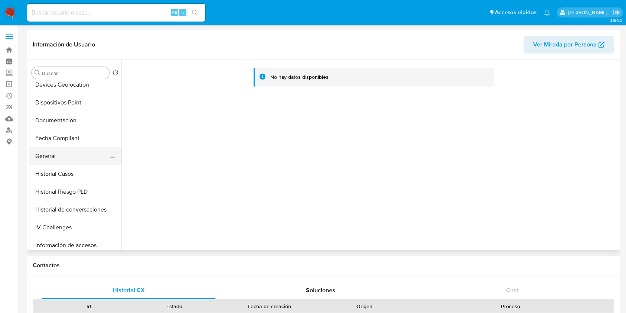
scroll to position [247, 0]
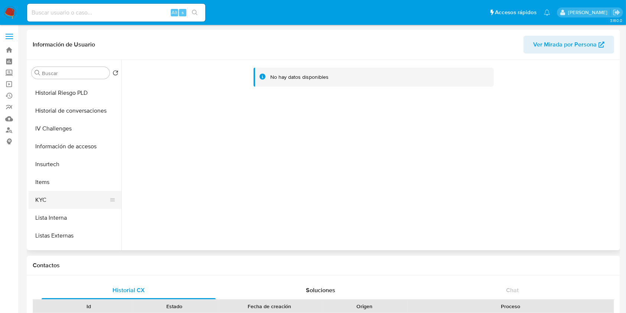
click at [40, 192] on button "KYC" at bounding box center [72, 200] width 87 height 18
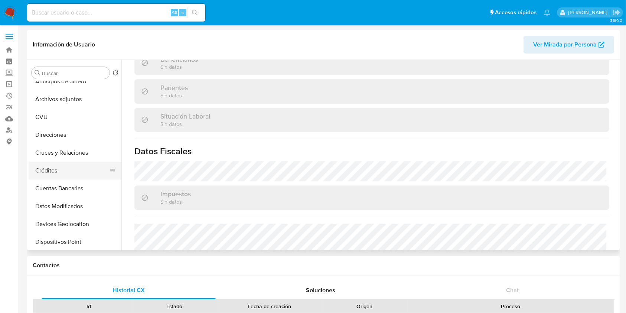
scroll to position [0, 0]
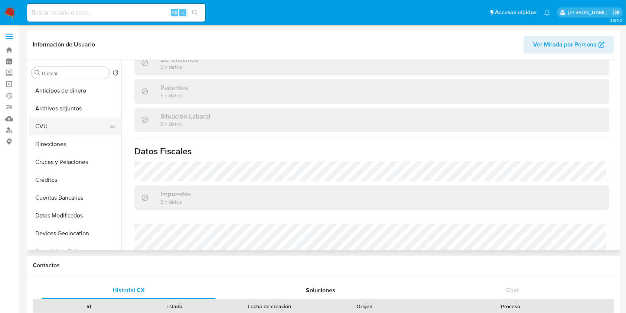
drag, startPoint x: 30, startPoint y: 125, endPoint x: 35, endPoint y: 120, distance: 7.4
click at [30, 125] on button "CVU" at bounding box center [72, 126] width 87 height 18
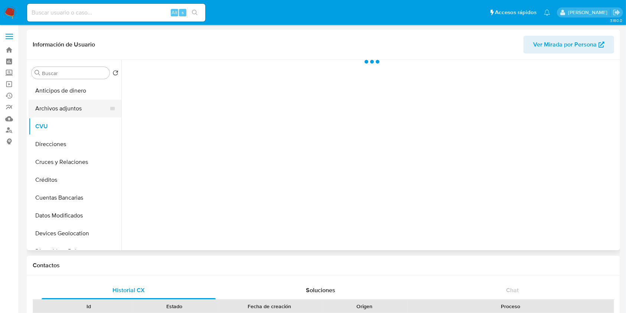
click at [43, 111] on button "Archivos adjuntos" at bounding box center [72, 108] width 87 height 18
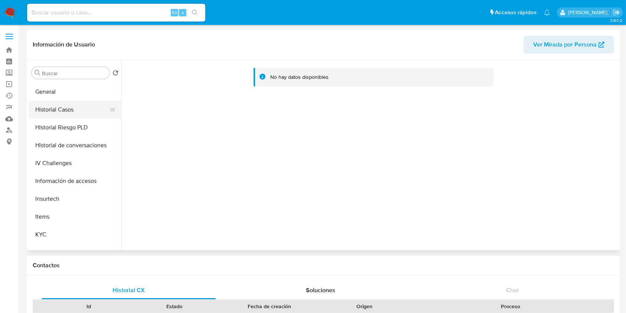
scroll to position [198, 0]
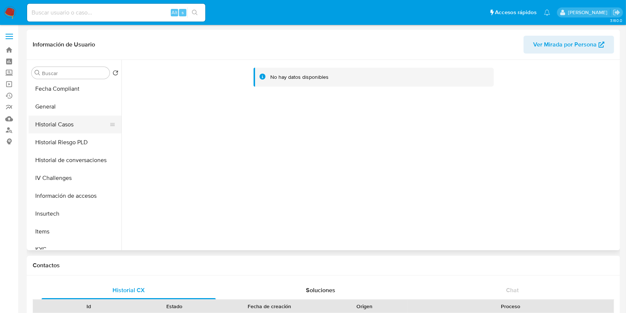
click at [74, 123] on button "Historial Casos" at bounding box center [72, 124] width 87 height 18
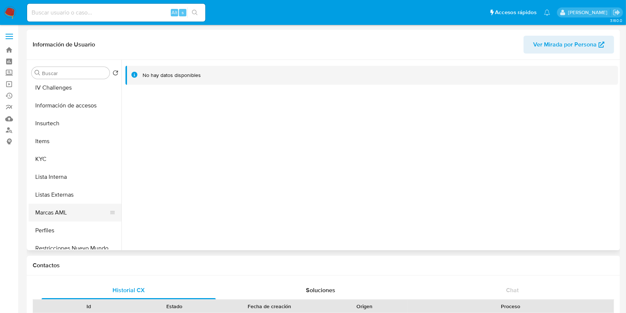
scroll to position [346, 0]
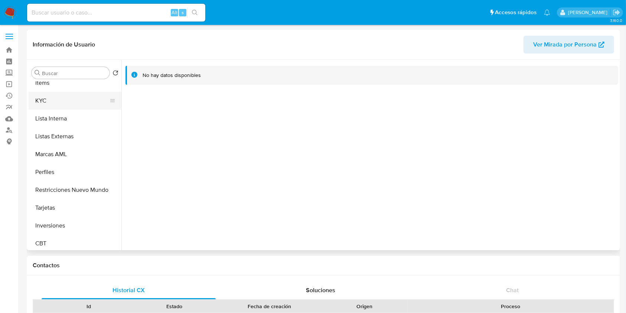
click at [56, 97] on button "KYC" at bounding box center [72, 101] width 87 height 18
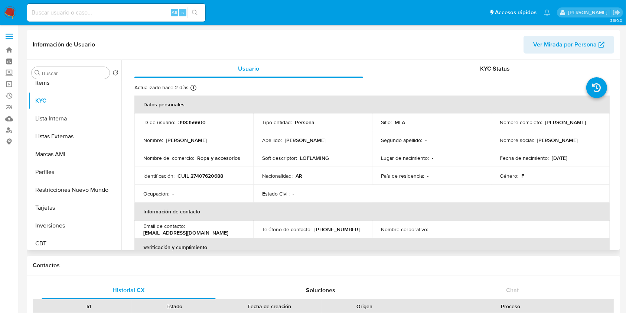
click at [210, 173] on p "CUIL 27407620688" at bounding box center [200, 175] width 46 height 7
copy p "27407620688"
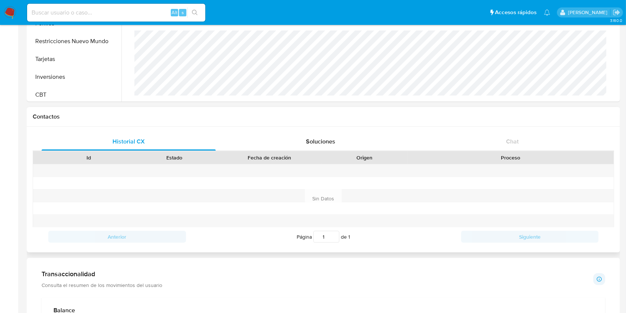
scroll to position [396, 0]
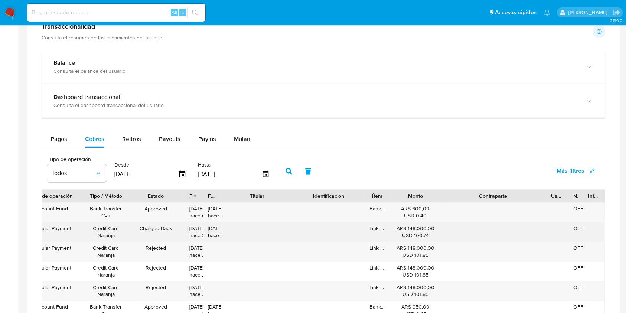
click at [148, 228] on div "Charged Back" at bounding box center [156, 231] width 57 height 19
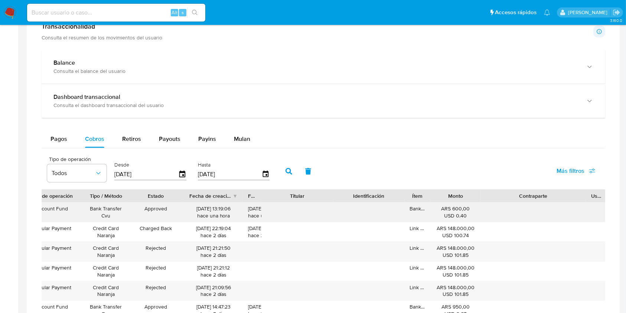
drag, startPoint x: 203, startPoint y: 194, endPoint x: 243, endPoint y: 203, distance: 40.7
click at [243, 203] on div "ID Tipo de operación Tipo / Método Estado Fecha de creación Fecha de aprobación…" at bounding box center [323, 297] width 563 height 216
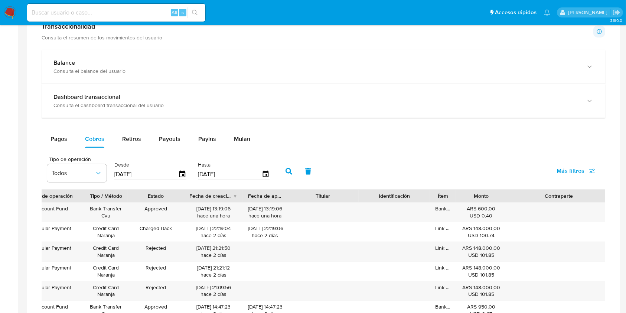
drag, startPoint x: 264, startPoint y: 195, endPoint x: 290, endPoint y: 196, distance: 25.6
click at [290, 196] on div at bounding box center [286, 195] width 13 height 13
drag, startPoint x: 288, startPoint y: 193, endPoint x: 300, endPoint y: 195, distance: 12.3
click at [294, 195] on div at bounding box center [286, 195] width 13 height 13
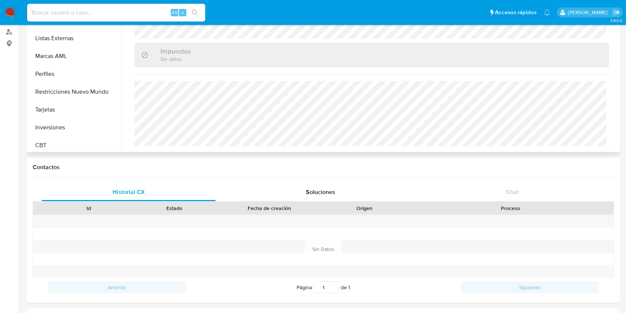
scroll to position [0, 0]
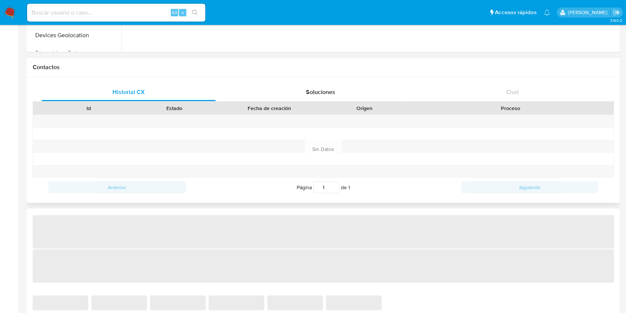
select select "10"
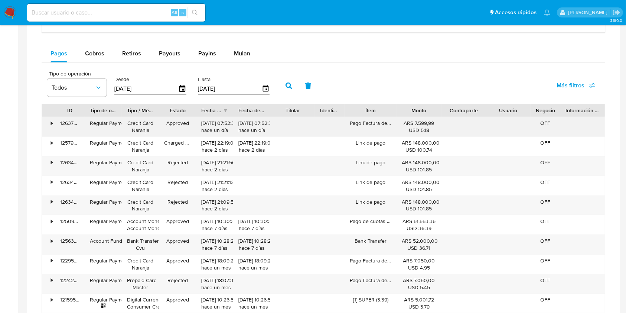
scroll to position [495, 0]
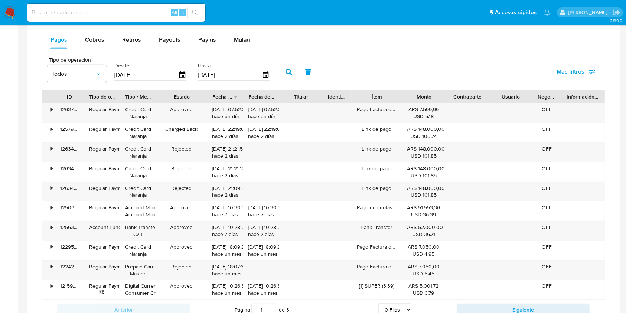
drag, startPoint x: 193, startPoint y: 95, endPoint x: 215, endPoint y: 99, distance: 22.3
click at [214, 99] on div at bounding box center [206, 96] width 13 height 13
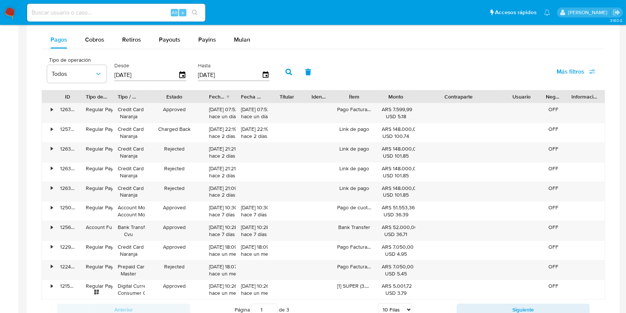
drag, startPoint x: 496, startPoint y: 93, endPoint x: 540, endPoint y: 101, distance: 45.4
click at [540, 101] on div "ID Tipo de operación Tipo / Método Estado Fecha de creación Fecha de aprobación…" at bounding box center [323, 96] width 563 height 13
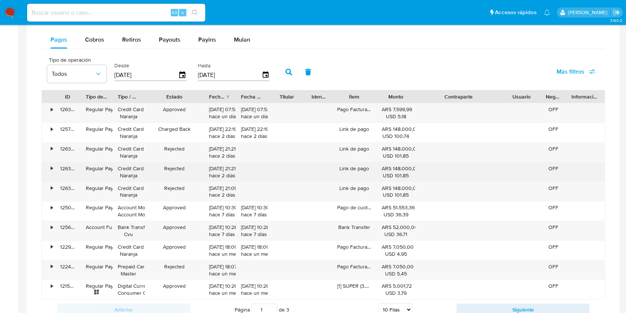
scroll to position [544, 0]
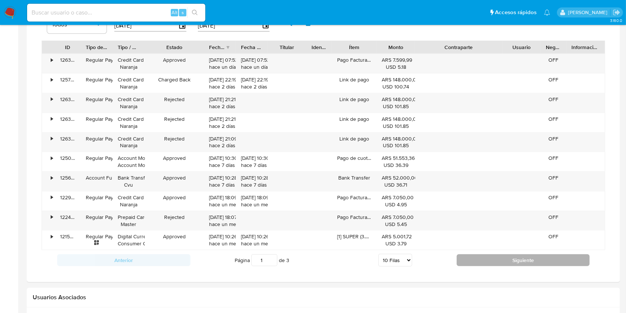
click at [463, 261] on button "Siguiente" at bounding box center [523, 260] width 133 height 12
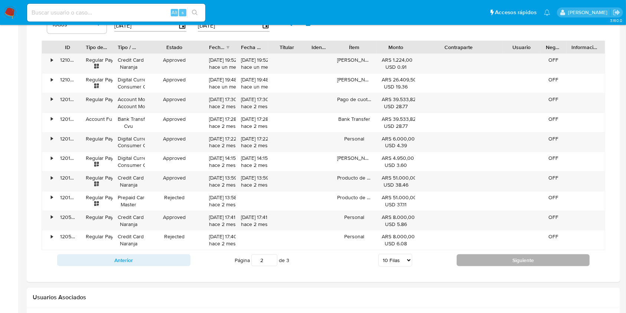
click at [477, 256] on button "Siguiente" at bounding box center [523, 260] width 133 height 12
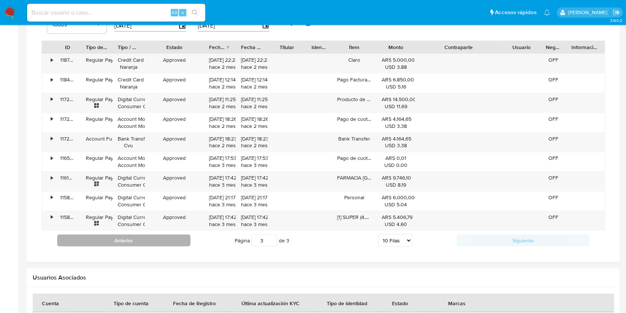
click at [172, 241] on button "Anterior" at bounding box center [123, 240] width 133 height 12
type input "2"
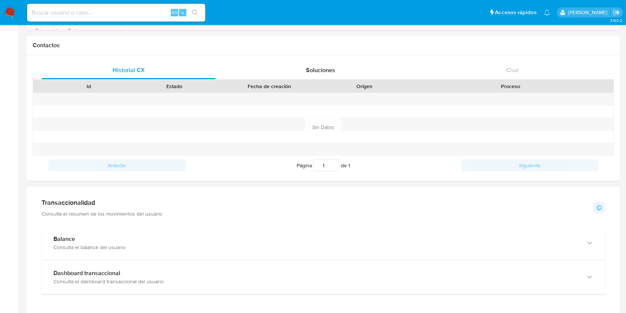
scroll to position [198, 0]
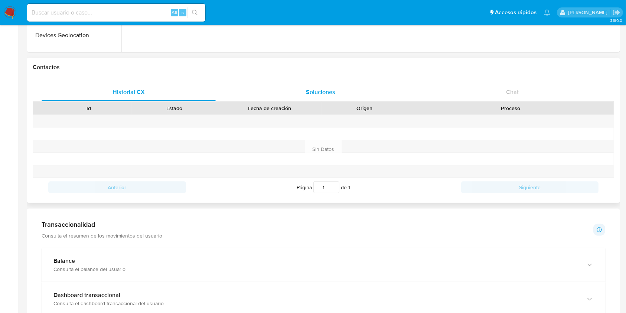
click at [327, 99] on div "Soluciones" at bounding box center [320, 92] width 174 height 18
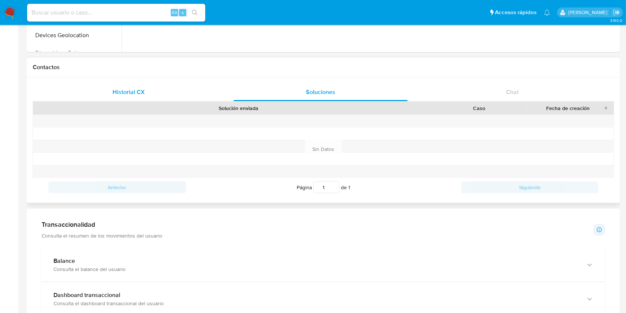
click at [148, 89] on div "Historial CX" at bounding box center [129, 92] width 174 height 18
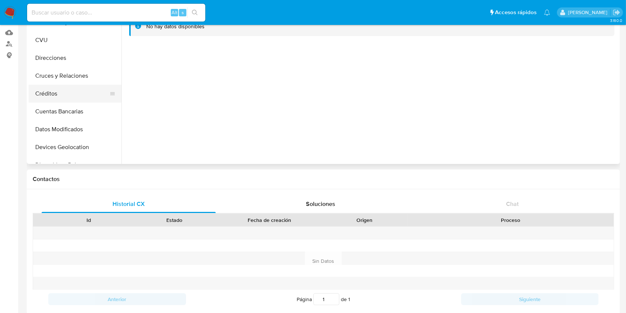
scroll to position [0, 0]
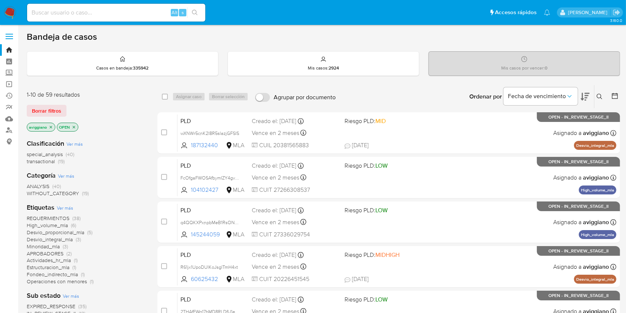
click at [50, 126] on icon "close-filter" at bounding box center [51, 126] width 3 height 3
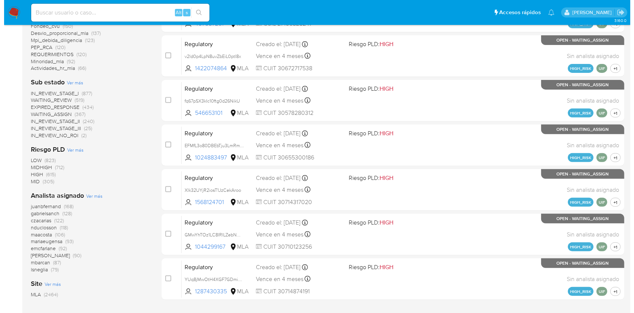
scroll to position [307, 0]
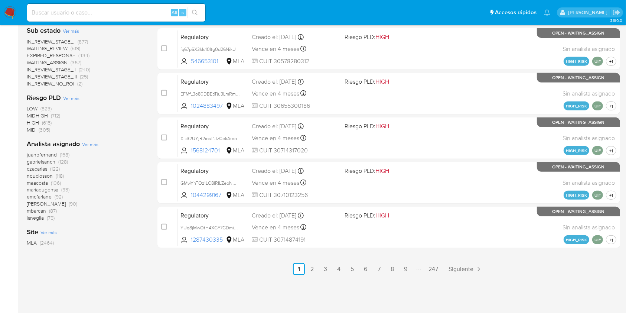
click at [95, 144] on span "Ver más" at bounding box center [90, 144] width 16 height 7
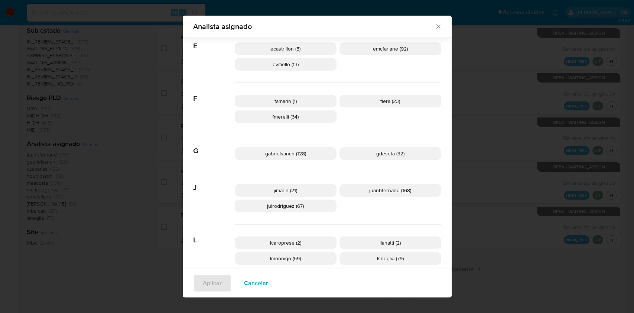
scroll to position [143, 0]
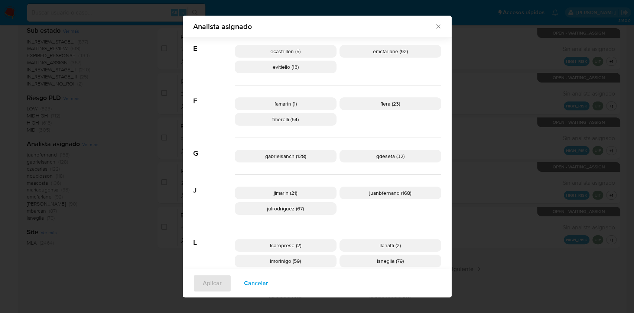
click at [433, 31] on div "Analista asignado" at bounding box center [317, 27] width 269 height 22
click at [416, 46] on p "emcfarlane (92)" at bounding box center [390, 51] width 102 height 13
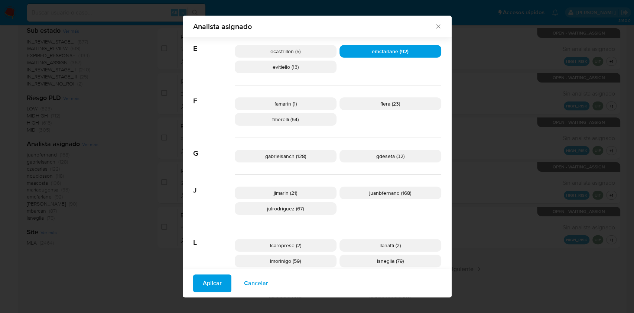
click at [197, 285] on button "Aplicar" at bounding box center [212, 283] width 38 height 18
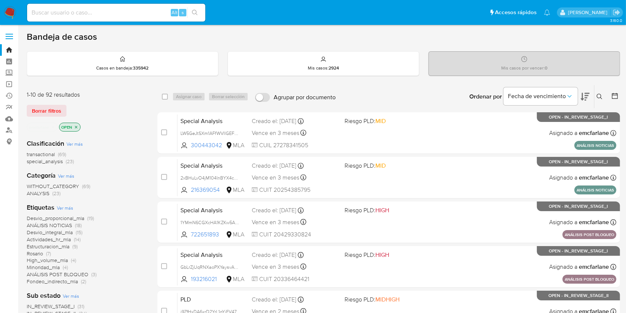
click at [75, 126] on icon "close-filter" at bounding box center [76, 127] width 4 height 4
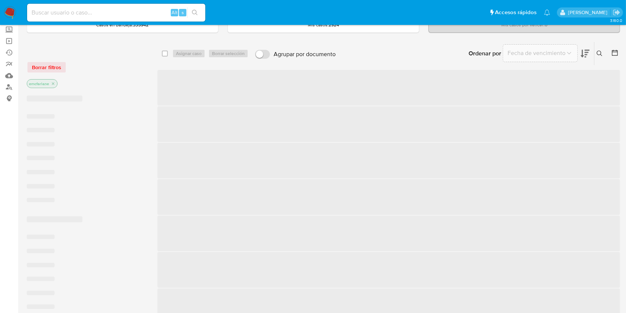
scroll to position [148, 0]
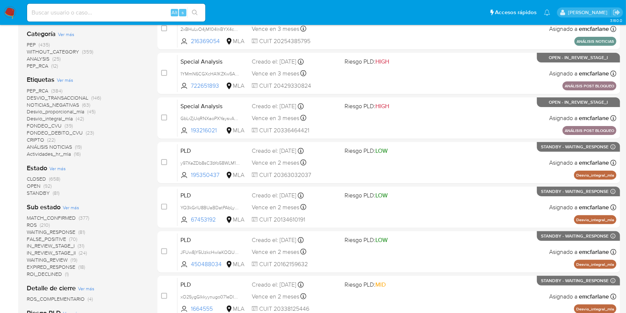
click at [39, 272] on span "ROI_DECLINED" at bounding box center [44, 273] width 35 height 7
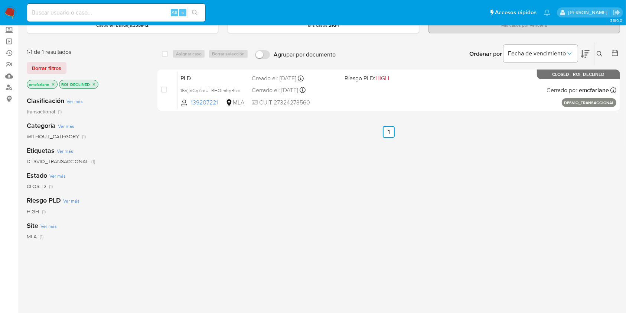
scroll to position [40, 0]
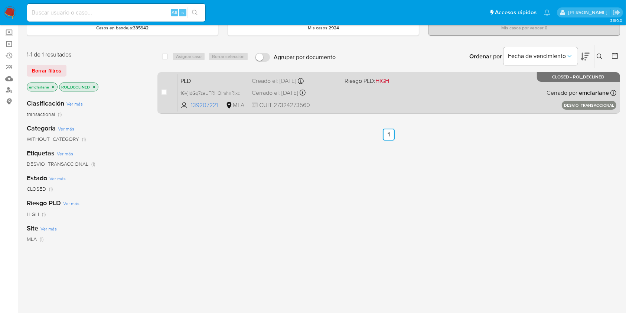
click at [279, 92] on div "Cerrado el: 17/08/2022 Cerrado el: 17/08/2022 09:50:31" at bounding box center [295, 93] width 86 height 8
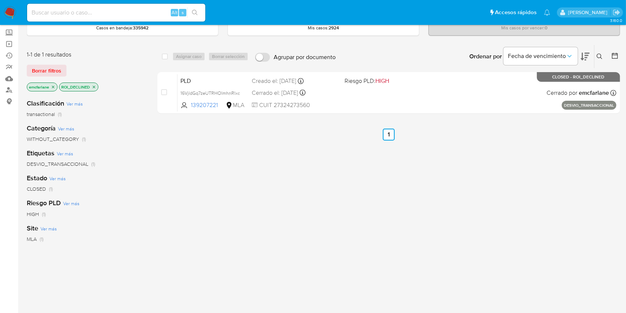
click at [95, 83] on p "ROI_DECLINED" at bounding box center [78, 87] width 39 height 8
click at [92, 87] on icon "close-filter" at bounding box center [94, 87] width 4 height 4
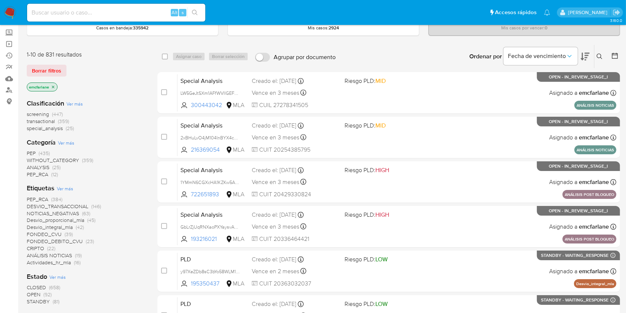
click at [52, 88] on icon "close-filter" at bounding box center [53, 87] width 4 height 4
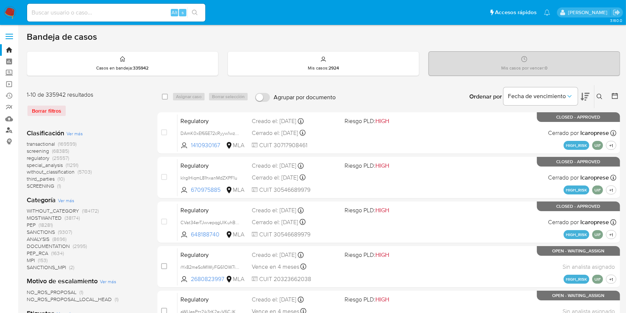
click at [11, 129] on link "Buscador de personas" at bounding box center [44, 130] width 88 height 12
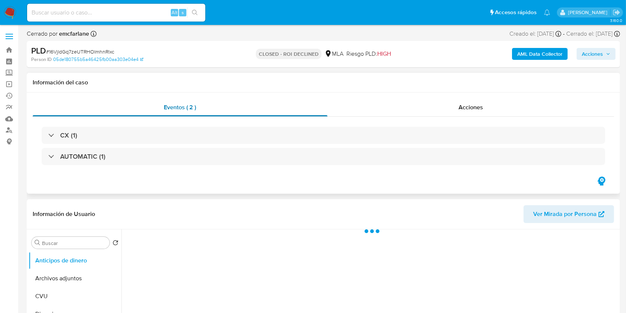
select select "10"
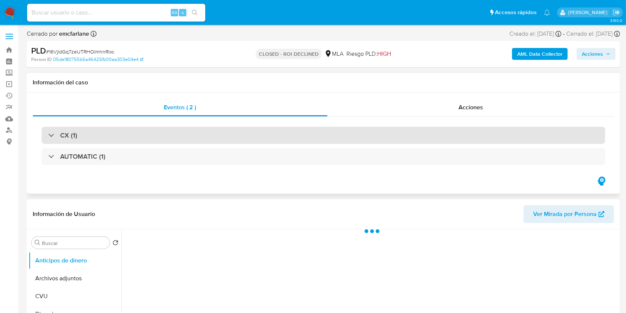
click at [171, 132] on div "CX (1)" at bounding box center [323, 135] width 563 height 17
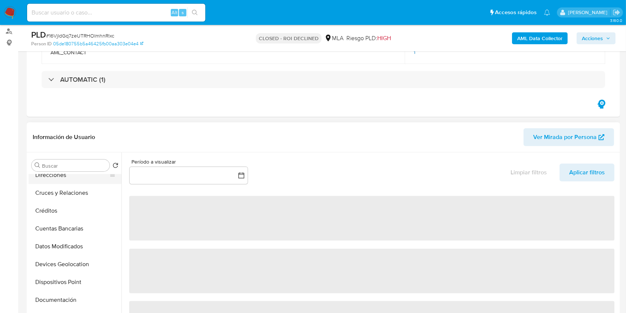
scroll to position [148, 0]
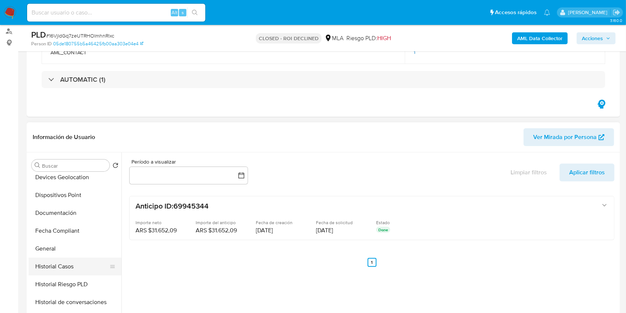
click at [75, 265] on button "Historial Casos" at bounding box center [72, 266] width 87 height 18
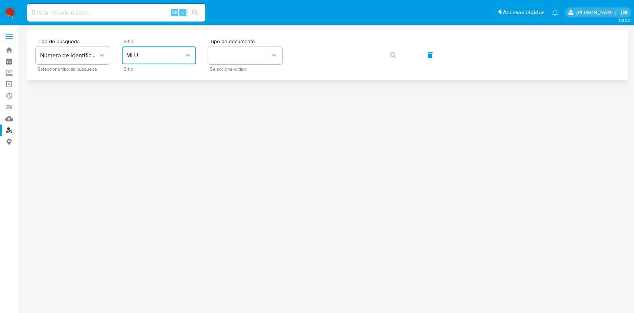
click at [169, 49] on button "MLU" at bounding box center [159, 55] width 74 height 18
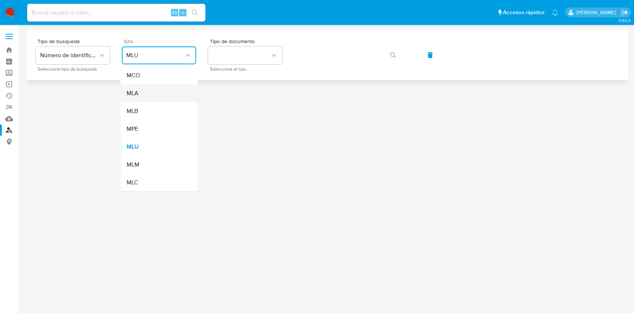
click at [151, 95] on div "MLA" at bounding box center [156, 93] width 61 height 18
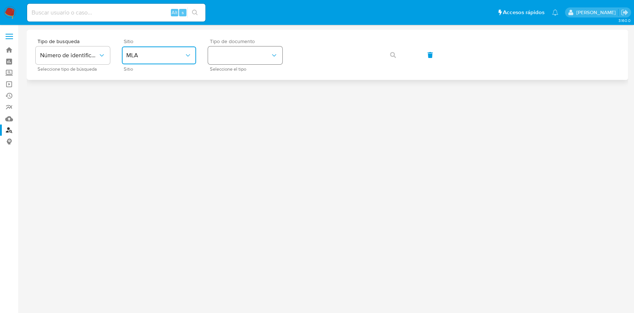
click at [213, 61] on button "identificationType" at bounding box center [245, 55] width 74 height 18
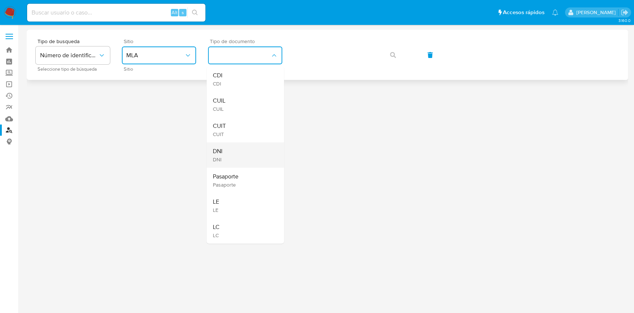
click at [223, 150] on div "DNI DNI" at bounding box center [242, 154] width 61 height 25
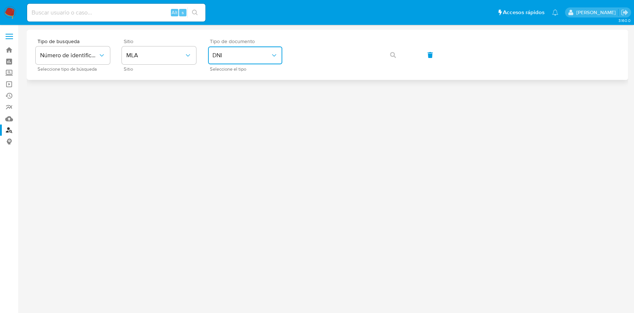
click at [242, 56] on span "DNI" at bounding box center [241, 55] width 58 height 7
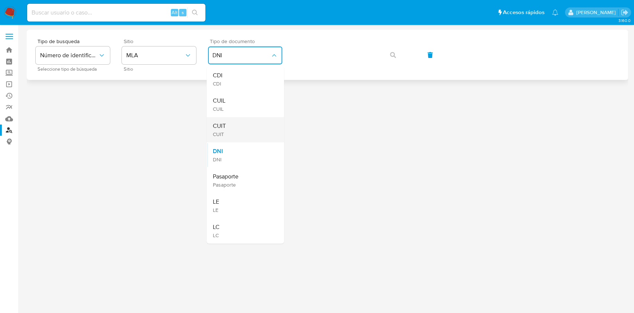
click at [238, 127] on div "CUIT CUIT" at bounding box center [242, 129] width 61 height 25
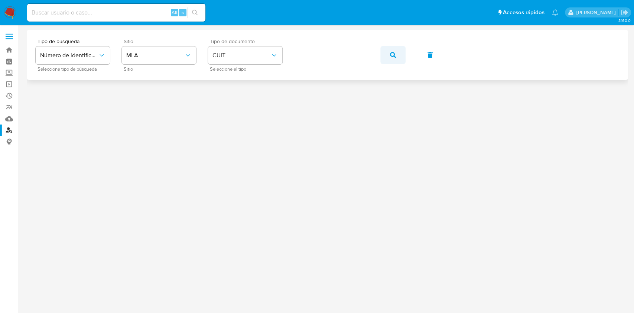
click at [381, 55] on button "button" at bounding box center [392, 55] width 25 height 18
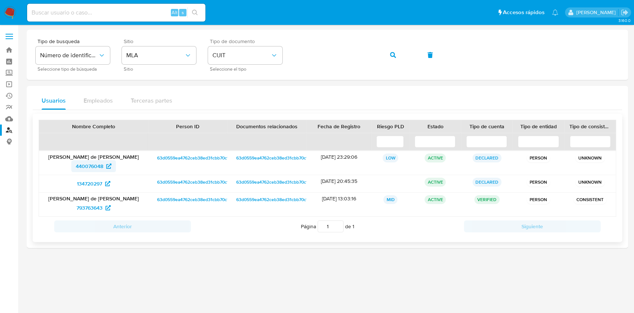
click at [86, 168] on span "440076048" at bounding box center [89, 166] width 27 height 12
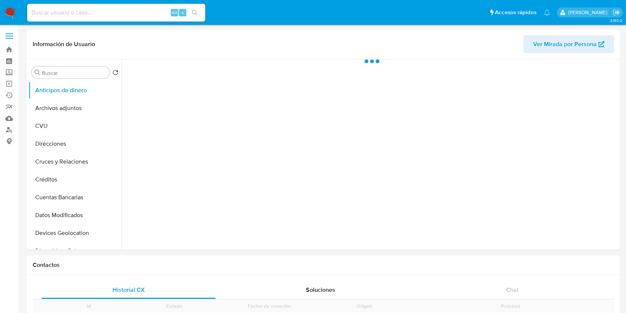
scroll to position [247, 0]
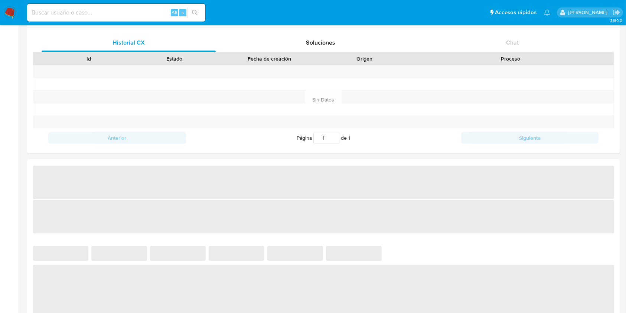
select select "10"
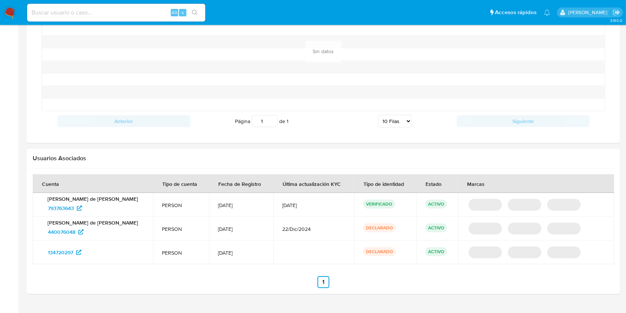
scroll to position [630, 0]
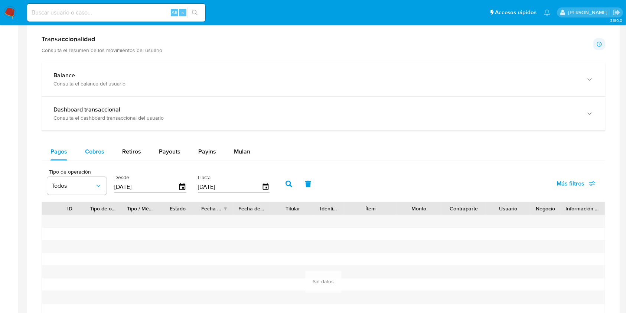
click at [102, 150] on span "Cobros" at bounding box center [94, 151] width 19 height 9
select select "10"
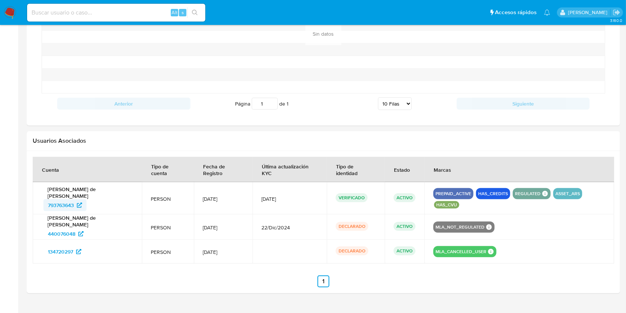
click at [66, 199] on span "793763643" at bounding box center [61, 205] width 26 height 12
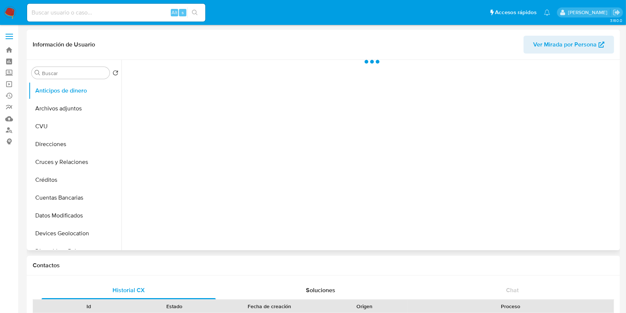
scroll to position [99, 0]
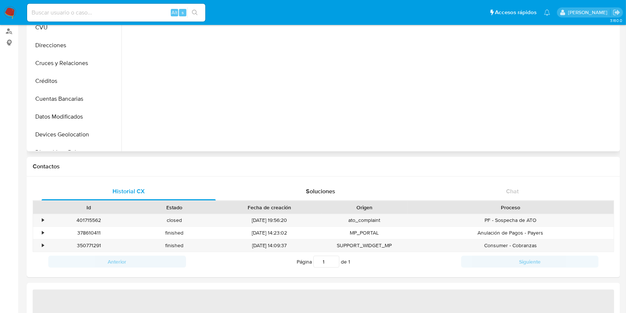
select select "10"
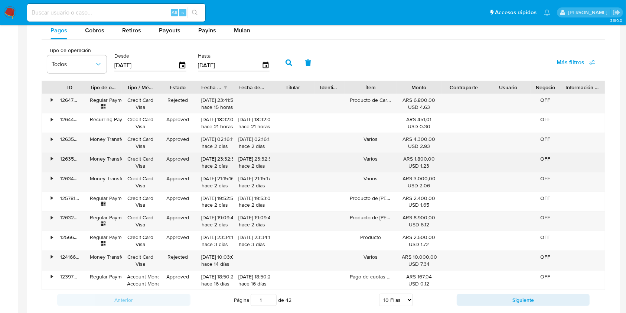
scroll to position [495, 0]
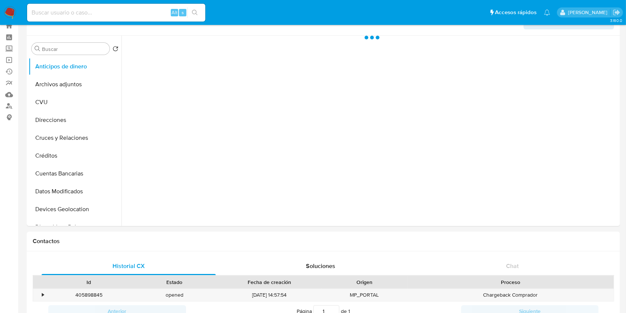
scroll to position [148, 0]
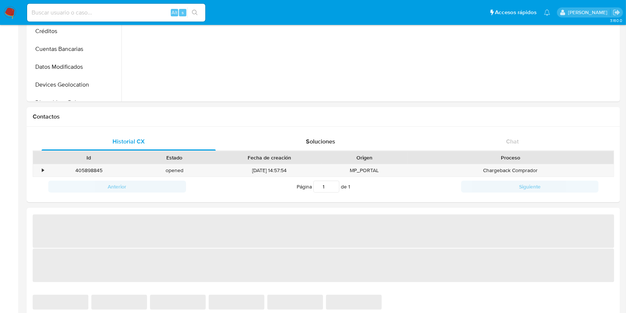
select select "10"
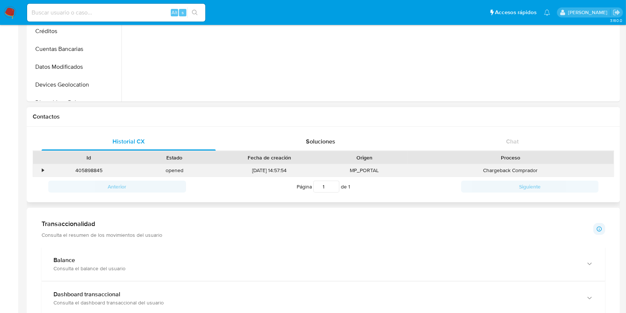
click at [43, 167] on div "•" at bounding box center [43, 170] width 2 height 7
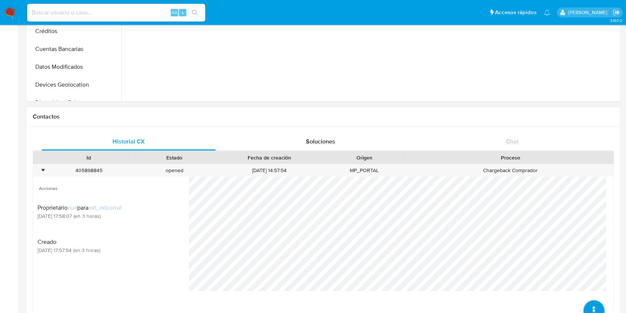
scroll to position [198, 0]
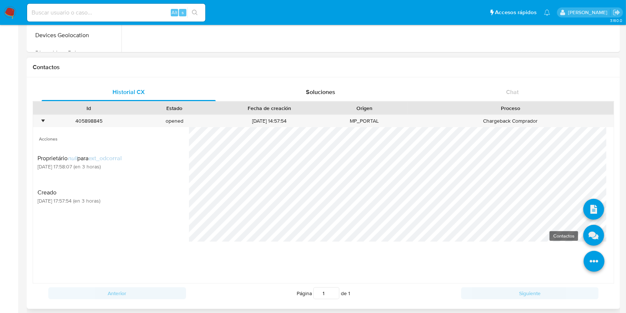
click at [585, 236] on icon at bounding box center [593, 235] width 21 height 21
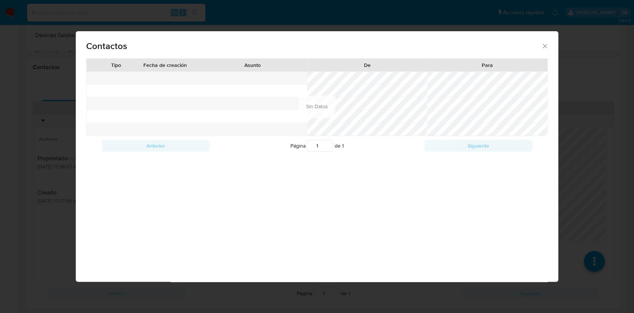
click at [542, 44] on icon "close" at bounding box center [544, 45] width 7 height 7
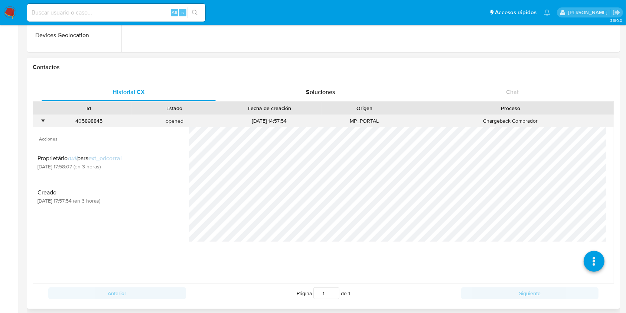
click at [95, 123] on div "405898845" at bounding box center [89, 121] width 86 height 12
copy div "405898845"
